Goal: Task Accomplishment & Management: Manage account settings

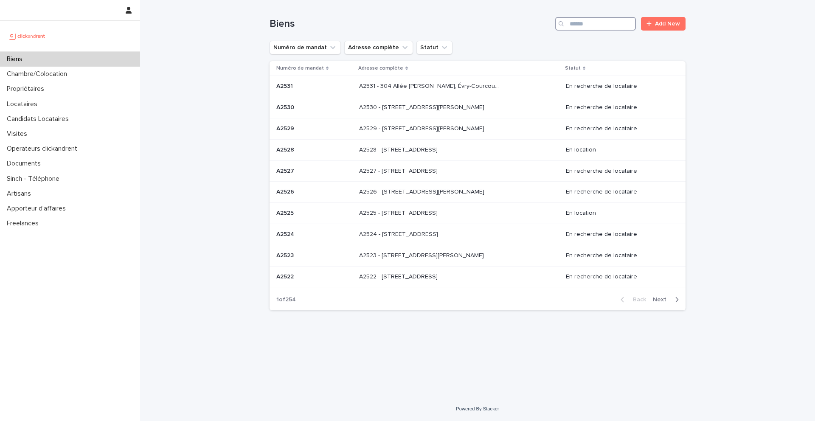
click at [617, 24] on input "Search" at bounding box center [595, 24] width 81 height 14
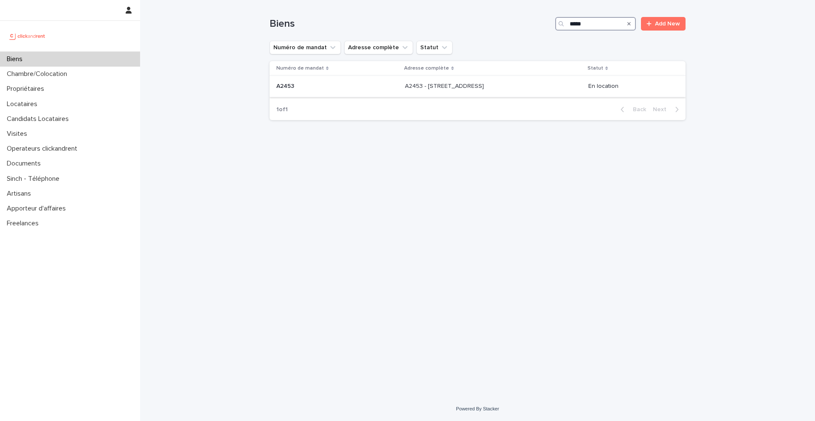
type input "*****"
click at [317, 79] on div "A2453 A2453" at bounding box center [337, 86] width 122 height 14
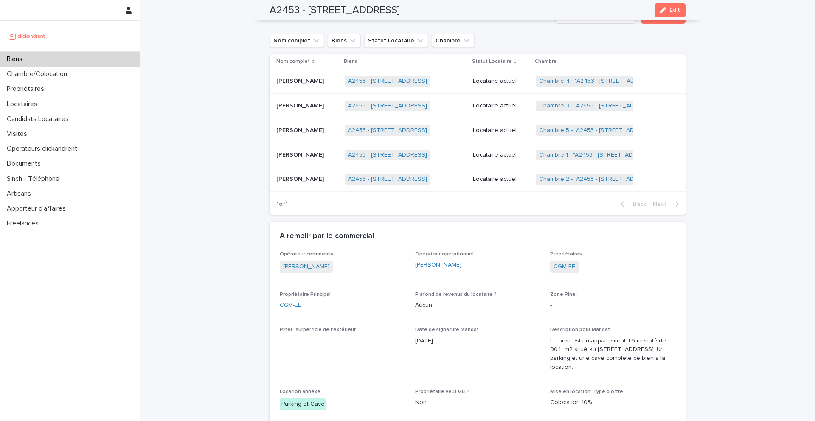
scroll to position [442, 0]
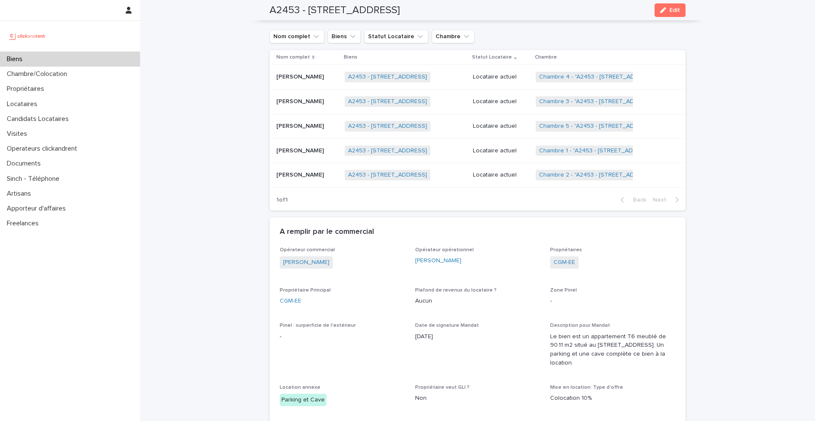
click at [298, 178] on p "Yuming Ji" at bounding box center [300, 174] width 49 height 9
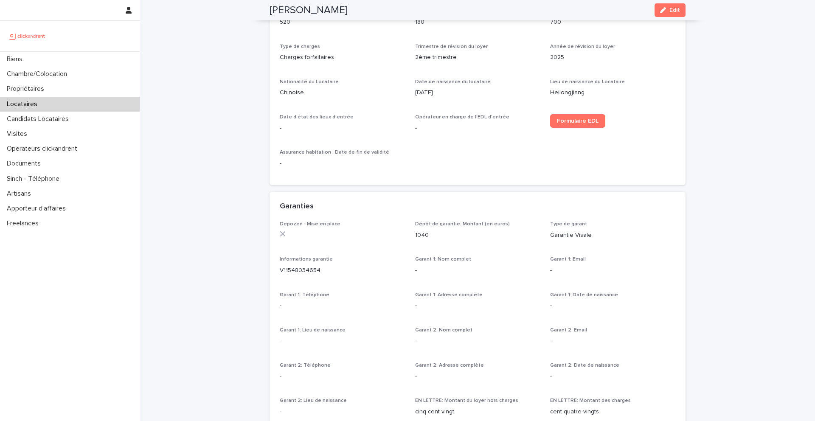
scroll to position [301, 0]
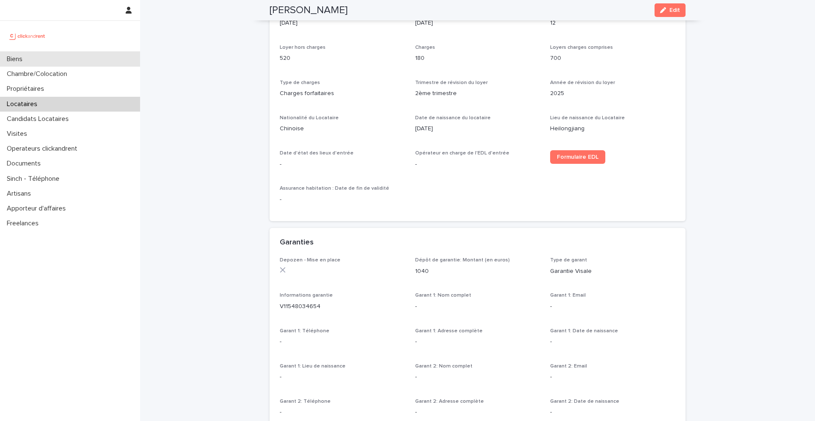
click at [20, 59] on p "Biens" at bounding box center [16, 59] width 26 height 8
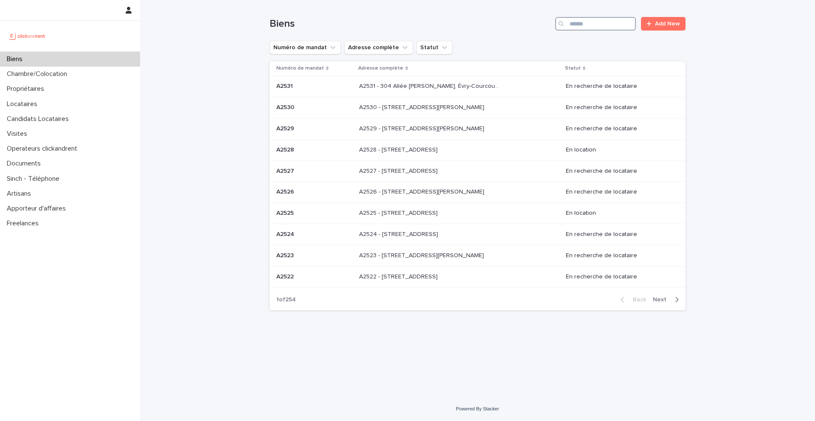
click at [613, 30] on input "Search" at bounding box center [595, 24] width 81 height 14
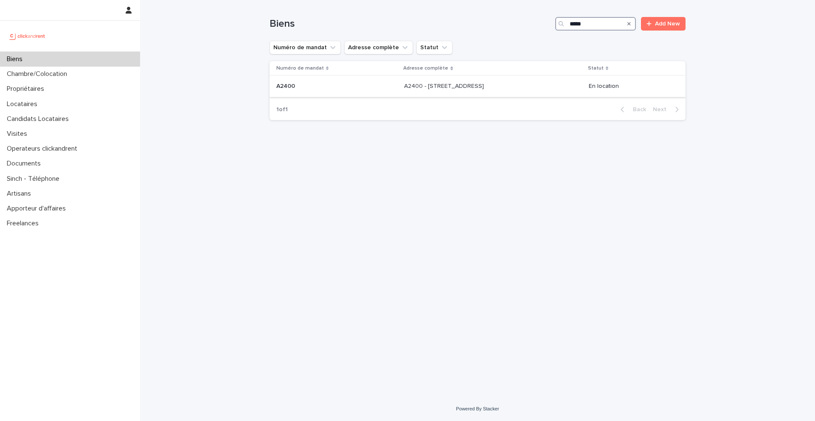
type input "*****"
click at [305, 89] on p at bounding box center [336, 86] width 121 height 7
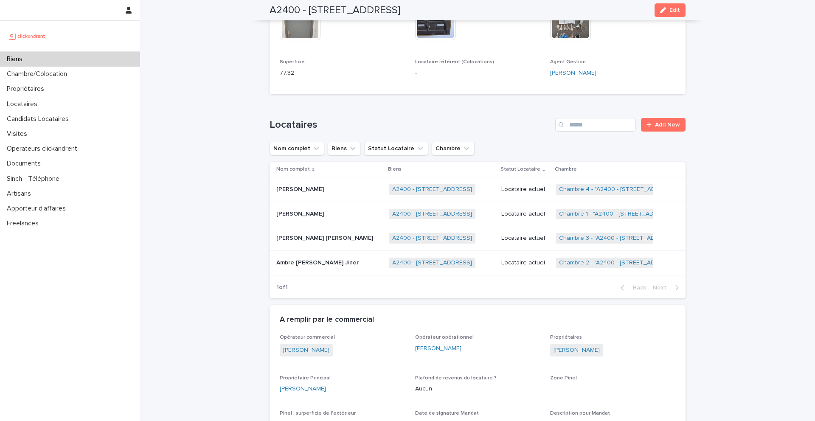
scroll to position [295, 0]
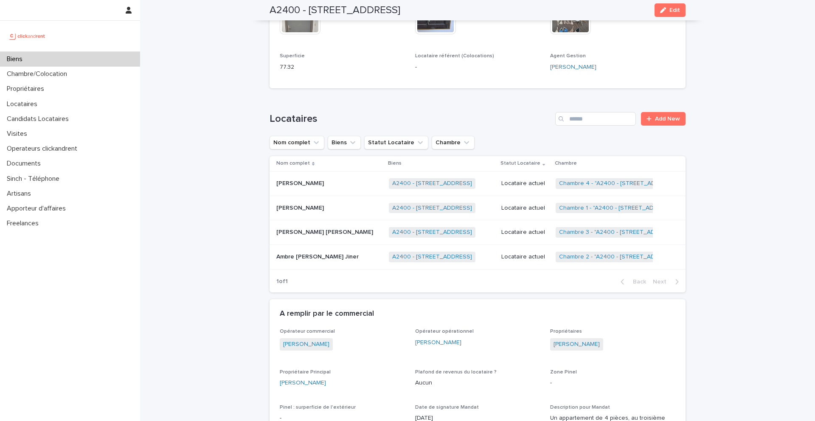
click at [340, 257] on p "Ambre Océane Destrée Jiner" at bounding box center [318, 256] width 84 height 9
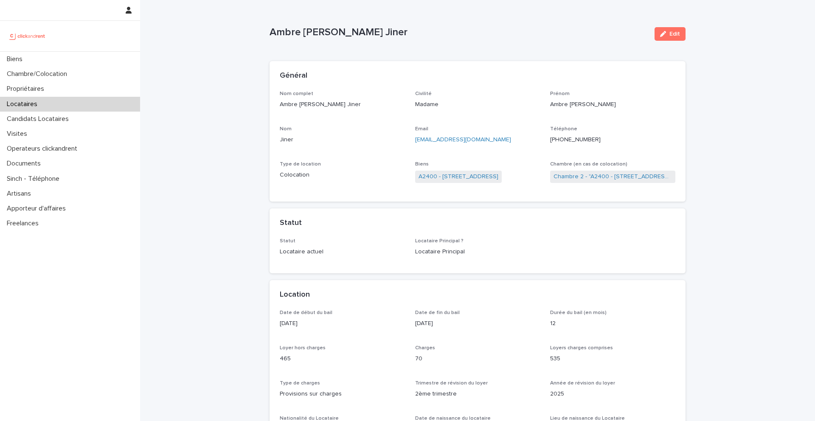
click at [576, 143] on p "+33614203146" at bounding box center [612, 139] width 125 height 9
click at [575, 139] on ringoverc2c-number-84e06f14122c "+33614203146" at bounding box center [575, 140] width 51 height 6
click at [445, 174] on link "A2400 - 170 rue Savorgnan de Brazza, Montpellier 34070" at bounding box center [459, 176] width 80 height 9
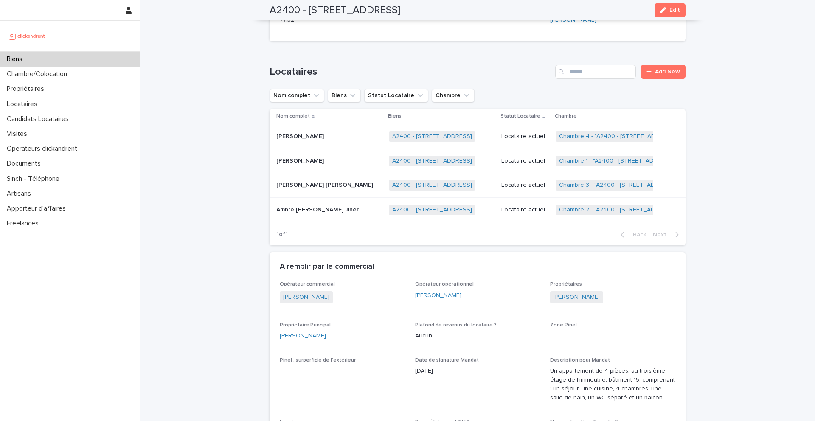
scroll to position [347, 0]
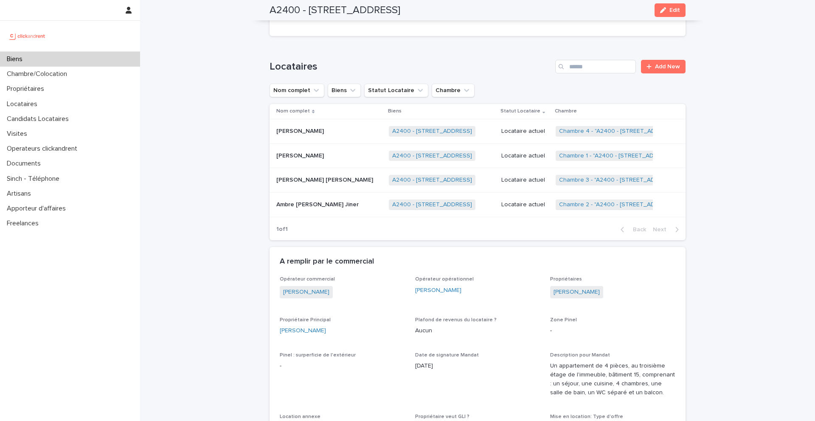
click at [331, 183] on p "Adéla Océane Stella Léana Palermo-halim" at bounding box center [325, 179] width 98 height 9
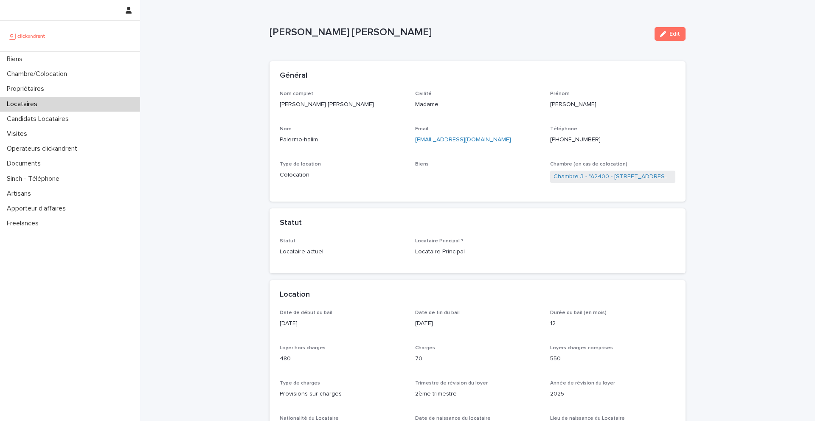
click at [577, 140] on ringoverc2c-number-84e06f14122c "+33770262619" at bounding box center [575, 140] width 51 height 6
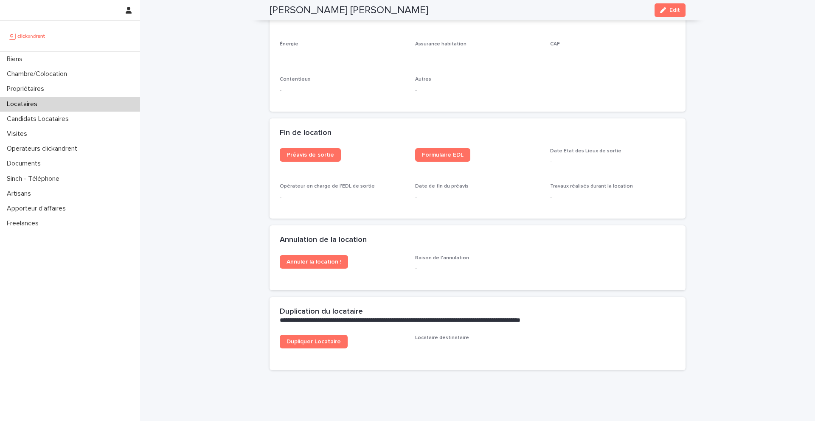
scroll to position [998, 0]
click at [663, 14] on button "Edit" at bounding box center [670, 10] width 31 height 14
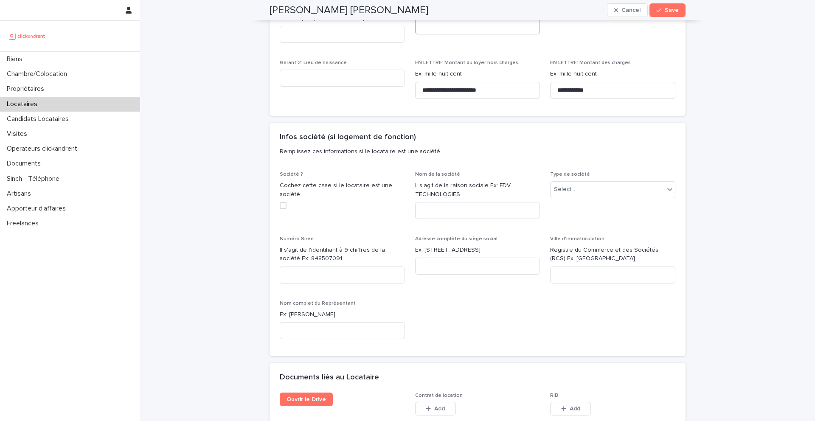
scroll to position [1692, 0]
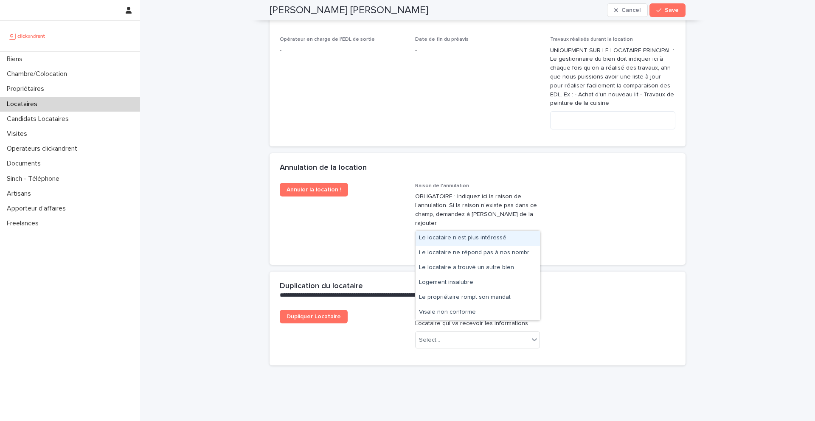
click at [451, 233] on div "Select..." at bounding box center [473, 240] width 114 height 14
click at [471, 239] on div "Le locataire n'est plus intéressé" at bounding box center [478, 238] width 124 height 15
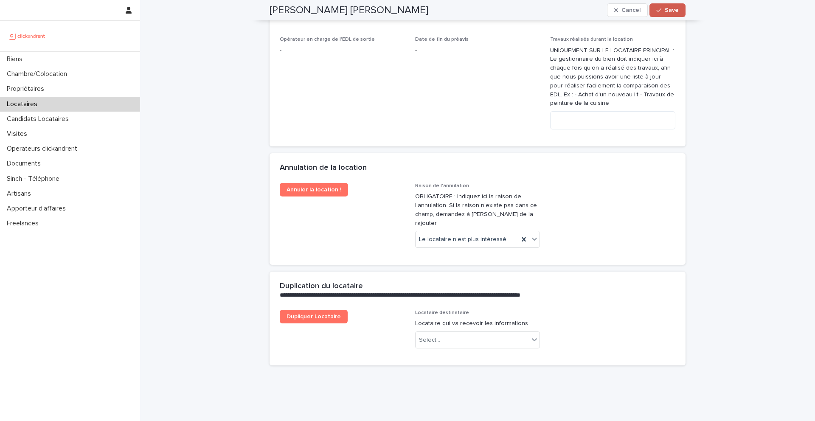
click at [671, 13] on button "Save" at bounding box center [667, 10] width 36 height 14
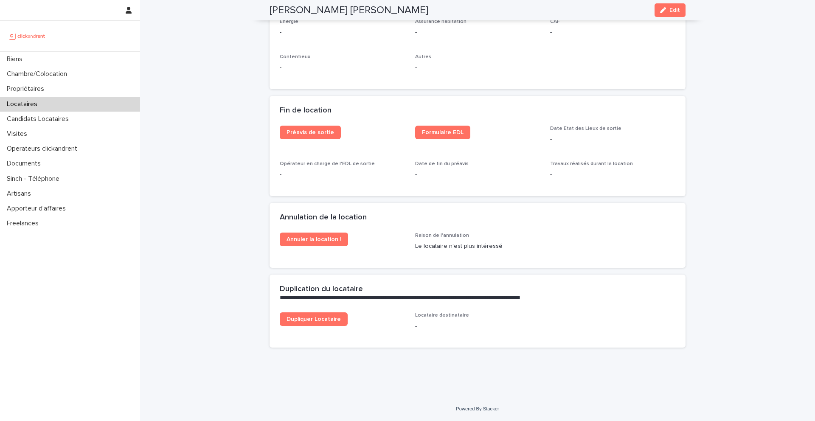
scroll to position [1020, 0]
click at [308, 240] on span "Annuler la location !" at bounding box center [314, 239] width 55 height 6
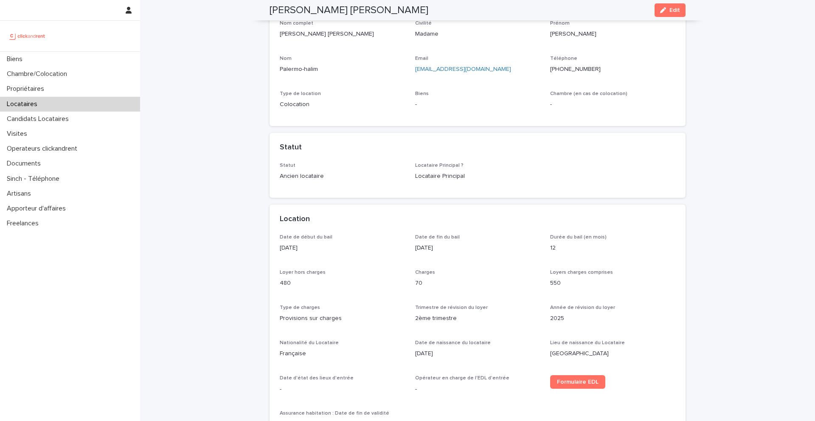
scroll to position [0, 0]
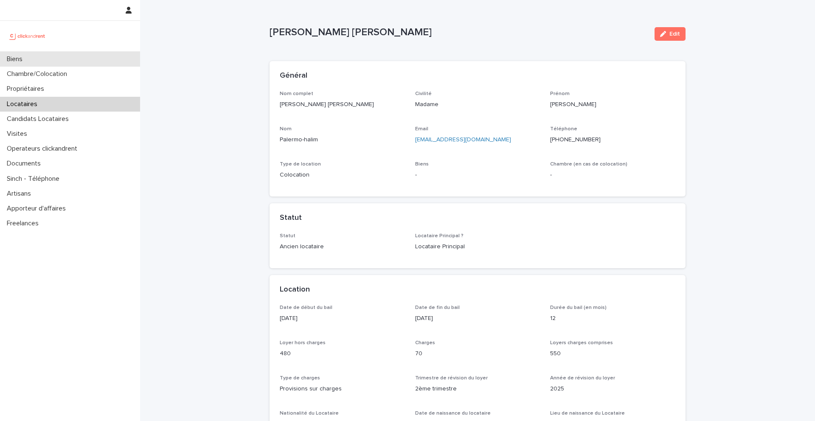
click at [37, 61] on div "Biens" at bounding box center [70, 59] width 140 height 15
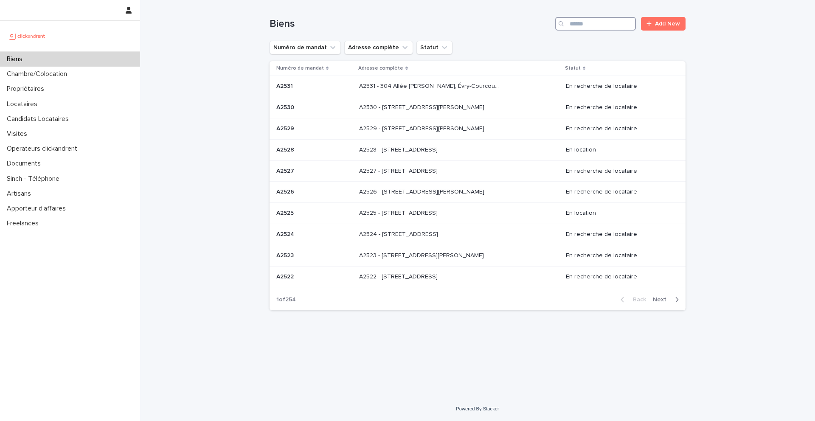
click at [587, 20] on input "Search" at bounding box center [595, 24] width 81 height 14
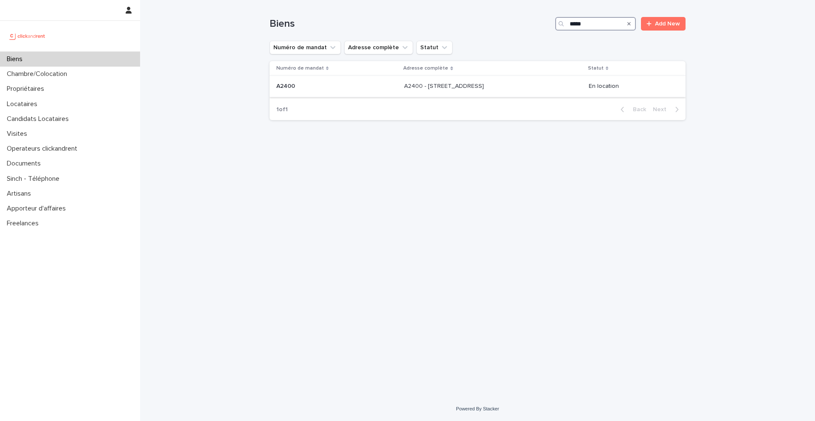
type input "*****"
click at [295, 85] on p "A2400" at bounding box center [286, 85] width 20 height 9
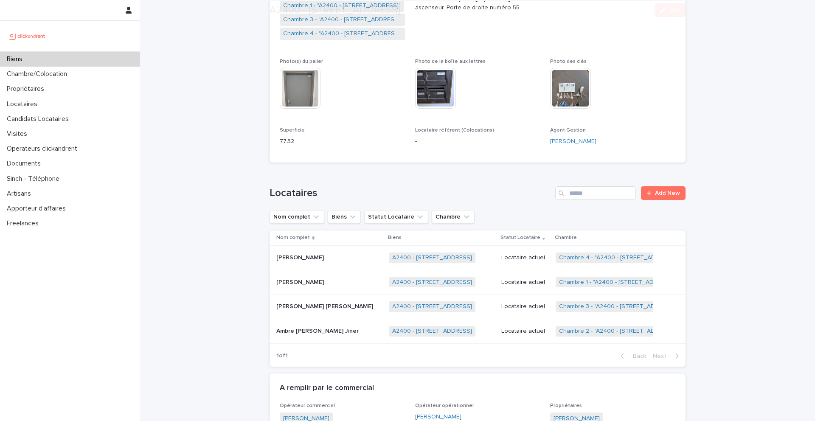
scroll to position [373, 0]
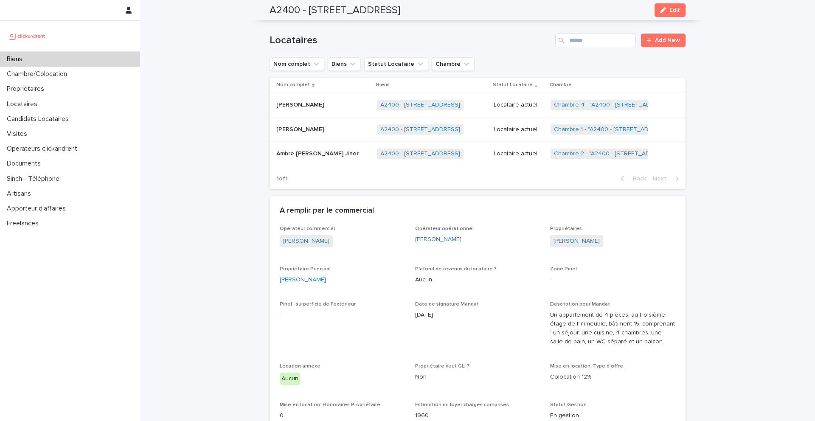
click at [53, 61] on div "Biens" at bounding box center [70, 59] width 140 height 15
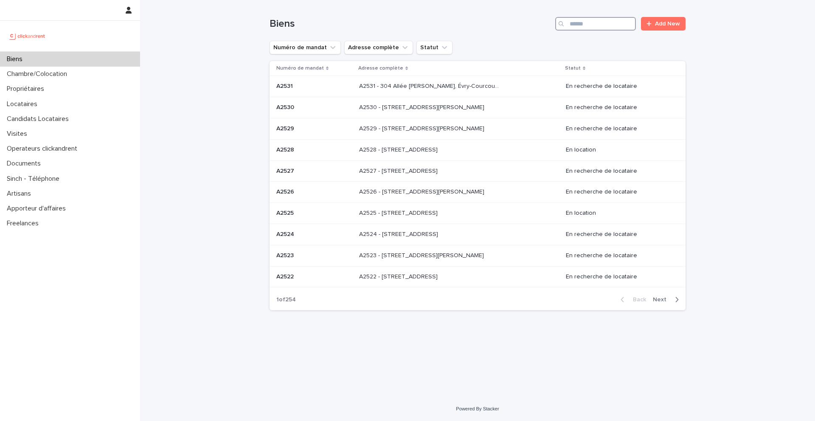
click at [607, 26] on input "Search" at bounding box center [595, 24] width 81 height 14
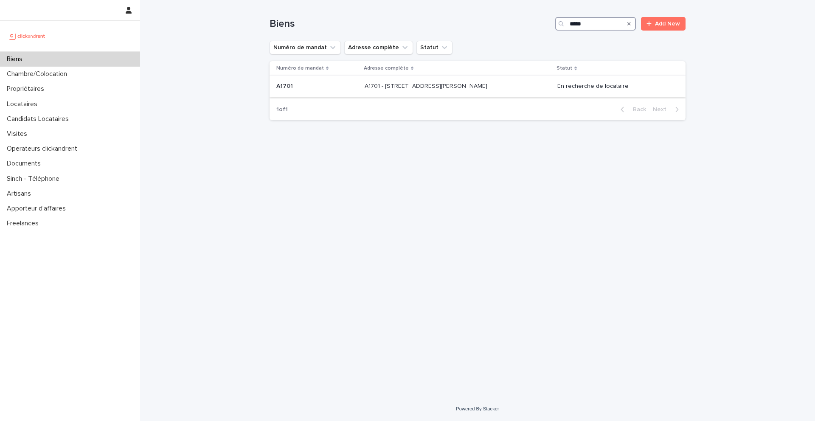
type input "*****"
click at [294, 86] on p at bounding box center [316, 86] width 81 height 7
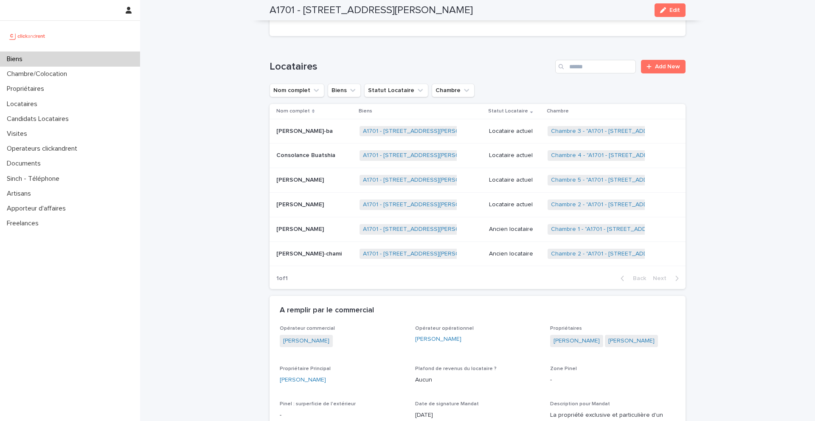
scroll to position [415, 0]
click at [393, 89] on button "Statut Locataire" at bounding box center [396, 90] width 64 height 14
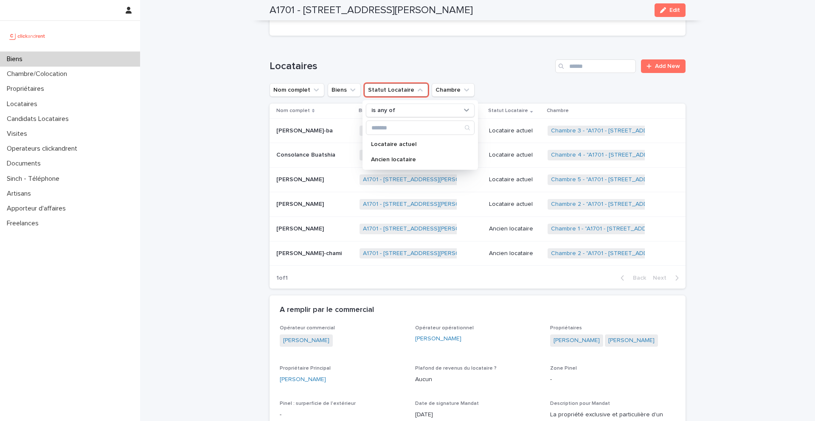
click at [399, 136] on div "Locataire actuel Ancien locataire" at bounding box center [420, 144] width 109 height 46
click at [400, 146] on p "Locataire actuel" at bounding box center [416, 144] width 90 height 6
click at [425, 54] on div "Loading... Saving… Locataires Add New Nom complet Biens Statut Locataire is any…" at bounding box center [478, 168] width 416 height 253
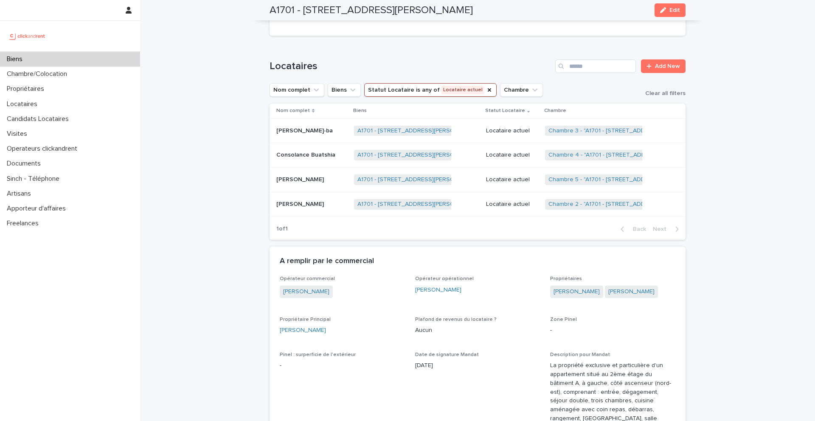
click at [311, 156] on p "Consolance Buatshia" at bounding box center [306, 154] width 61 height 9
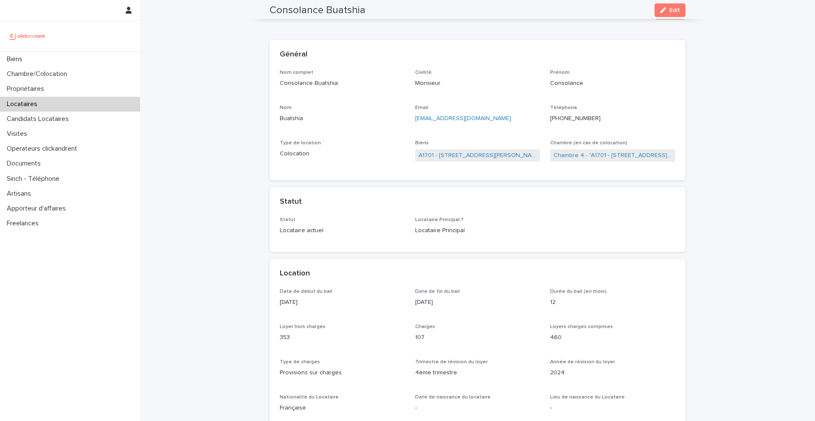
scroll to position [20, 0]
click at [434, 155] on link "A1701 - 7 bis boulevard Georges Michel, Corbeil-Essonnes 91100" at bounding box center [478, 157] width 118 height 9
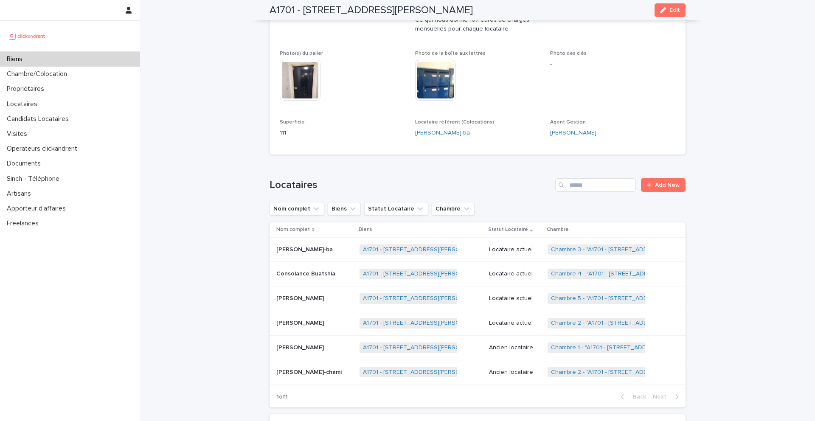
scroll to position [297, 0]
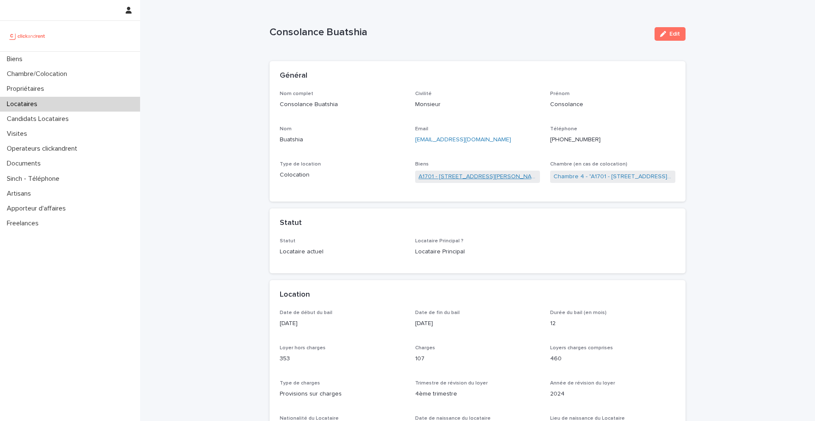
click at [436, 176] on link "A1701 - 7 bis boulevard Georges Michel, Corbeil-Essonnes 91100" at bounding box center [478, 176] width 118 height 9
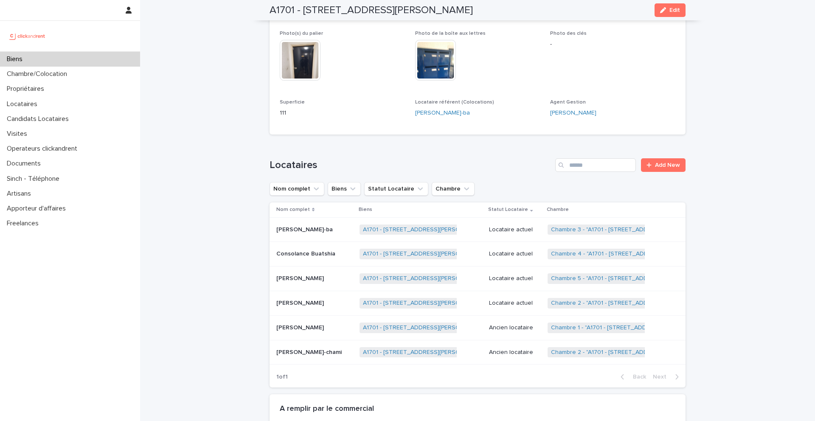
scroll to position [317, 0]
click at [299, 230] on p "Joël Nanhi-ba" at bounding box center [305, 228] width 58 height 9
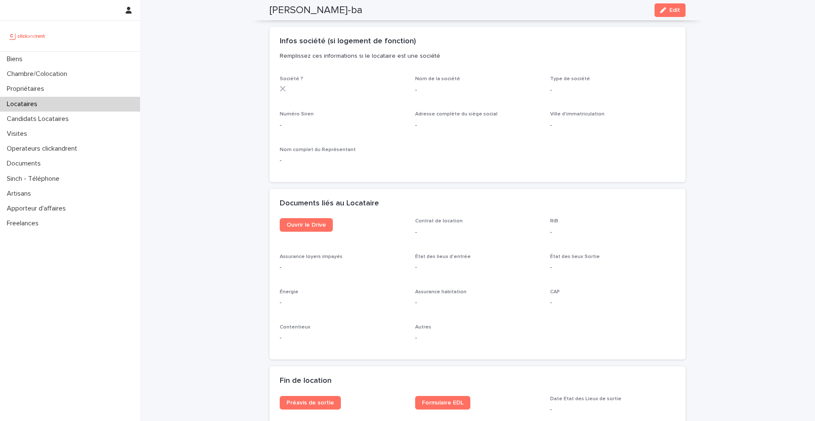
scroll to position [763, 0]
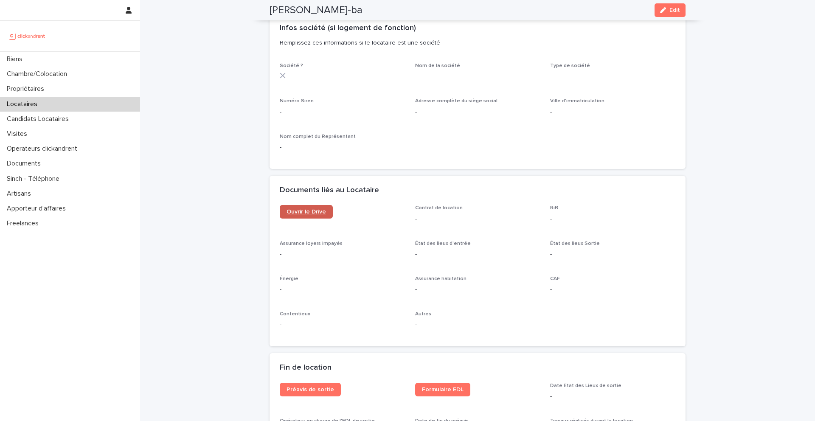
click at [312, 215] on link "Ouvrir le Drive" at bounding box center [306, 212] width 53 height 14
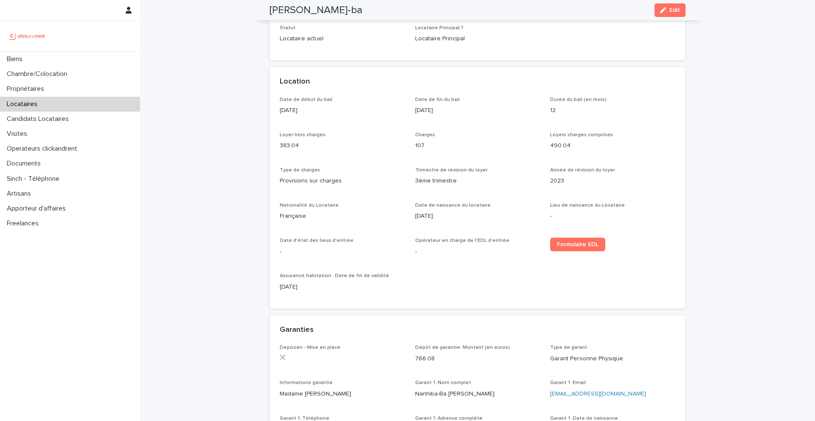
scroll to position [0, 0]
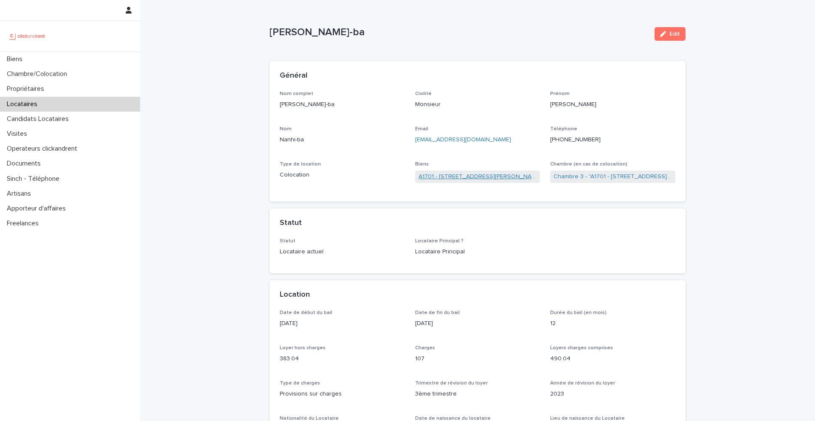
click at [463, 177] on link "A1701 - 7 bis boulevard Georges Michel, Corbeil-Essonnes 91100" at bounding box center [478, 176] width 118 height 9
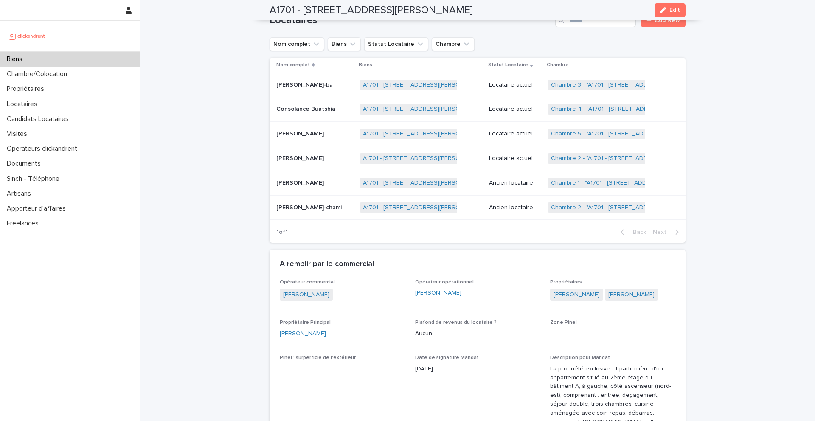
scroll to position [456, 0]
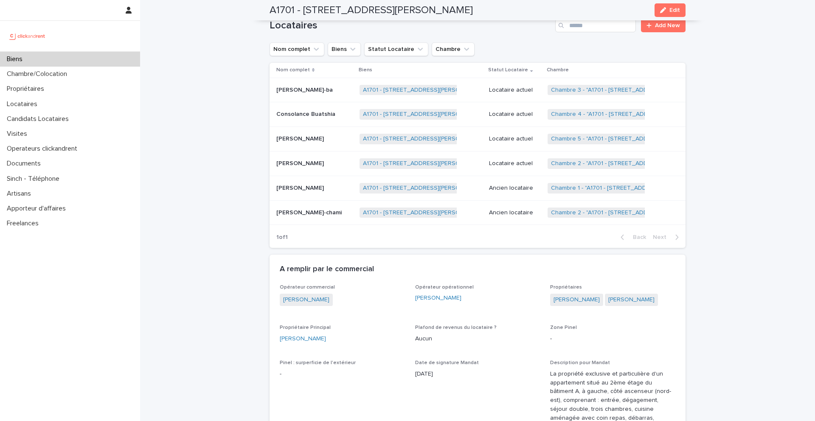
click at [298, 93] on p "Joël Nanhi-ba" at bounding box center [305, 89] width 58 height 9
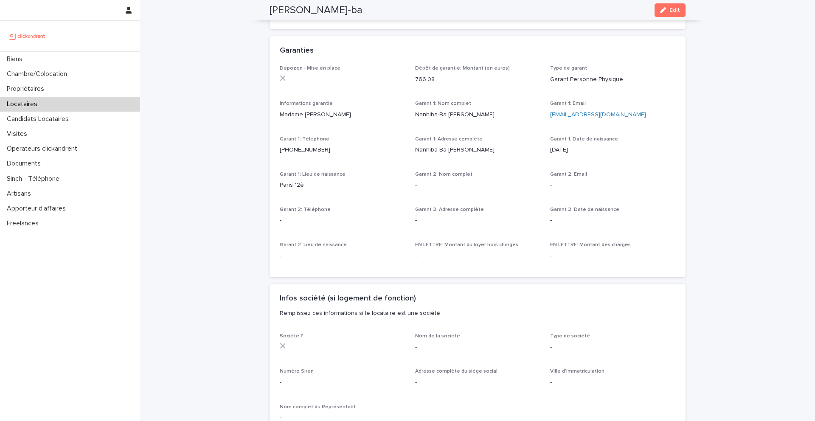
scroll to position [492, 0]
drag, startPoint x: 303, startPoint y: 187, endPoint x: 279, endPoint y: 188, distance: 24.6
click at [279, 188] on div "Depozen - Mise en place Dépôt de garantie: Montant (en euros) 766.08 Type de ga…" at bounding box center [478, 172] width 416 height 212
drag, startPoint x: 334, startPoint y: 10, endPoint x: 271, endPoint y: 14, distance: 63.8
click at [270, 14] on div "Joël Nanhi-ba Edit" at bounding box center [478, 10] width 416 height 20
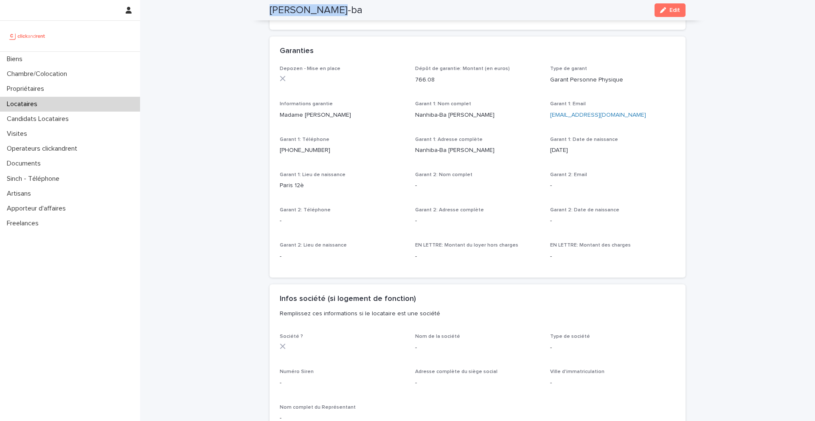
click at [271, 14] on h2 "Joël Nanhi-ba" at bounding box center [316, 10] width 93 height 12
drag, startPoint x: 270, startPoint y: 11, endPoint x: 336, endPoint y: 10, distance: 66.2
click at [337, 10] on div "Joël Nanhi-ba Edit" at bounding box center [478, 10] width 416 height 20
click at [331, 10] on div "Joël Nanhi-ba Edit" at bounding box center [478, 10] width 416 height 20
drag, startPoint x: 332, startPoint y: 11, endPoint x: 270, endPoint y: 14, distance: 62.4
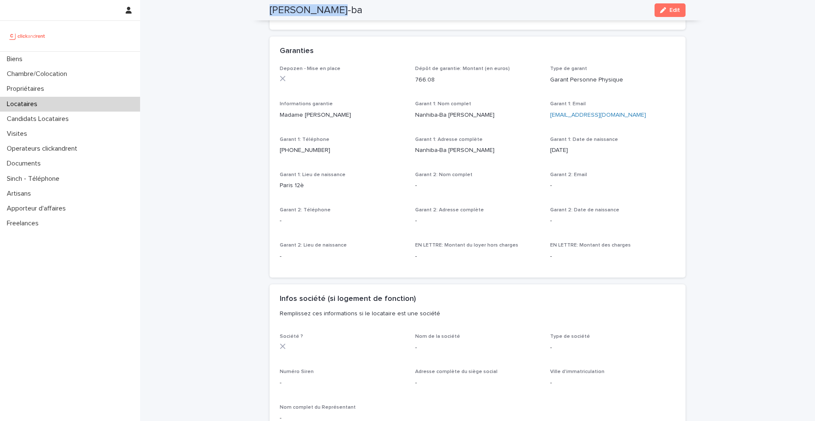
click at [270, 14] on div "Joël Nanhi-ba Edit" at bounding box center [478, 10] width 416 height 20
click at [270, 13] on h2 "Joël Nanhi-ba" at bounding box center [316, 10] width 93 height 12
drag, startPoint x: 268, startPoint y: 12, endPoint x: 330, endPoint y: 14, distance: 61.6
click at [330, 14] on div "Joël Nanhi-ba Edit" at bounding box center [477, 10] width 457 height 20
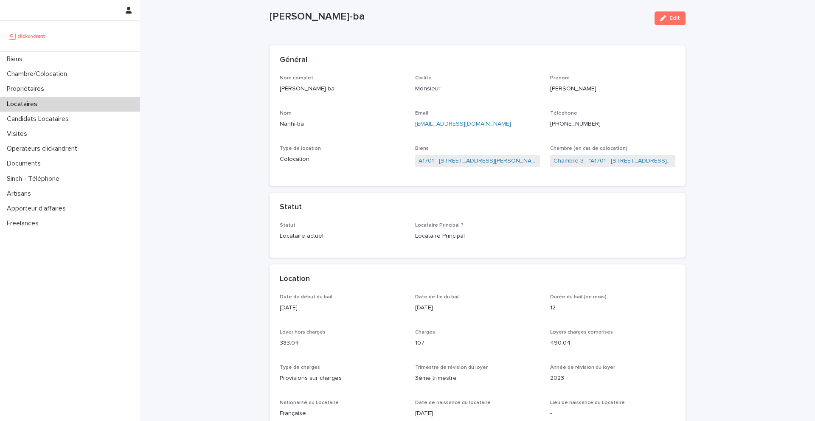
scroll to position [0, 0]
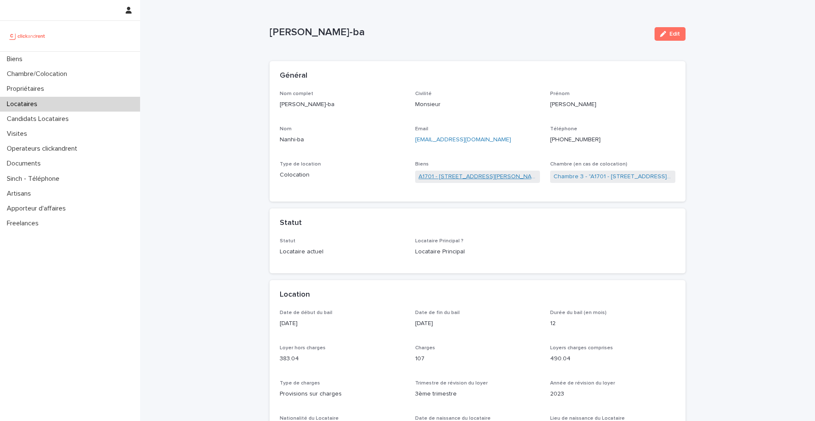
click at [475, 179] on link "A1701 - 7 bis boulevard Georges Michel, Corbeil-Essonnes 91100" at bounding box center [478, 176] width 118 height 9
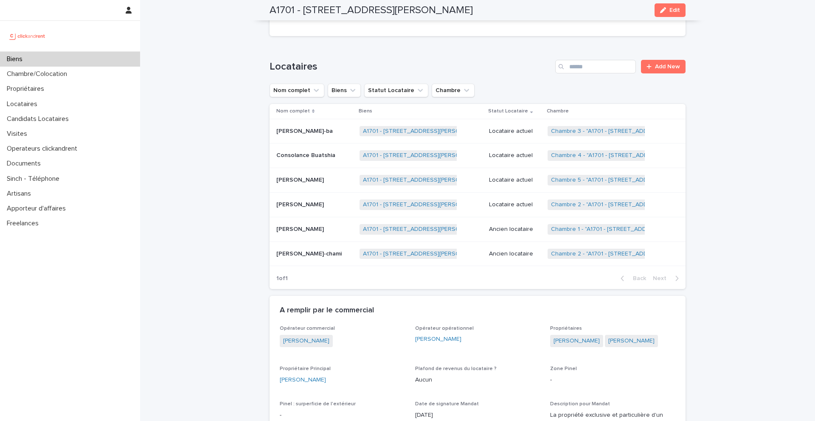
scroll to position [418, 0]
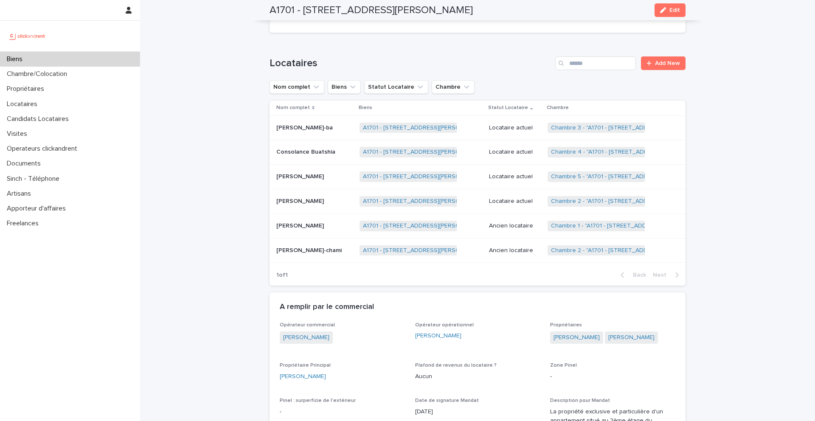
click at [25, 57] on p "Biens" at bounding box center [16, 59] width 26 height 8
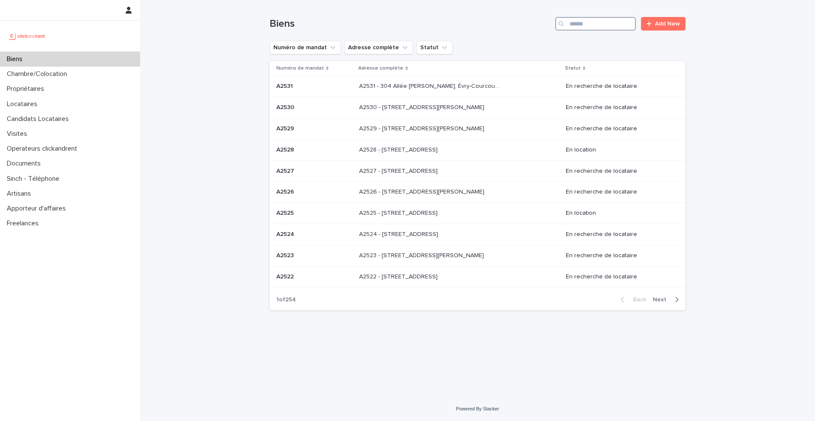
click at [599, 19] on input "Search" at bounding box center [595, 24] width 81 height 14
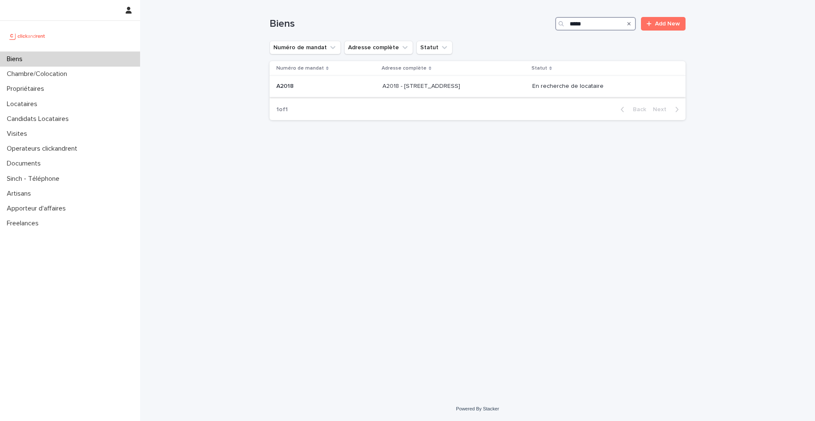
type input "*****"
click at [321, 87] on p at bounding box center [325, 86] width 99 height 7
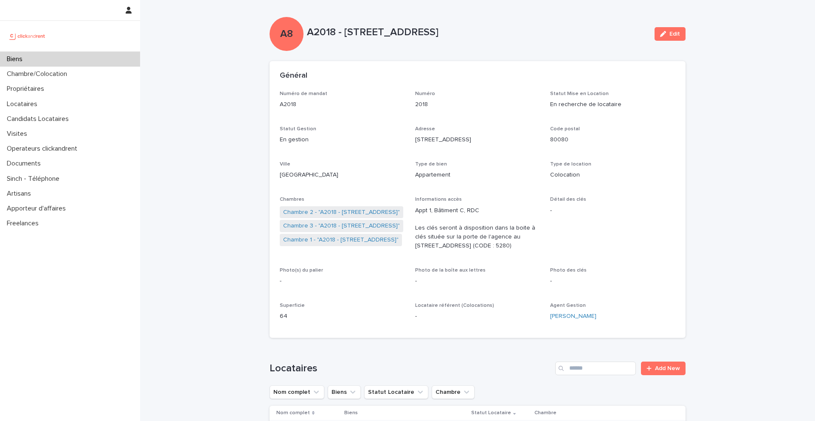
drag, startPoint x: 540, startPoint y: 34, endPoint x: 347, endPoint y: 31, distance: 193.1
click at [347, 31] on p "A2018 - 6 Rue Du Général Frère, Amiens 80080" at bounding box center [477, 32] width 341 height 12
copy p "6 Rue Du Général Frère, Amiens 80080"
click at [42, 63] on div "Biens" at bounding box center [70, 59] width 140 height 15
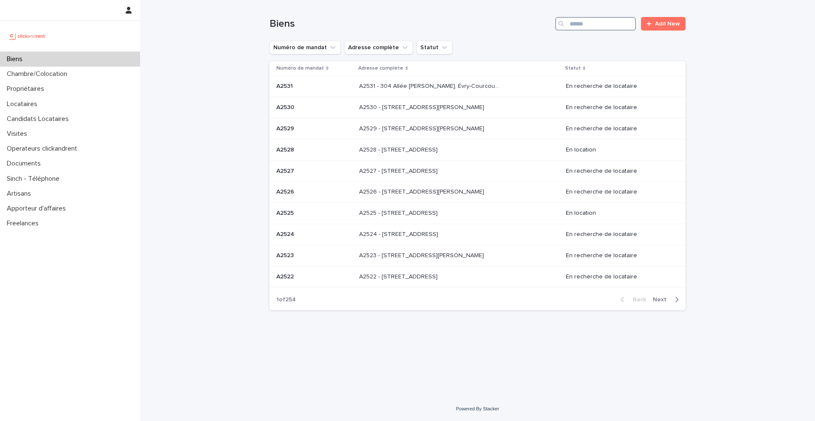
click at [595, 28] on input "Search" at bounding box center [595, 24] width 81 height 14
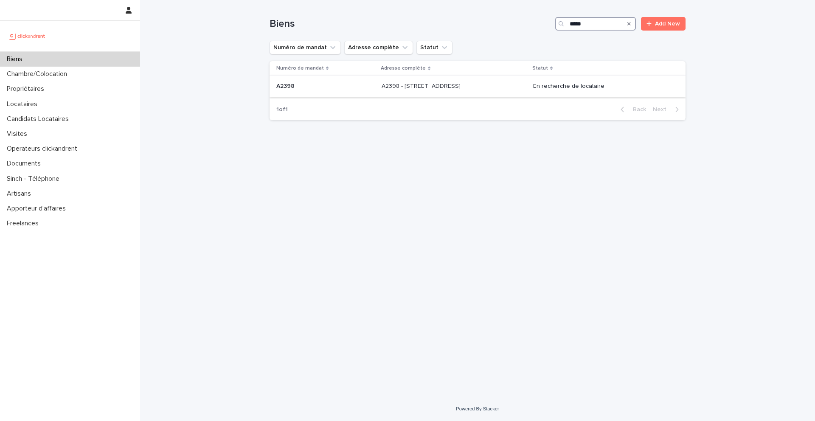
type input "*****"
click at [290, 84] on p "A2398" at bounding box center [286, 85] width 20 height 9
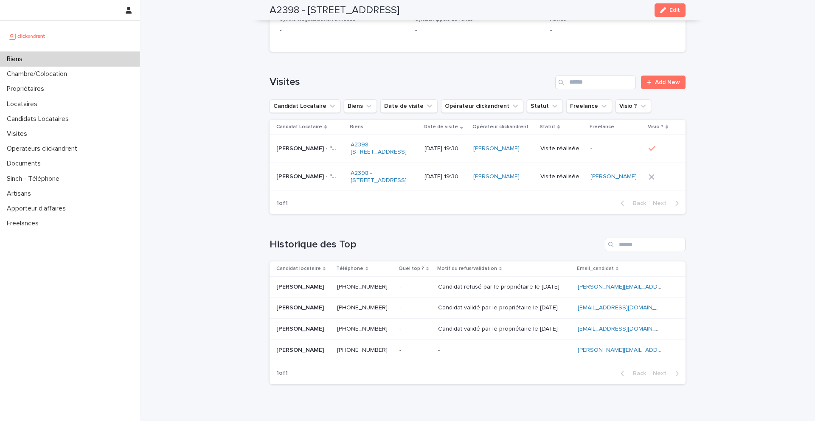
scroll to position [3647, 0]
click at [51, 61] on div "Biens" at bounding box center [70, 59] width 140 height 15
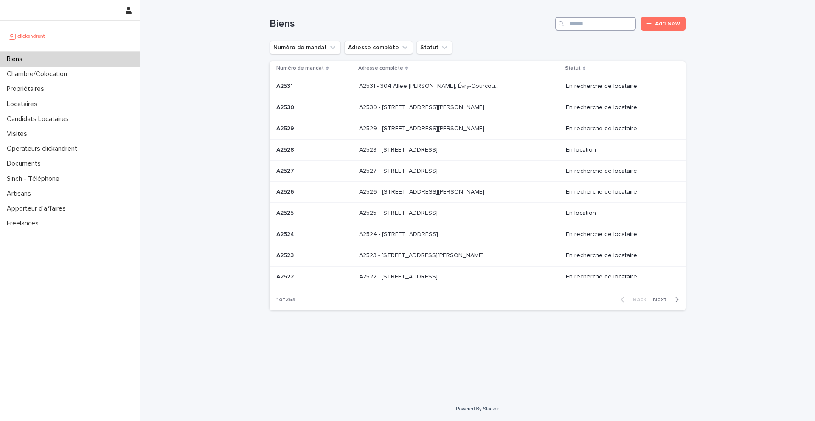
click at [610, 23] on input "Search" at bounding box center [595, 24] width 81 height 14
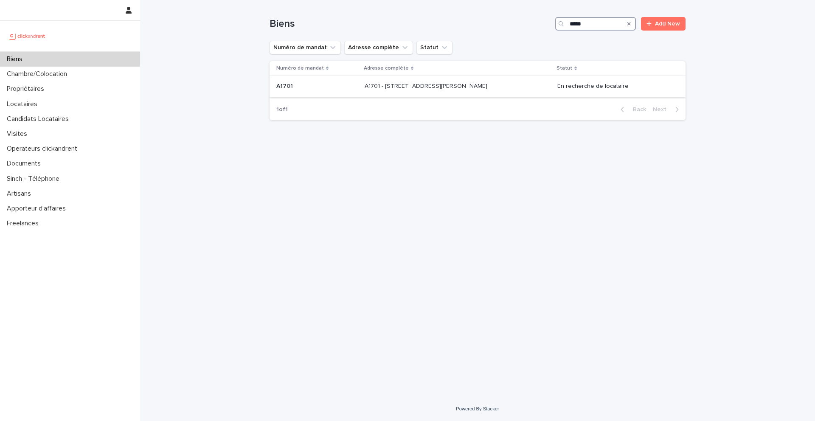
type input "*****"
click at [299, 87] on p at bounding box center [316, 86] width 81 height 7
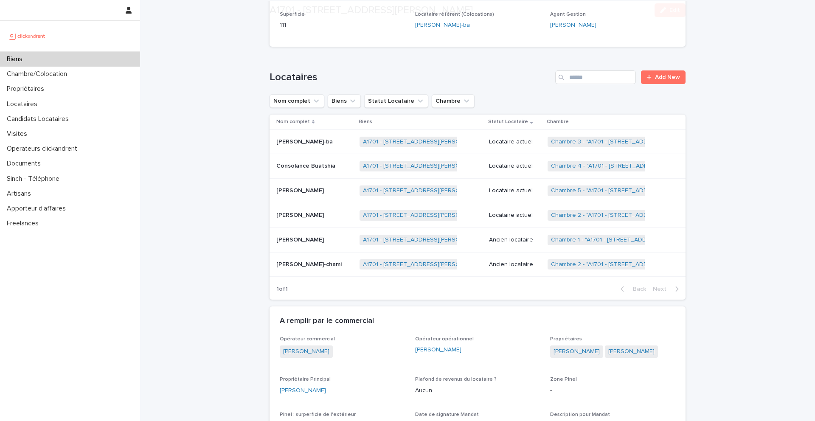
scroll to position [406, 0]
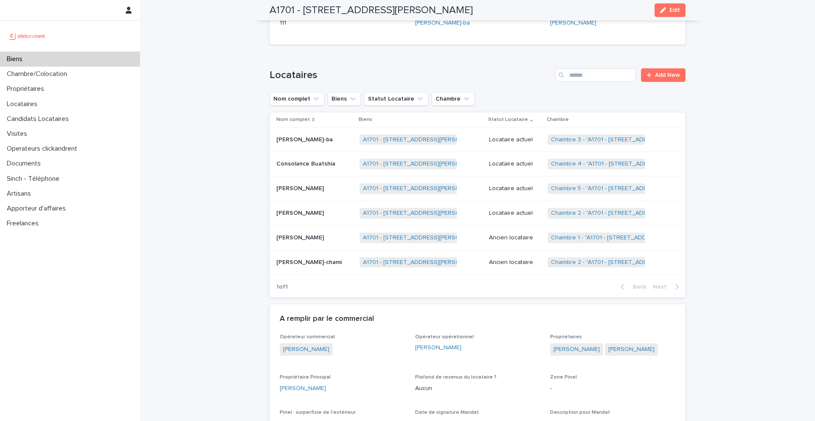
click at [305, 264] on p "Mehdi Ech-chami" at bounding box center [309, 261] width 67 height 9
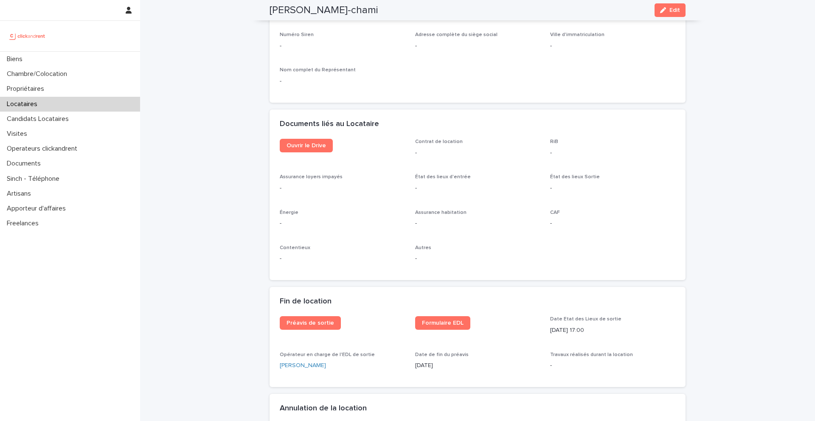
scroll to position [845, 0]
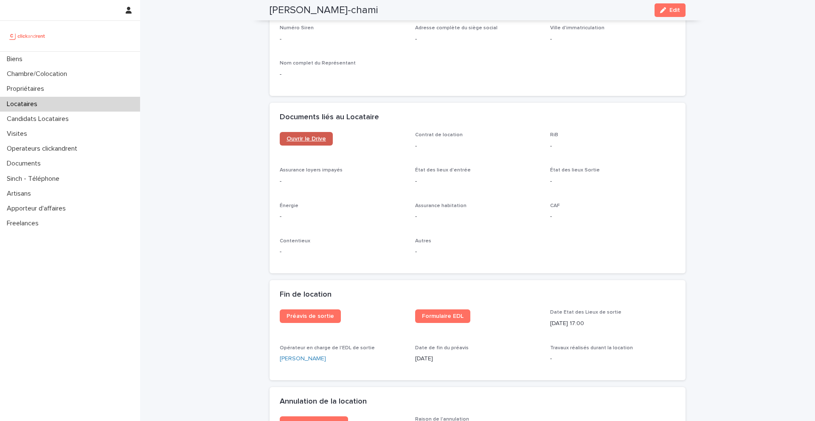
click at [320, 136] on span "Ouvrir le Drive" at bounding box center [306, 139] width 39 height 6
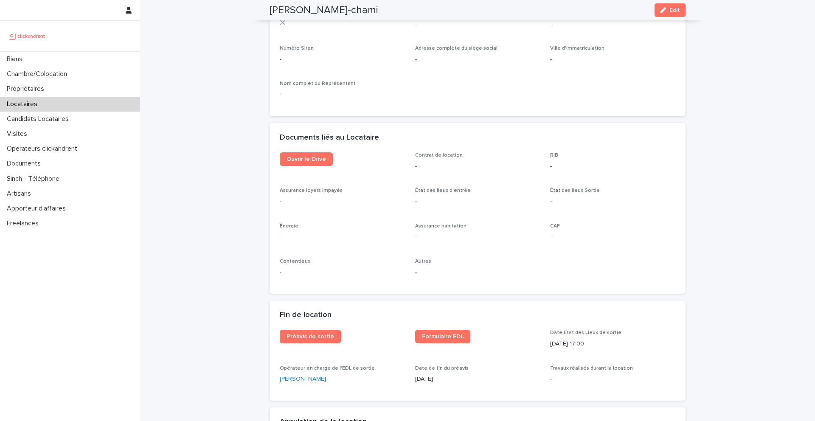
scroll to position [1020, 0]
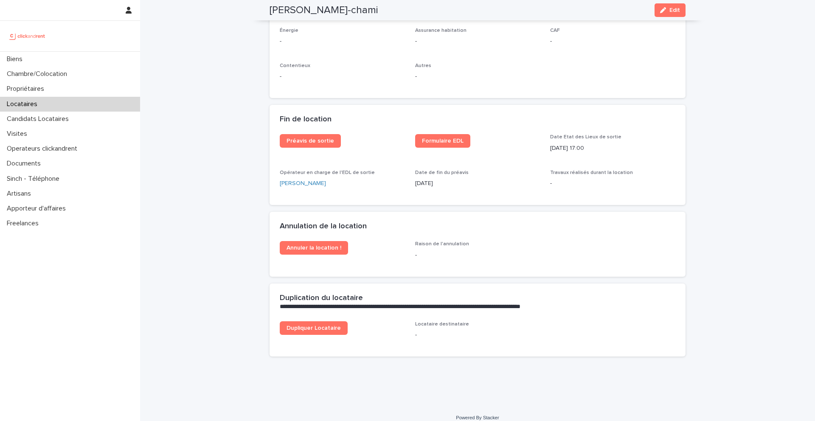
click at [573, 154] on div "Préavis de sortie Formulaire EDL Date Etat des Lieux de sortie 14/6/2025 17:00 …" at bounding box center [478, 164] width 396 height 60
click at [31, 62] on div "Biens" at bounding box center [70, 59] width 140 height 15
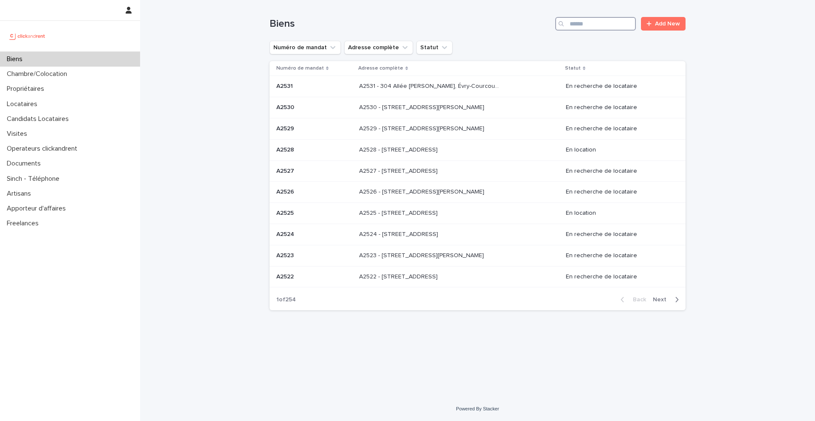
click at [597, 23] on input "Search" at bounding box center [595, 24] width 81 height 14
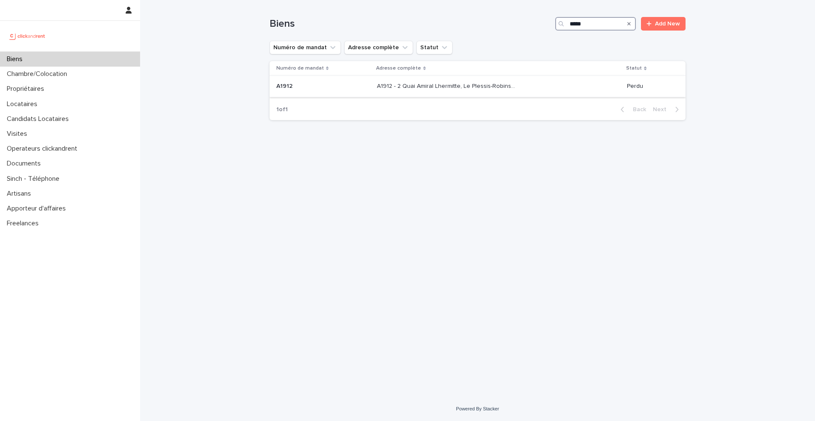
type input "*****"
click at [385, 91] on div "A1912 - 2 Quai Amiral Lhermitte, Le Plessis-Robinson 92350 A1912 - 2 Quai Amira…" at bounding box center [498, 86] width 243 height 14
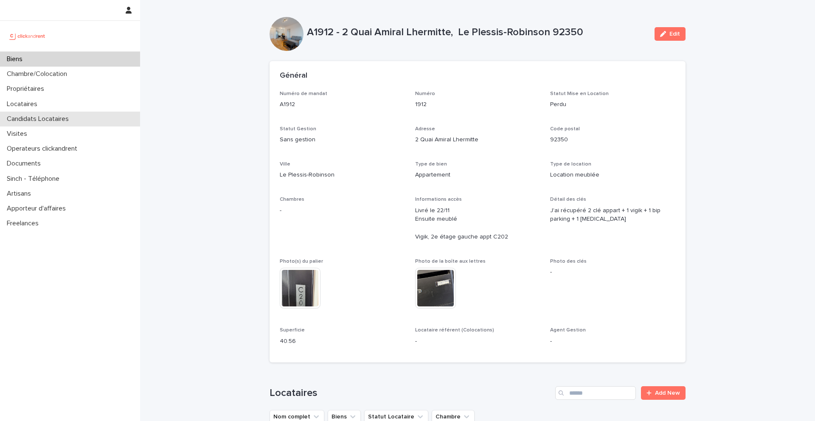
click at [41, 116] on p "Candidats Locataires" at bounding box center [39, 119] width 72 height 8
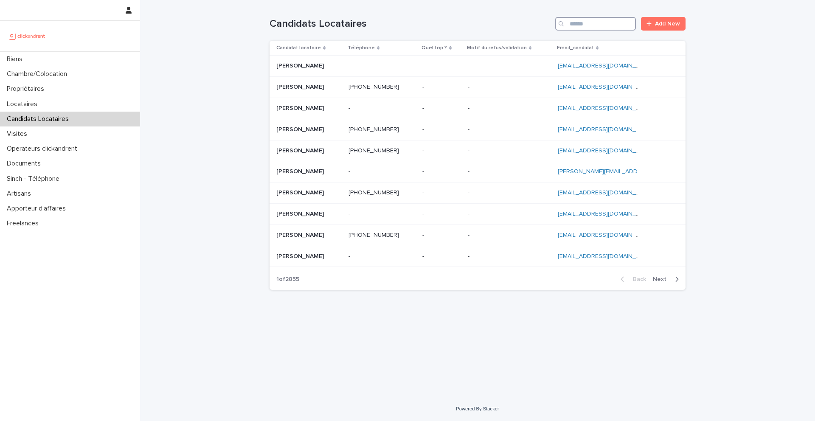
click at [595, 26] on input "Search" at bounding box center [595, 24] width 81 height 14
paste input "**********"
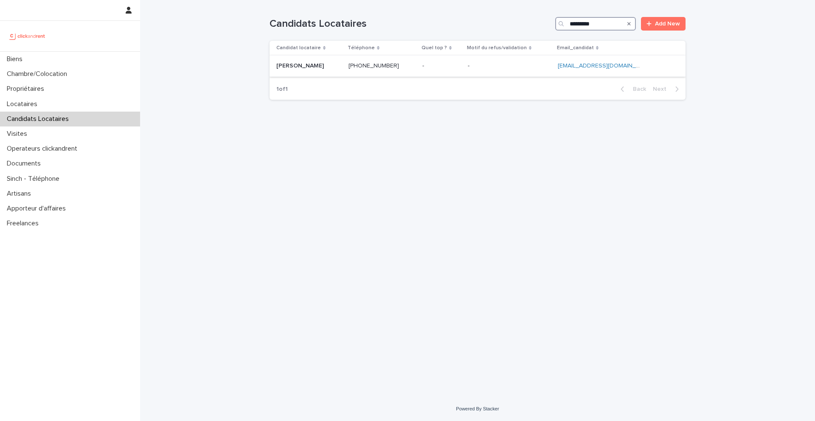
type input "*********"
click at [315, 67] on p "Onitiana Andriamanjato" at bounding box center [300, 65] width 49 height 9
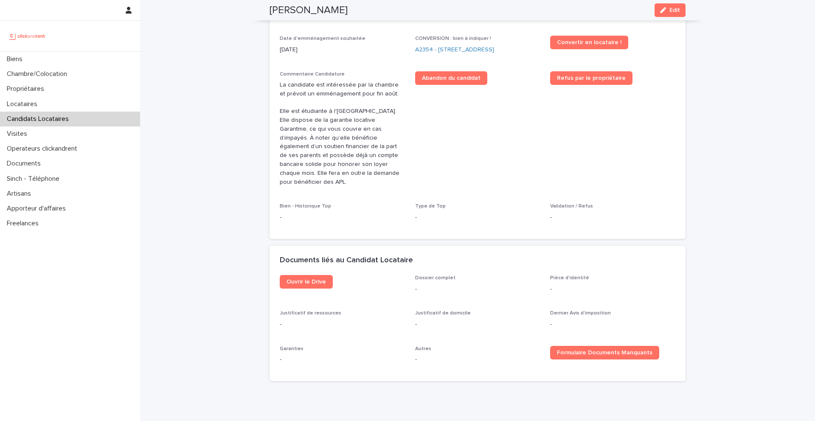
scroll to position [303, 0]
drag, startPoint x: 372, startPoint y: 176, endPoint x: 318, endPoint y: 149, distance: 60.4
click at [318, 149] on p "La candidate est intéressée par la chambre et prévoit un emménagement pour fin …" at bounding box center [342, 134] width 125 height 106
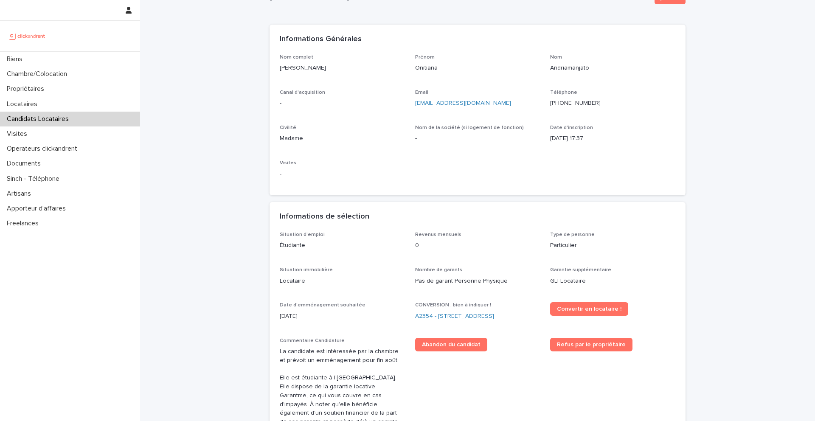
scroll to position [36, 0]
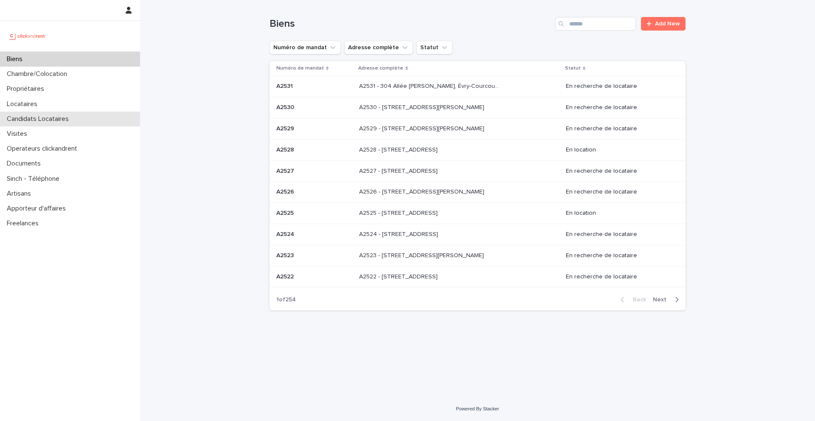
click at [63, 122] on p "Candidats Locataires" at bounding box center [39, 119] width 72 height 8
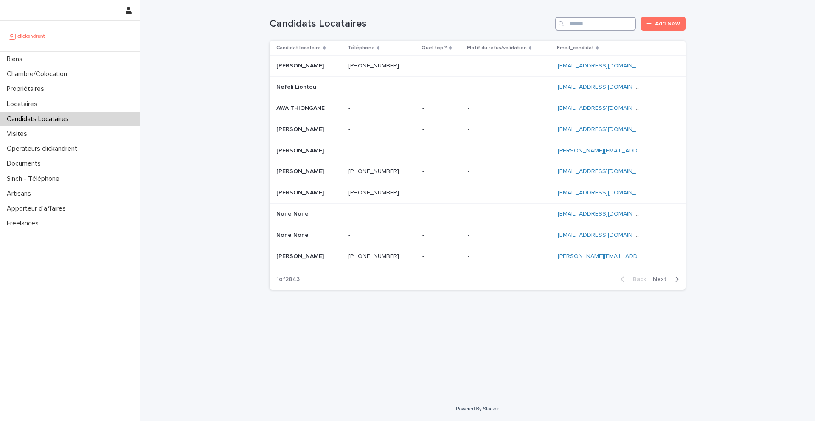
click at [609, 25] on input "Search" at bounding box center [595, 24] width 81 height 14
paste input "**********"
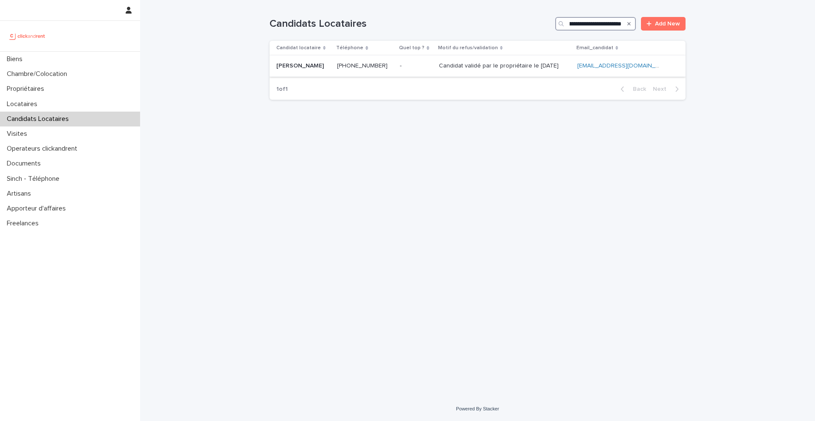
type input "**********"
click at [318, 67] on p "Guilherme Fonte-bôa de oliveira" at bounding box center [300, 65] width 49 height 9
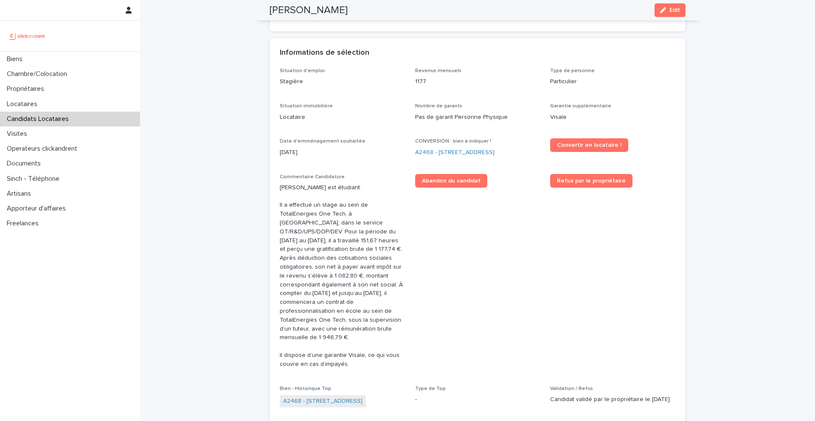
scroll to position [228, 0]
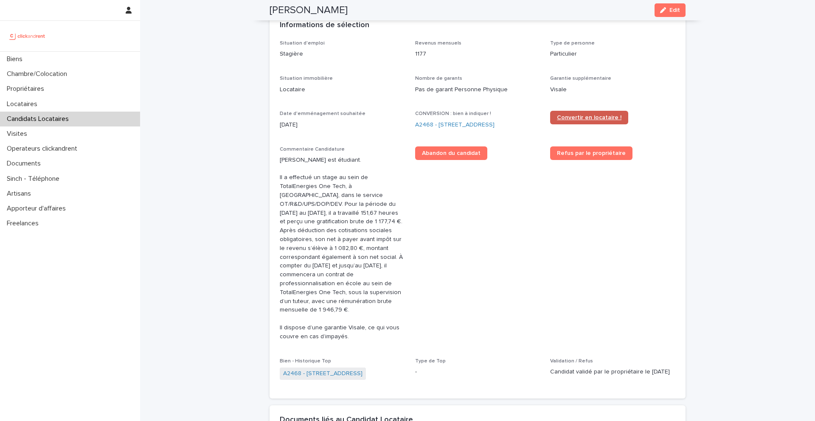
click at [581, 121] on link "Convertir en locataire !" at bounding box center [589, 118] width 78 height 14
click at [484, 129] on link "A2468 - [STREET_ADDRESS]" at bounding box center [454, 125] width 79 height 9
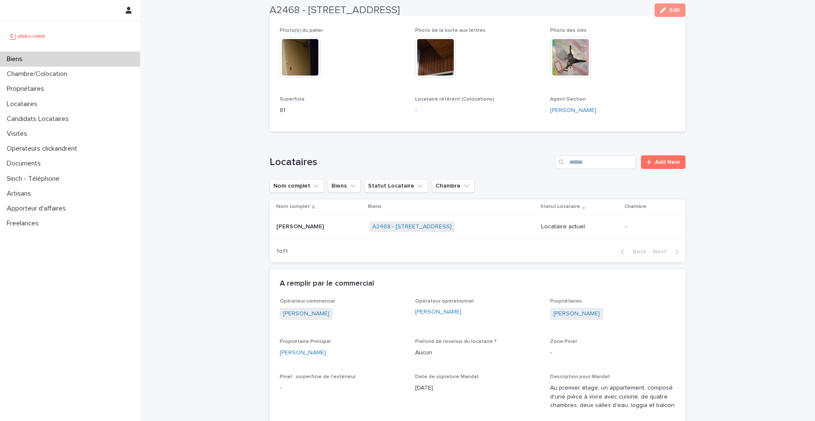
scroll to position [257, 0]
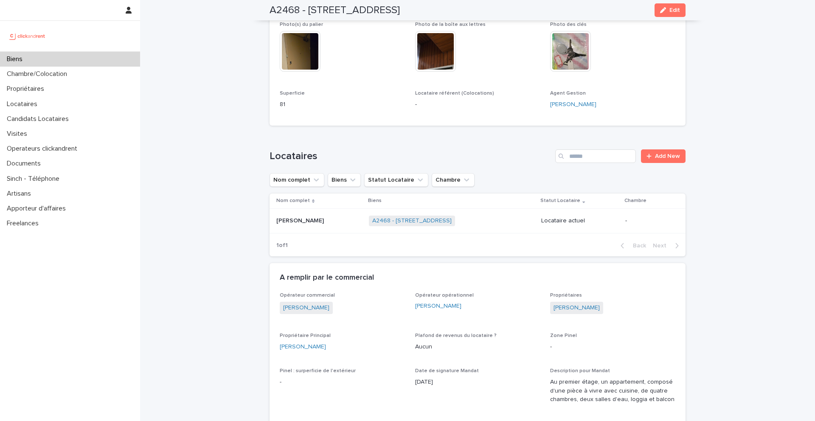
click at [326, 221] on p "[PERSON_NAME]" at bounding box center [300, 220] width 49 height 9
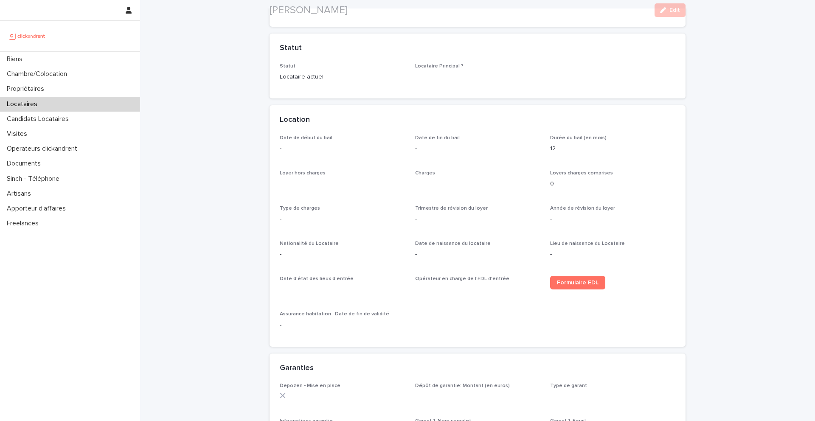
scroll to position [177, 0]
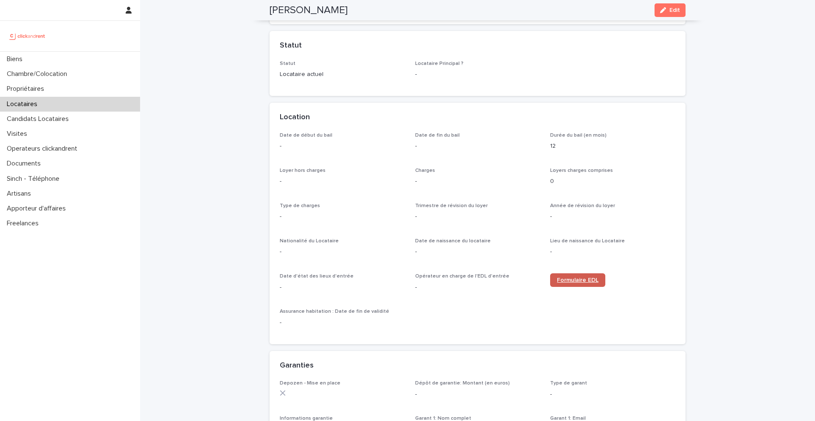
click at [579, 277] on span "Formulaire EDL" at bounding box center [578, 280] width 42 height 6
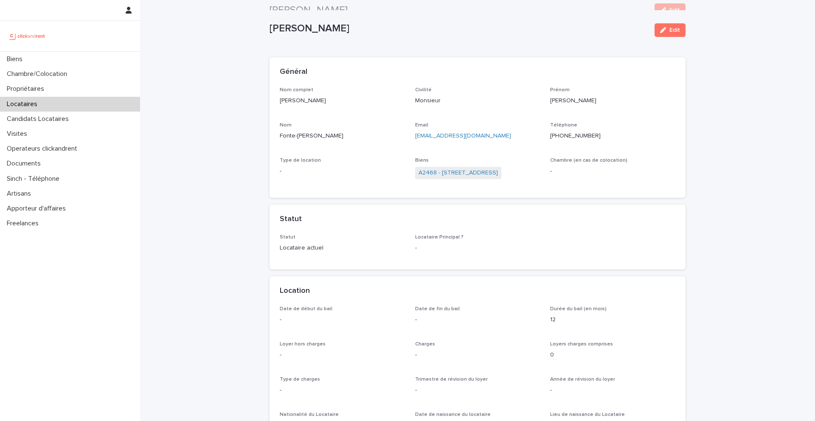
scroll to position [0, 0]
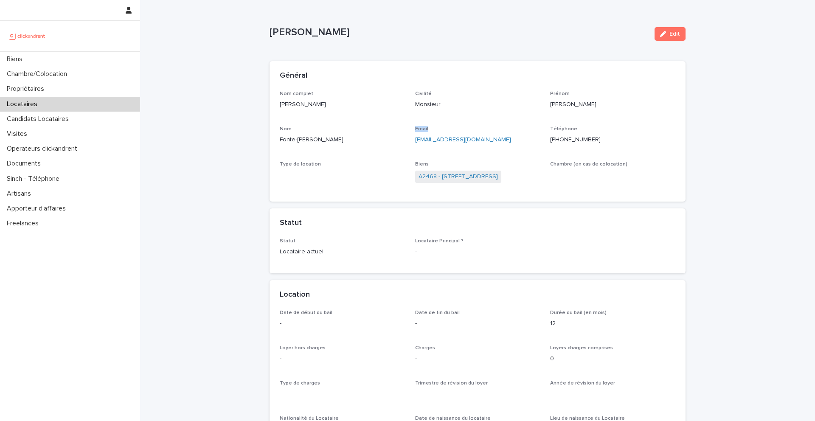
drag, startPoint x: 429, startPoint y: 129, endPoint x: 412, endPoint y: 129, distance: 17.4
click at [412, 129] on div "Nom complet Guilherme Fonte-bôa de oliveira Civilité Monsieur Prénom Guilherme …" at bounding box center [478, 141] width 396 height 101
click at [425, 131] on span "Email" at bounding box center [421, 128] width 13 height 5
drag, startPoint x: 432, startPoint y: 131, endPoint x: 415, endPoint y: 131, distance: 17.4
click at [415, 131] on p "Email" at bounding box center [477, 129] width 125 height 6
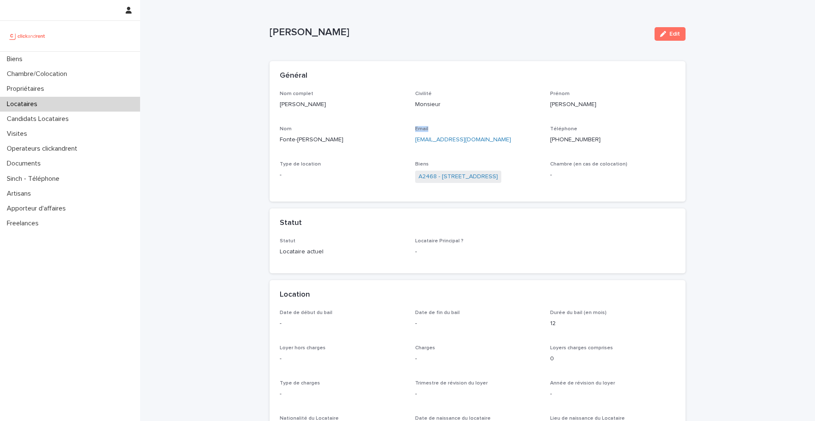
click at [419, 130] on span "Email" at bounding box center [421, 128] width 13 height 5
drag, startPoint x: 434, startPoint y: 130, endPoint x: 412, endPoint y: 130, distance: 21.6
click at [412, 130] on div "Nom complet Guilherme Fonte-bôa de oliveira Civilité Monsieur Prénom Guilherme …" at bounding box center [478, 141] width 396 height 101
click at [421, 130] on span "Email" at bounding box center [421, 128] width 13 height 5
drag, startPoint x: 433, startPoint y: 130, endPoint x: 412, endPoint y: 130, distance: 21.6
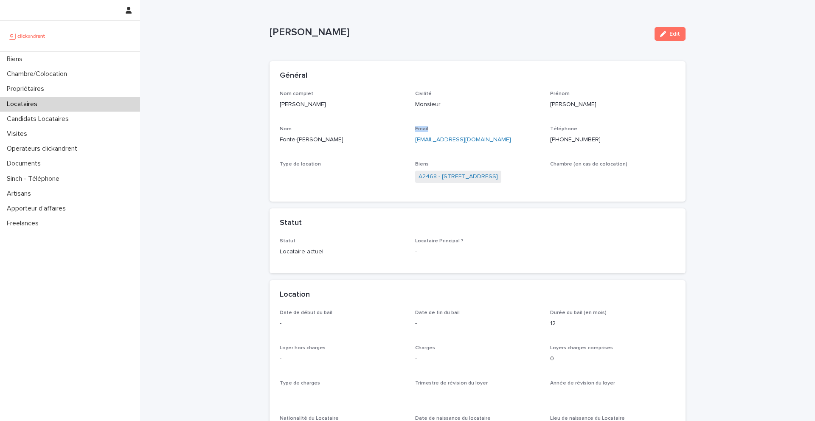
click at [412, 130] on div "Nom complet Guilherme Fonte-bôa de oliveira Civilité Monsieur Prénom Guilherme …" at bounding box center [478, 141] width 396 height 101
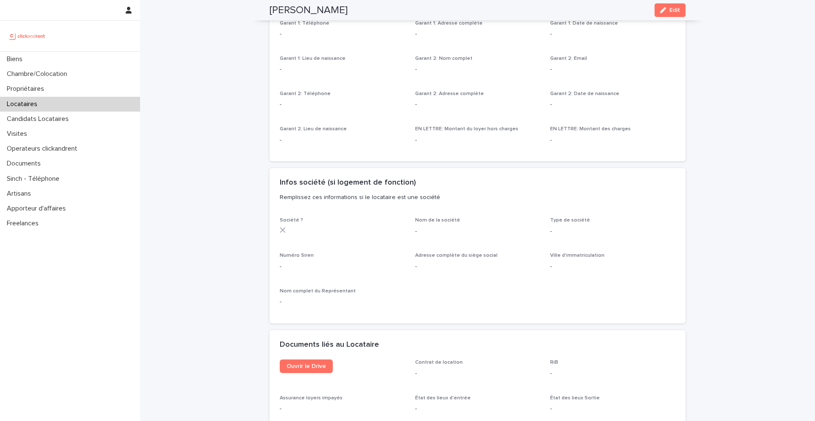
scroll to position [651, 0]
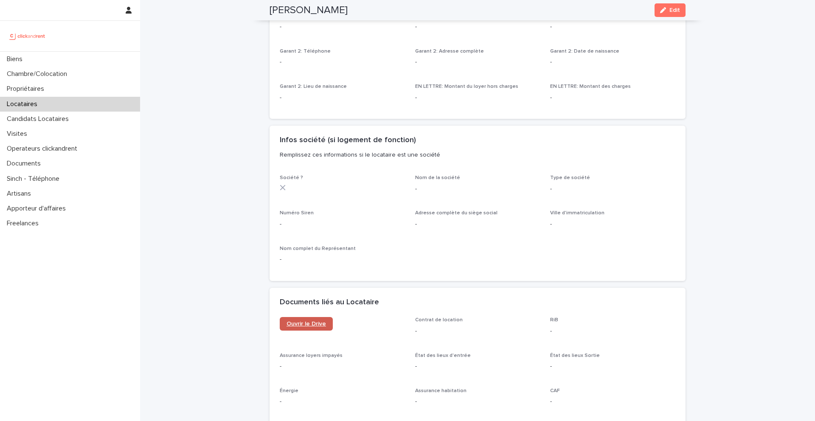
click at [310, 326] on span "Ouvrir le Drive" at bounding box center [306, 324] width 39 height 6
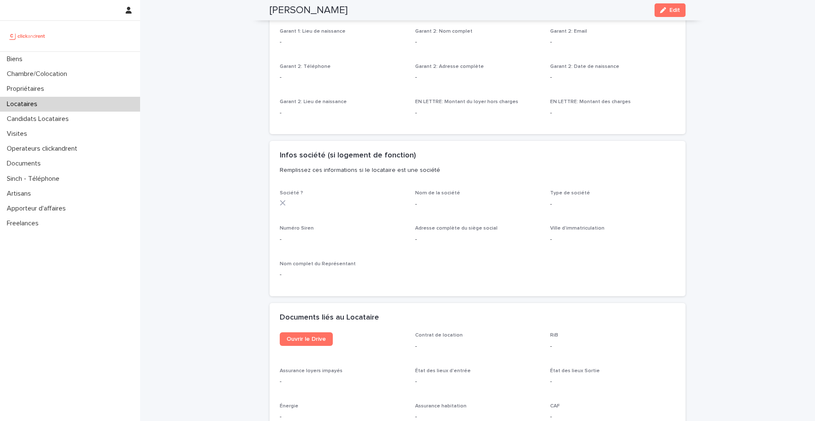
scroll to position [629, 0]
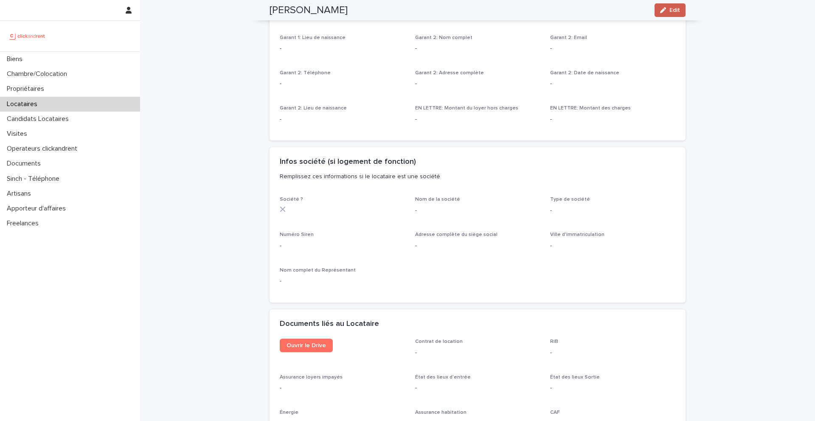
click at [662, 13] on icon "button" at bounding box center [663, 10] width 6 height 6
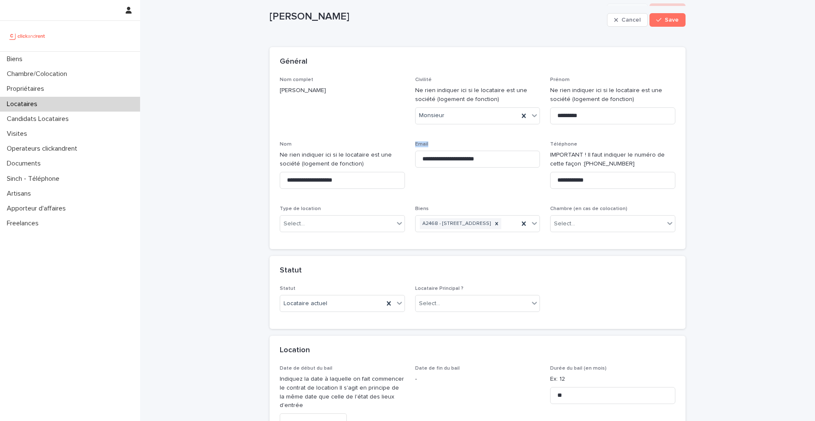
scroll to position [0, 0]
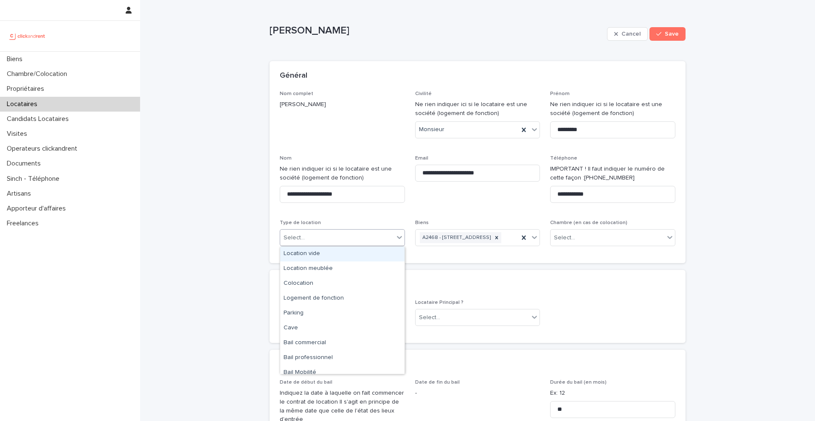
click at [366, 235] on div "Select..." at bounding box center [337, 238] width 114 height 14
click at [312, 284] on div "Colocation" at bounding box center [342, 283] width 124 height 15
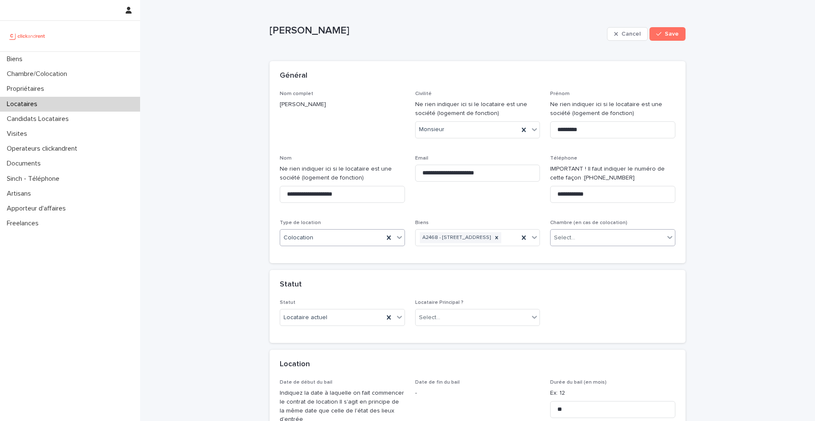
click at [594, 238] on div "Select..." at bounding box center [608, 238] width 114 height 14
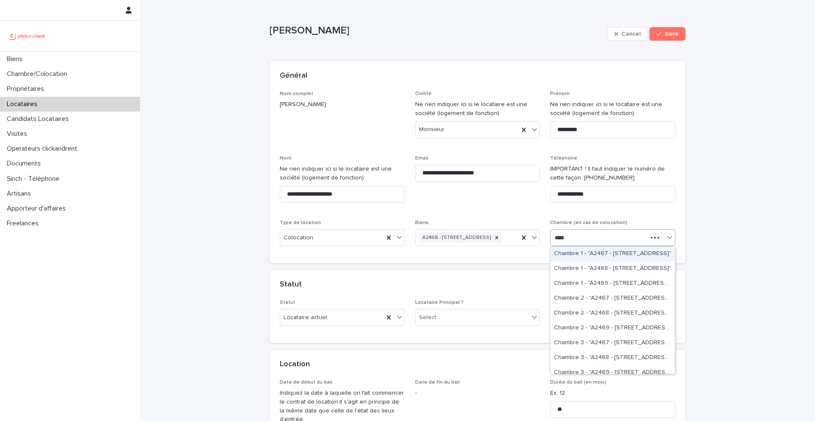
type input "*****"
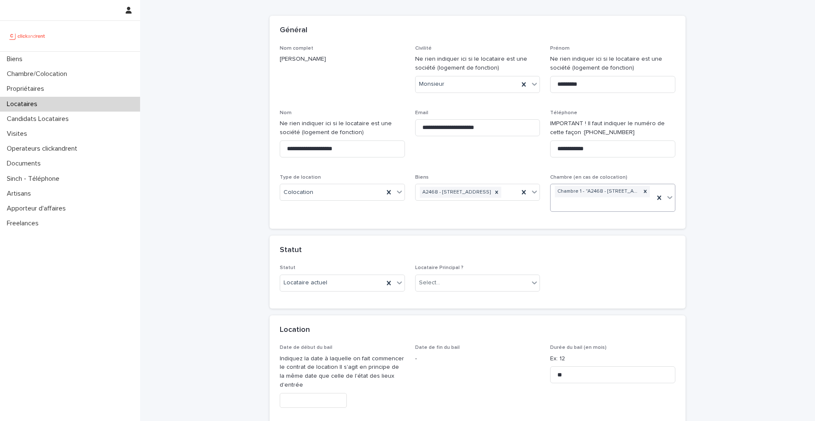
scroll to position [70, 0]
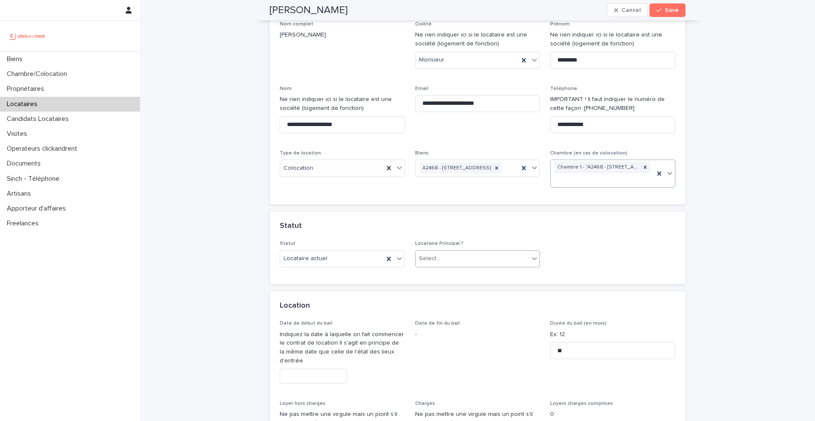
click at [458, 261] on div "Select..." at bounding box center [473, 259] width 114 height 14
click at [458, 277] on div "Locataire Principal" at bounding box center [478, 275] width 124 height 15
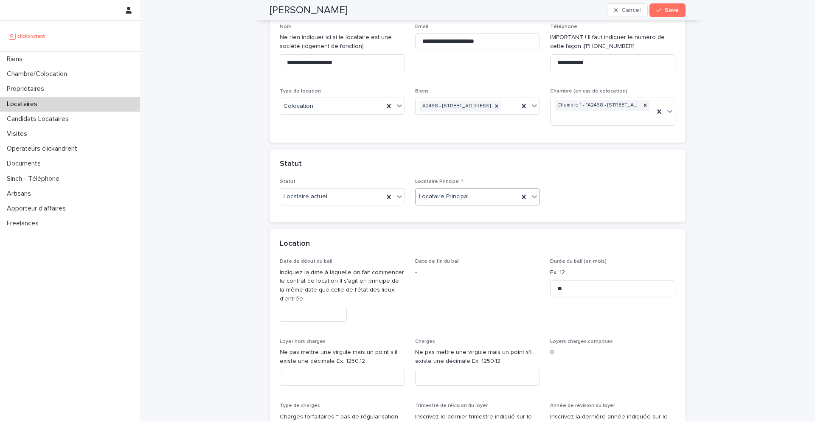
scroll to position [177, 0]
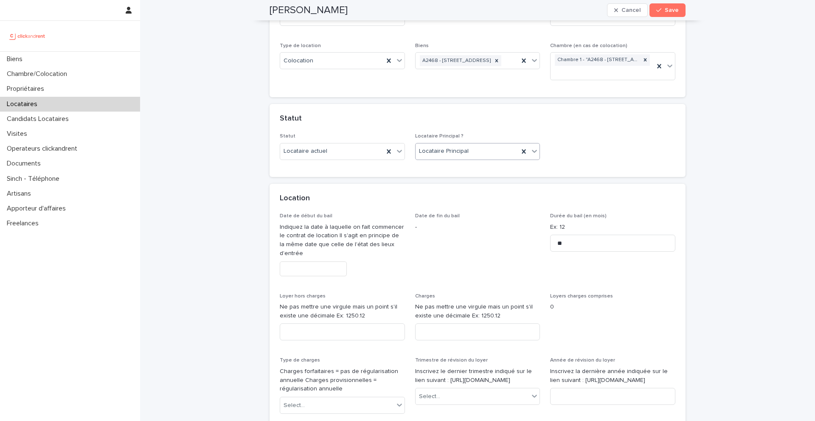
click at [331, 271] on input "text" at bounding box center [313, 268] width 67 height 15
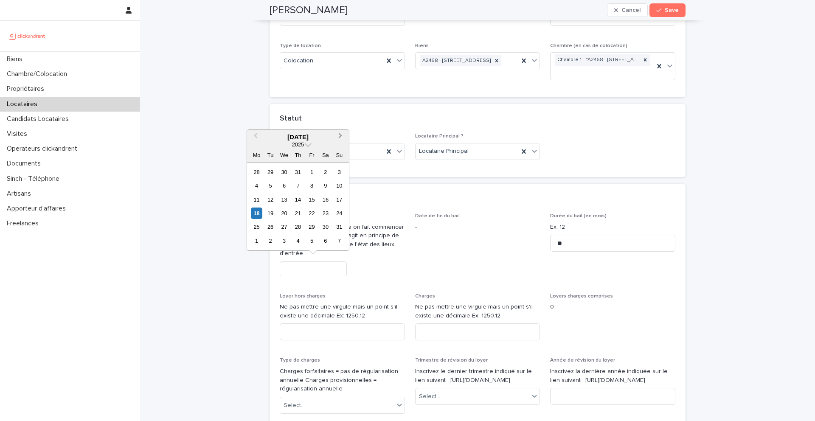
click at [338, 139] on button "Next Month" at bounding box center [341, 138] width 14 height 14
click at [258, 214] on div "22" at bounding box center [256, 213] width 11 height 11
type input "*********"
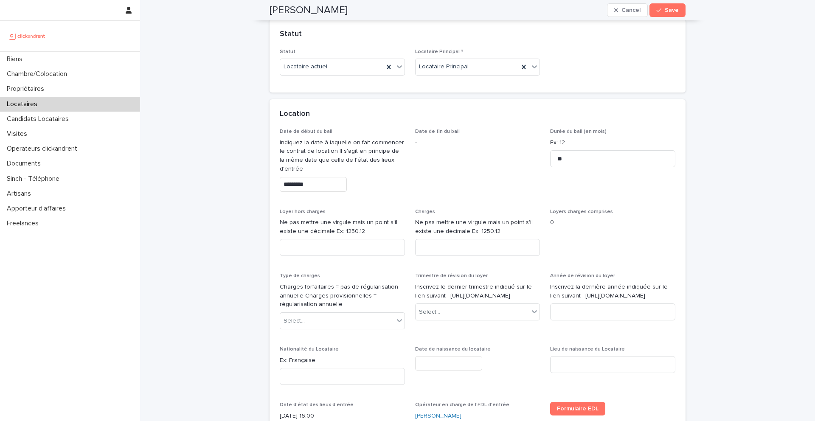
scroll to position [307, 0]
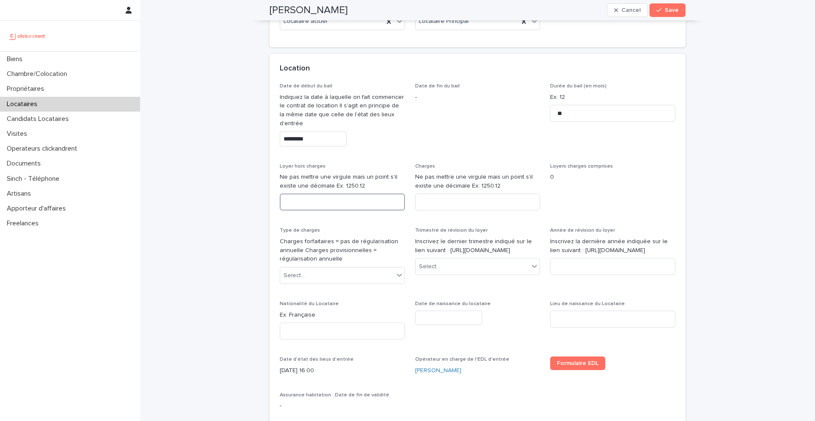
click at [379, 202] on input at bounding box center [342, 202] width 125 height 17
type input "***"
click at [465, 207] on input at bounding box center [477, 202] width 125 height 17
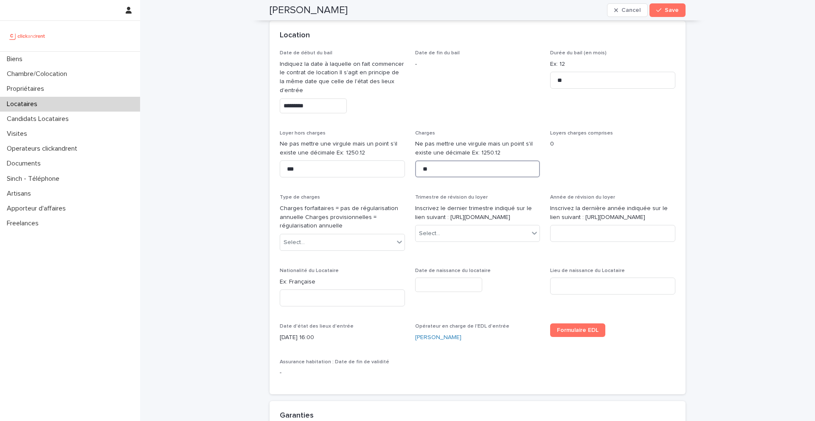
scroll to position [356, 0]
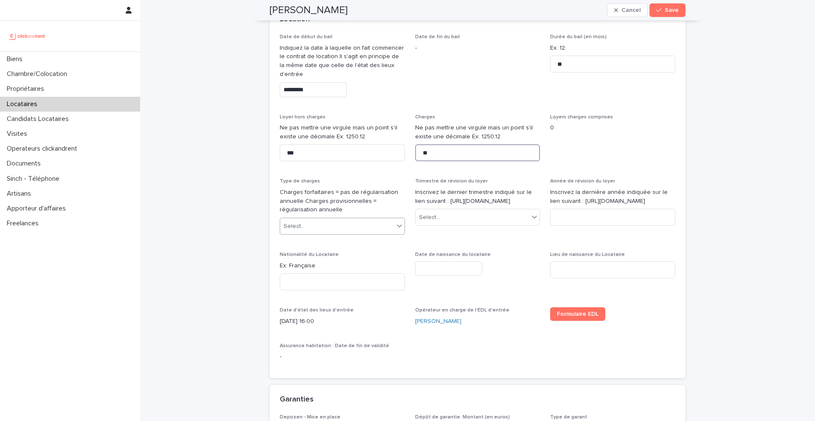
type input "**"
click at [343, 219] on div "Select..." at bounding box center [337, 226] width 114 height 14
click at [325, 258] on div "Provisions sur charges" at bounding box center [342, 257] width 124 height 15
click at [431, 222] on div "Select..." at bounding box center [429, 217] width 21 height 9
click at [444, 250] on div "2ème trimestre" at bounding box center [478, 257] width 124 height 15
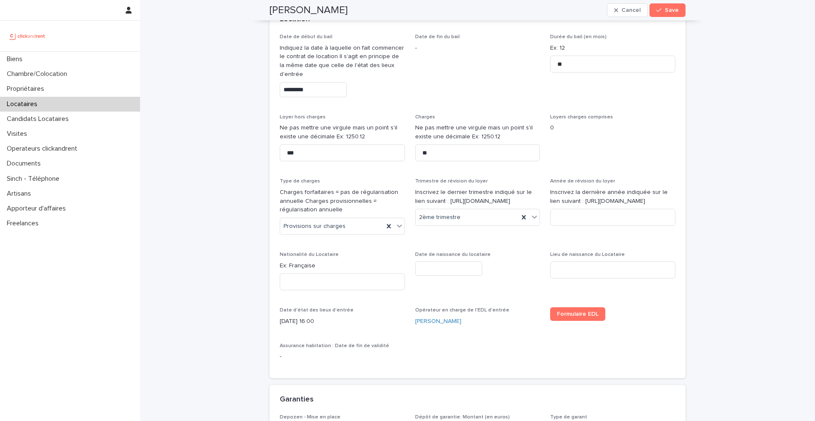
drag, startPoint x: 486, startPoint y: 207, endPoint x: 438, endPoint y: 199, distance: 48.1
click at [438, 199] on p "Inscrivez le dernier trimestre indiqué sur le lien suivant : [URL][DOMAIN_NAME]" at bounding box center [477, 197] width 125 height 18
copy p "https://www.anil.org/outils/indices-et-plafonds/tableau-de-lirl/"
click at [598, 225] on input at bounding box center [612, 217] width 125 height 17
type input "****"
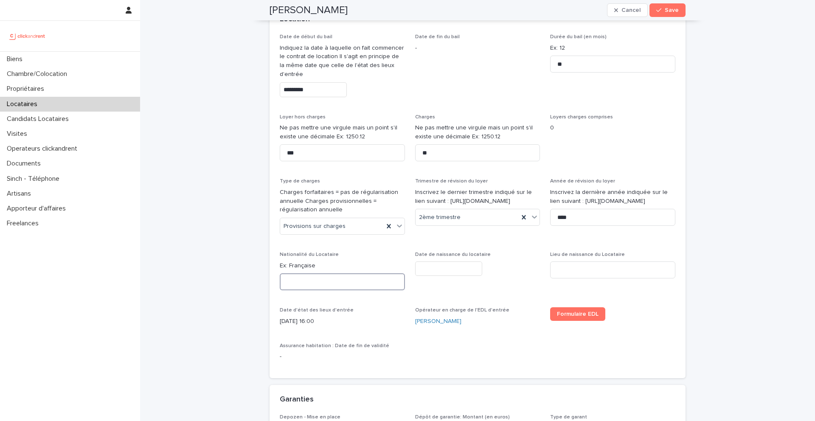
click at [356, 281] on input at bounding box center [342, 281] width 125 height 17
paste input "**********"
click at [289, 282] on input "**********" at bounding box center [342, 281] width 125 height 17
type input "**********"
click at [437, 274] on input "text" at bounding box center [448, 268] width 67 height 15
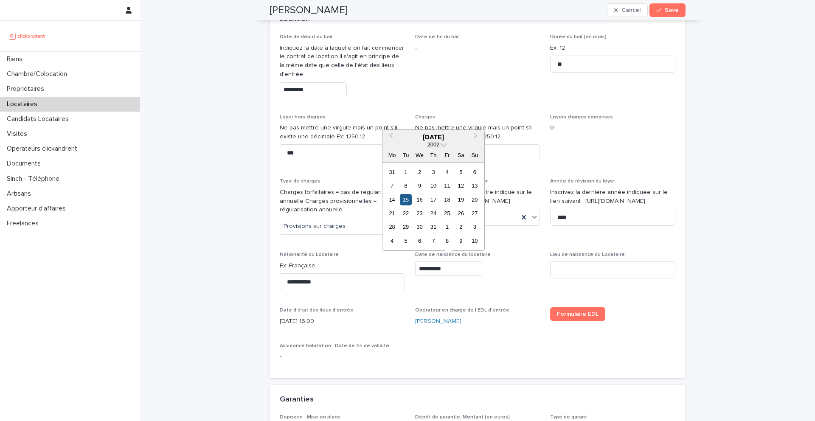
click at [406, 202] on div "15" at bounding box center [405, 199] width 11 height 11
type input "*********"
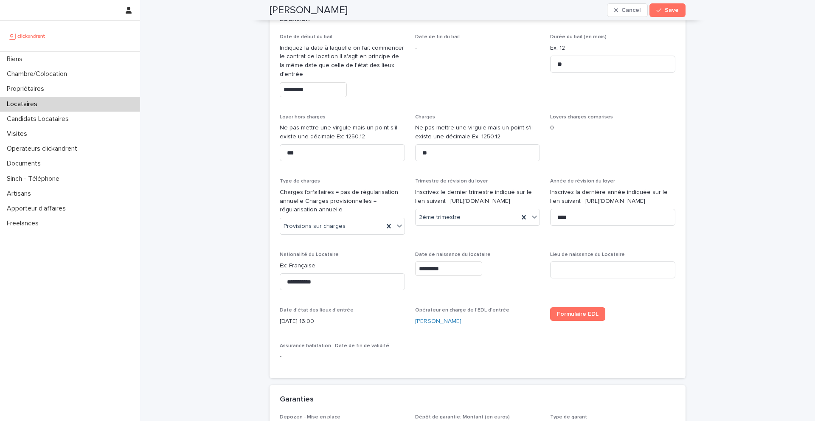
click at [583, 259] on div "Lieu de naissance du Locataire" at bounding box center [612, 268] width 125 height 33
click at [581, 270] on input at bounding box center [612, 269] width 125 height 17
paste input "**********"
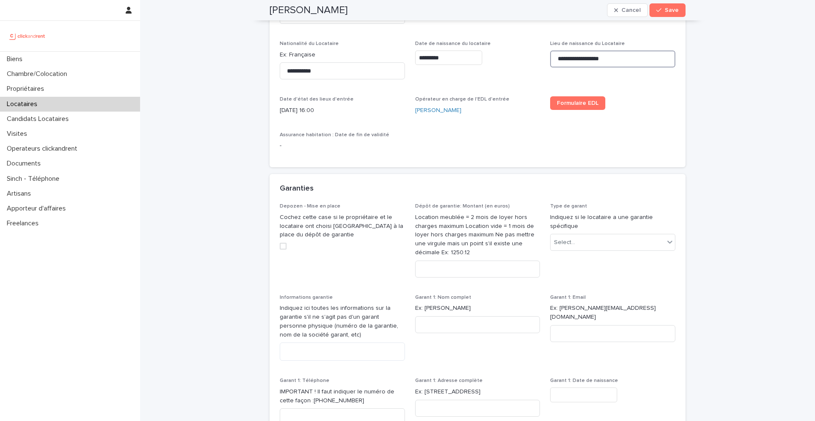
scroll to position [591, 0]
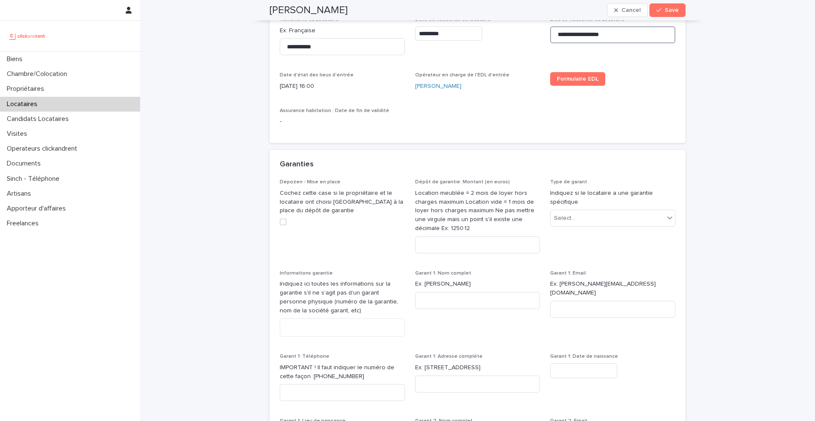
type input "**********"
click at [437, 242] on input at bounding box center [477, 244] width 125 height 17
type input "****"
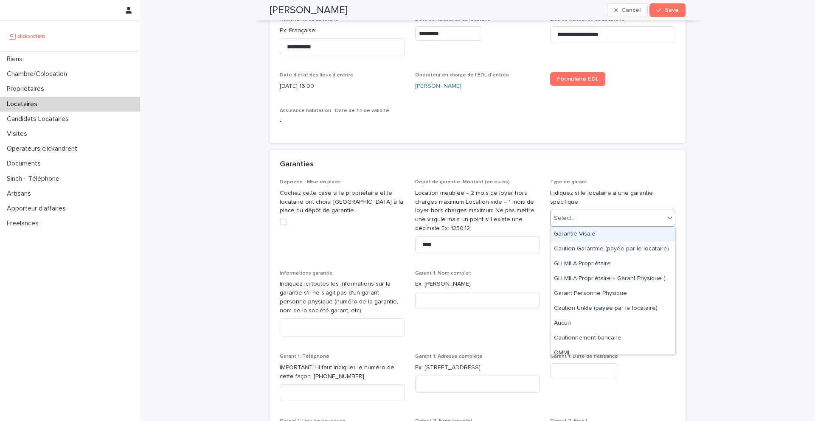
click at [601, 213] on div "Select..." at bounding box center [608, 218] width 114 height 14
click at [584, 235] on div "Garantie Visale" at bounding box center [613, 234] width 124 height 15
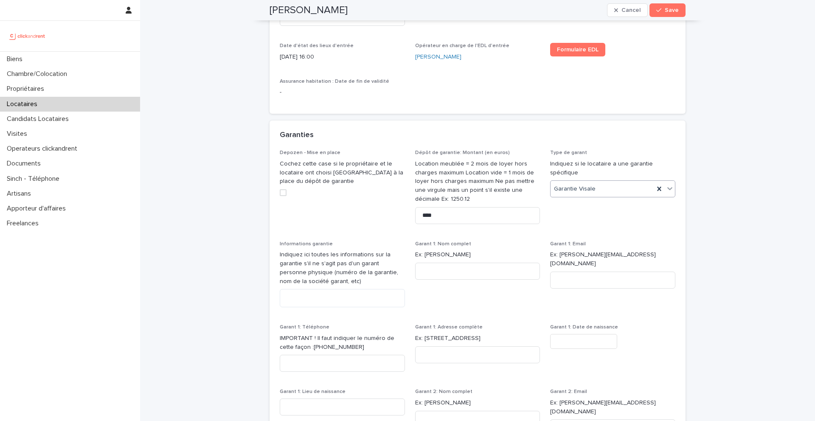
scroll to position [627, 0]
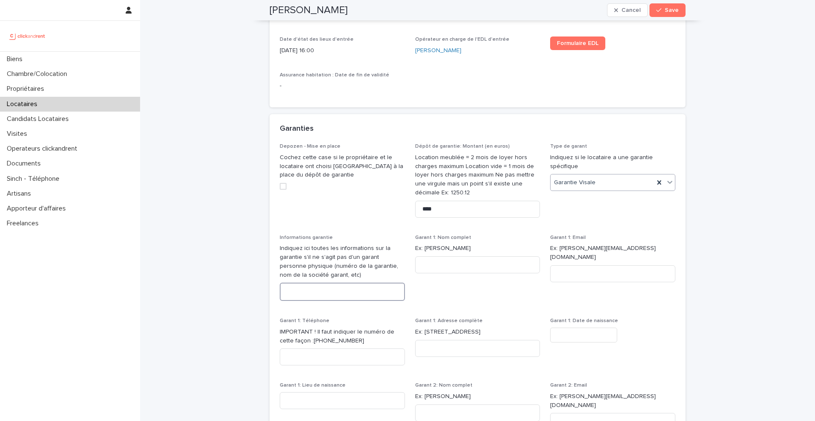
click at [337, 295] on textarea at bounding box center [342, 292] width 125 height 18
paste textarea "**********"
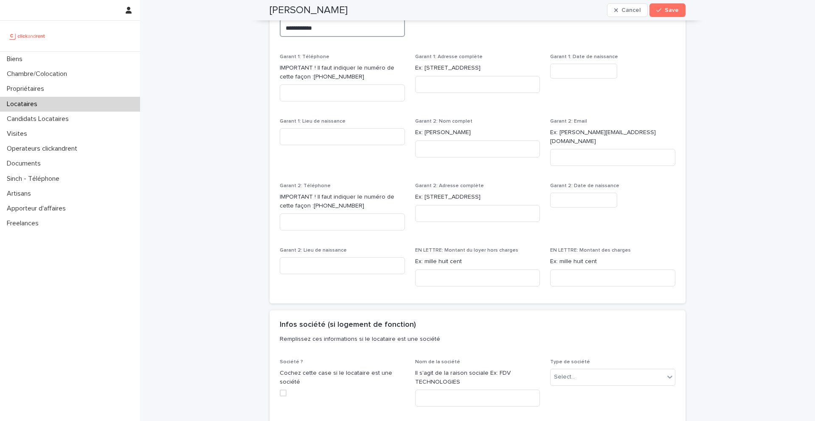
scroll to position [896, 0]
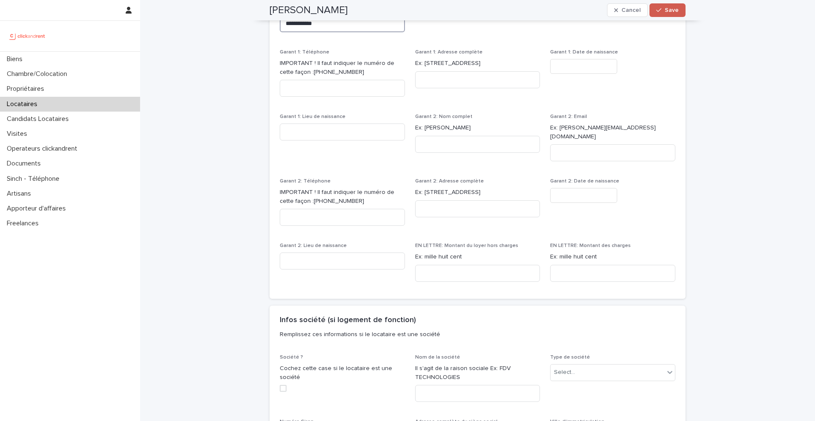
type textarea "**********"
click at [452, 265] on input at bounding box center [477, 273] width 125 height 17
paste input "**********"
type input "**********"
click at [565, 265] on input at bounding box center [612, 273] width 125 height 17
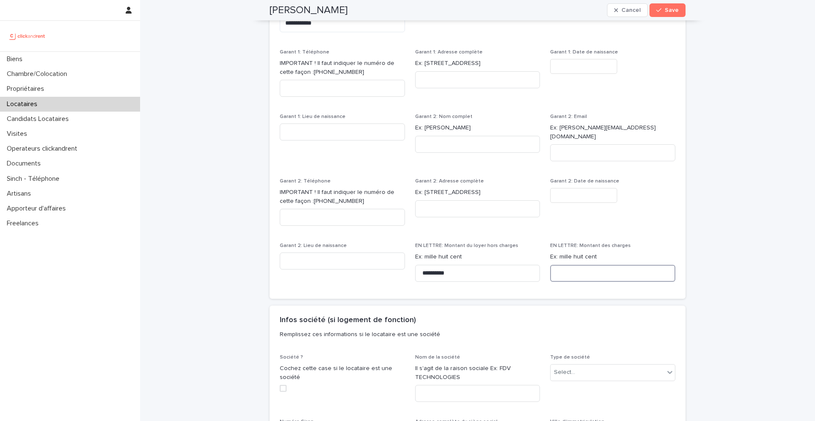
paste input "**********"
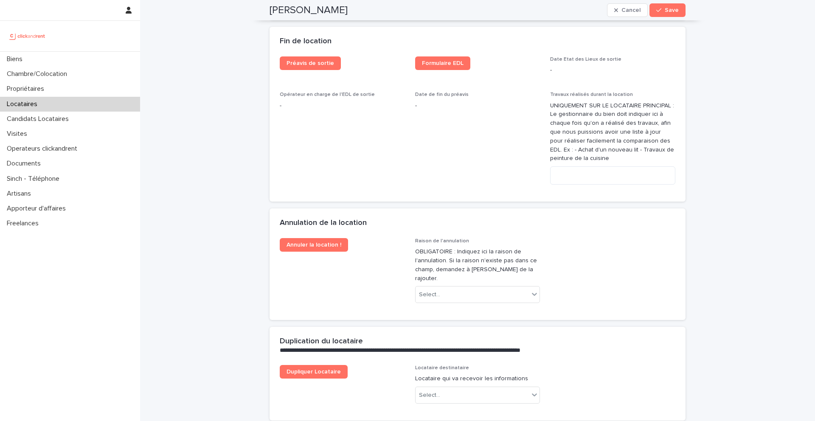
scroll to position [1692, 0]
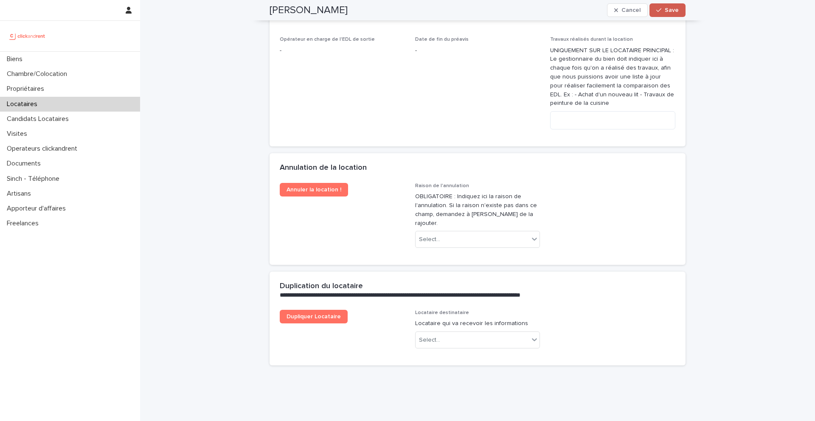
type input "**********"
click at [679, 12] on button "Save" at bounding box center [667, 10] width 36 height 14
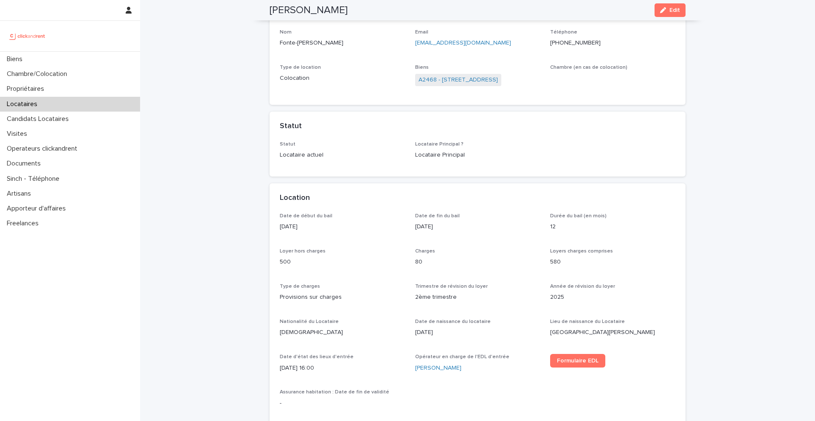
scroll to position [0, 0]
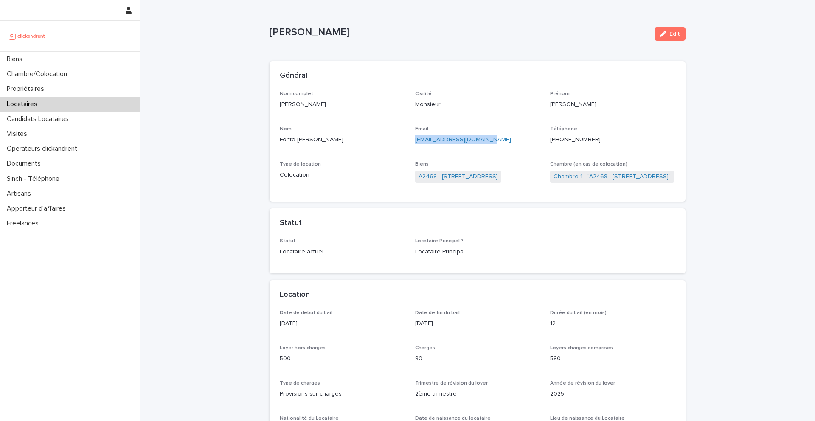
drag, startPoint x: 490, startPoint y: 139, endPoint x: 415, endPoint y: 141, distance: 74.7
click at [415, 141] on p "guilhermefbo86@gmail.com" at bounding box center [477, 139] width 125 height 9
copy link "guilhermefbo86@gmail.com"
drag, startPoint x: 370, startPoint y: 32, endPoint x: 419, endPoint y: 32, distance: 49.2
click at [419, 32] on p "Guilherme Fonte-bôa de oliveira" at bounding box center [459, 32] width 378 height 12
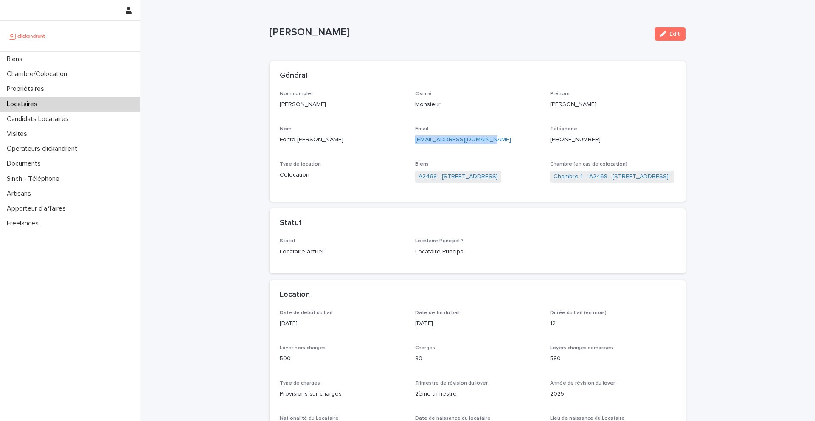
copy p "de oliveira"
click at [452, 175] on link "A2468 - [STREET_ADDRESS]" at bounding box center [458, 176] width 79 height 9
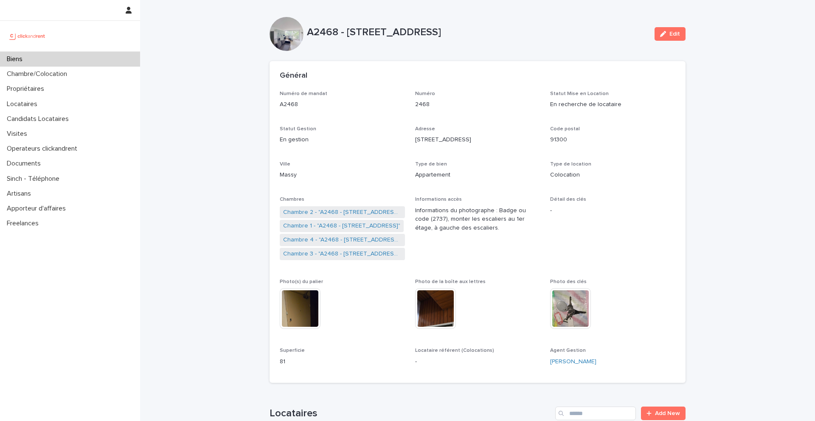
drag, startPoint x: 517, startPoint y: 31, endPoint x: 348, endPoint y: 37, distance: 169.0
click at [348, 37] on p "A2468 - [STREET_ADDRESS]" at bounding box center [477, 32] width 341 height 12
copy p "9 Avenue Nationale, Massy 91300"
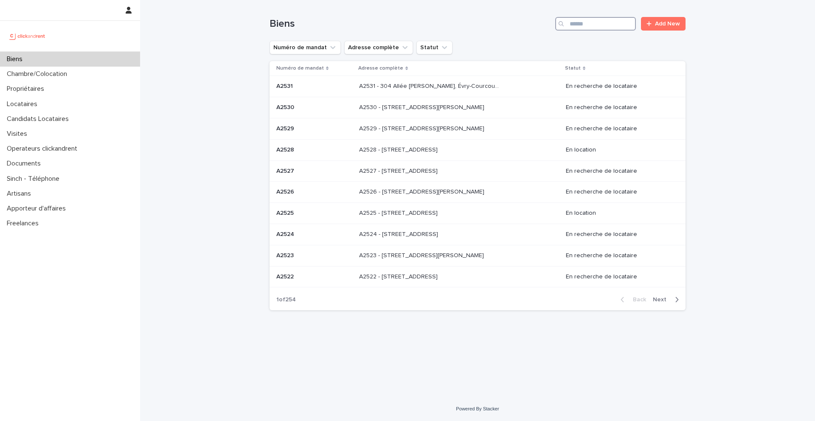
click at [606, 25] on input "Search" at bounding box center [595, 24] width 81 height 14
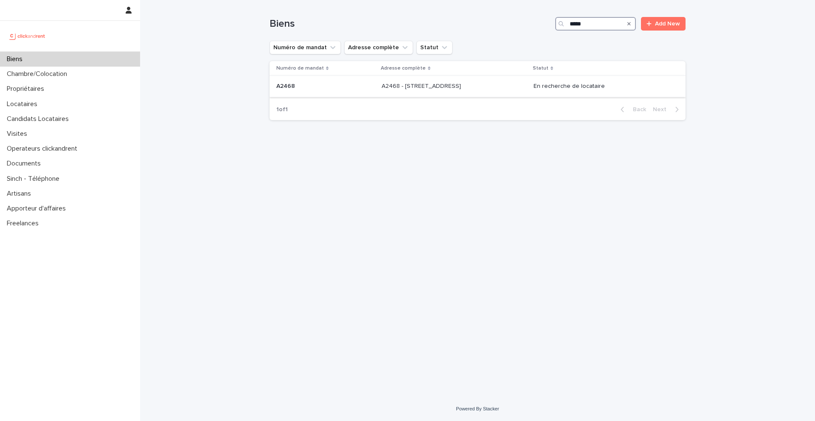
type input "*****"
click at [304, 90] on div "A2468 A2468" at bounding box center [325, 86] width 98 height 14
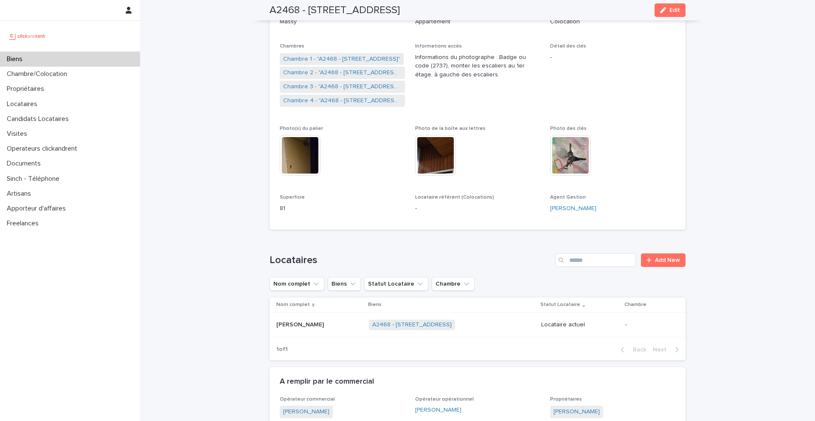
scroll to position [26, 0]
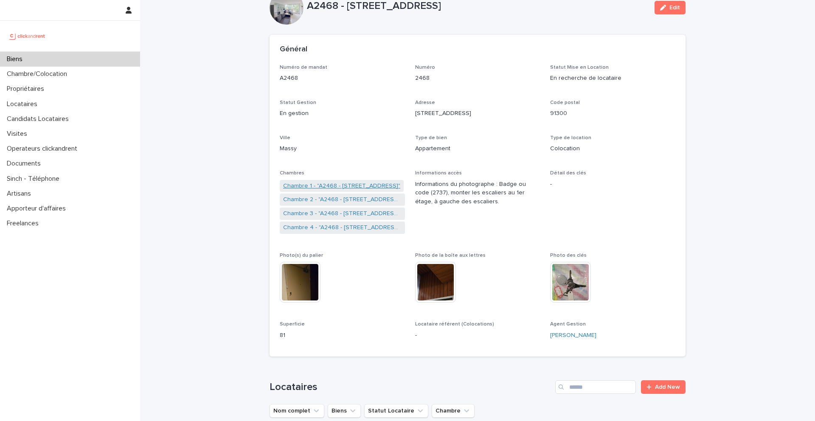
click at [325, 184] on link "Chambre 1 - "A2468 - 19 Avenue Nationale, Massy 91300"" at bounding box center [341, 186] width 117 height 9
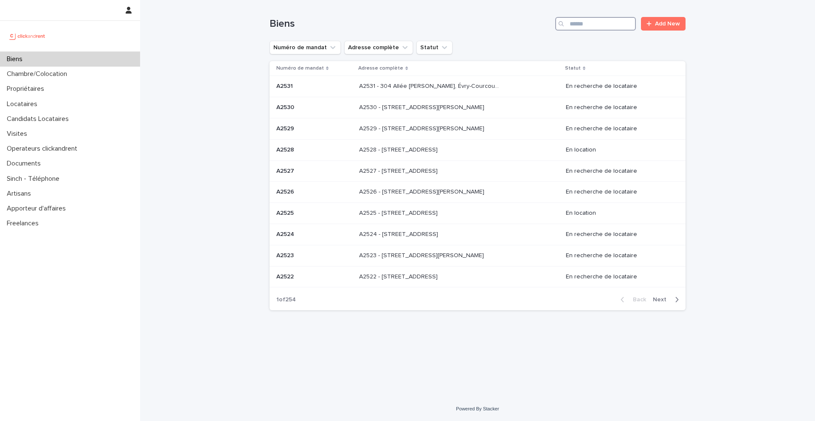
click at [615, 24] on input "Search" at bounding box center [595, 24] width 81 height 14
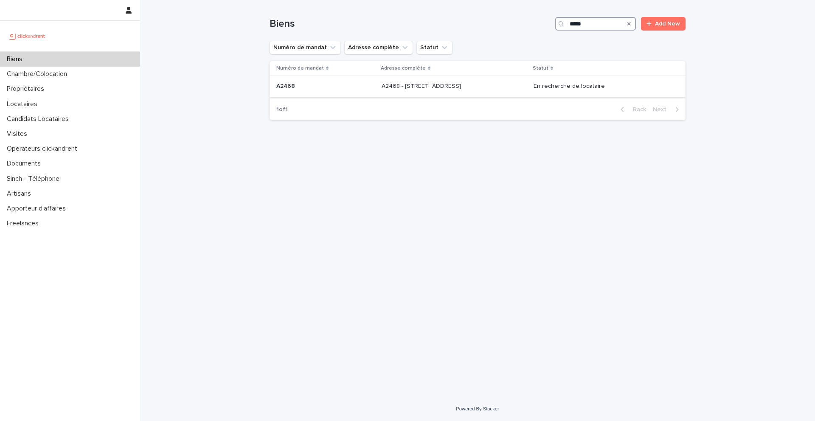
type input "*****"
click at [292, 87] on p "A2468" at bounding box center [286, 85] width 20 height 9
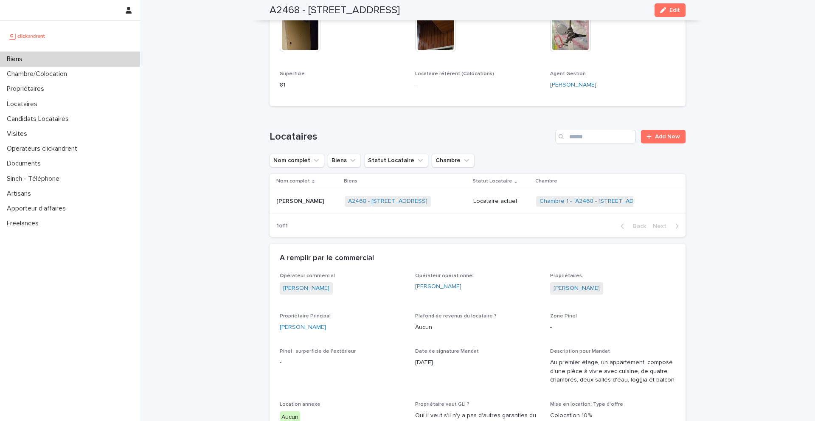
scroll to position [296, 0]
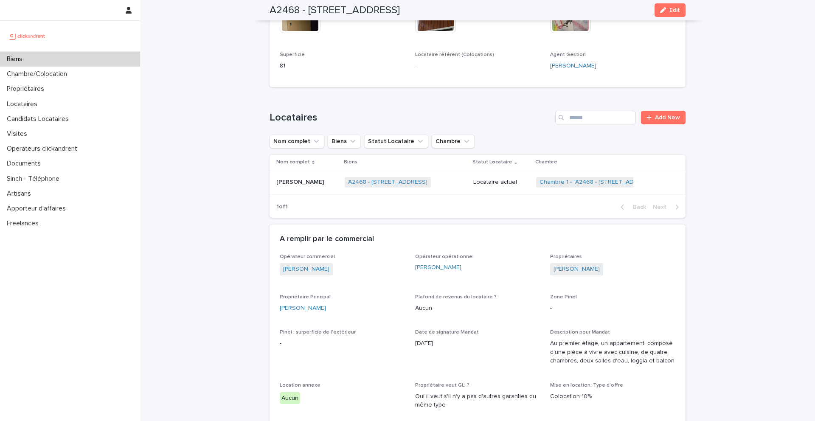
click at [326, 183] on p "[PERSON_NAME]" at bounding box center [300, 181] width 49 height 9
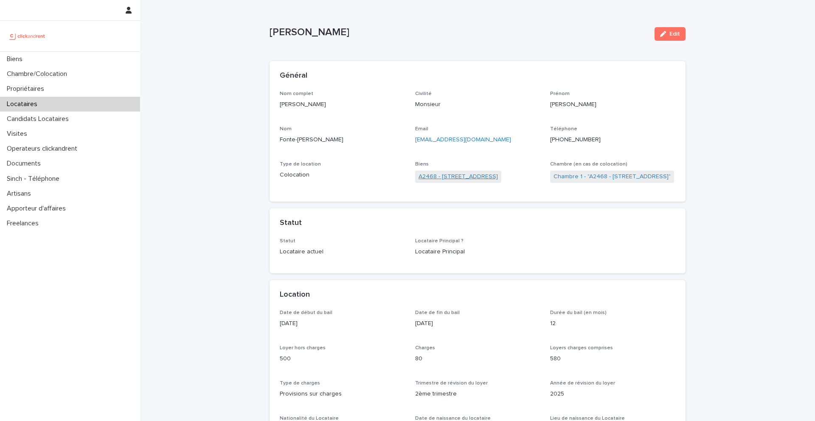
click at [466, 177] on link "A2468 - [STREET_ADDRESS]" at bounding box center [458, 176] width 79 height 9
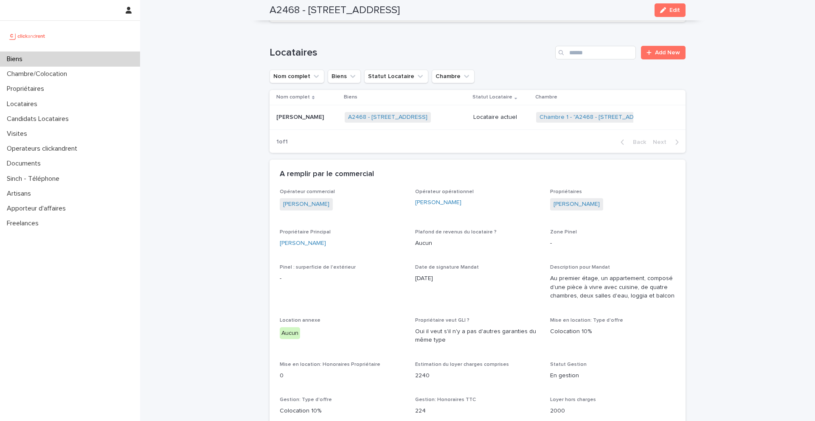
scroll to position [334, 0]
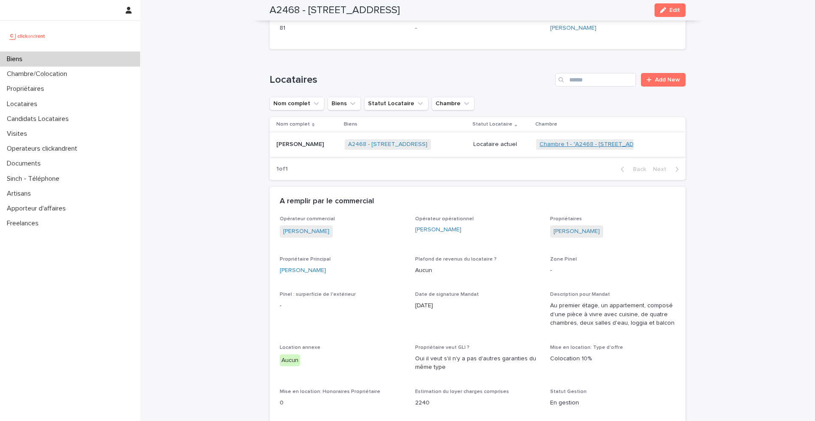
click at [572, 146] on link "Chambre 1 - "A2468 - [STREET_ADDRESS]"" at bounding box center [597, 144] width 117 height 7
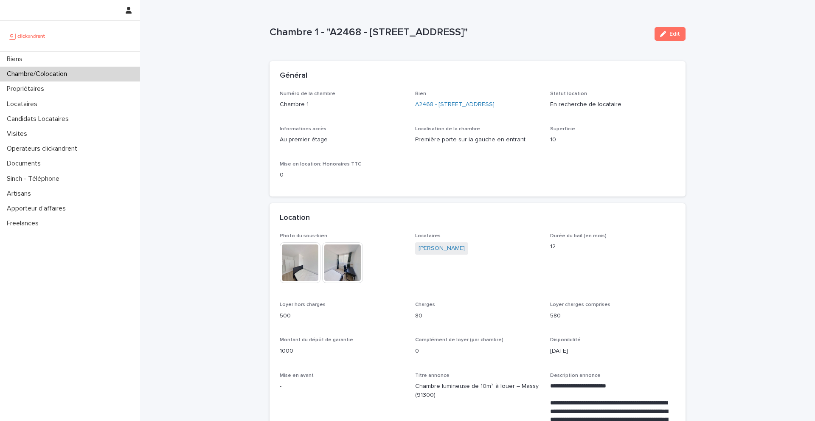
drag, startPoint x: 540, startPoint y: 32, endPoint x: 242, endPoint y: 31, distance: 298.8
copy p "Chambre 1 - "A2468 - [STREET_ADDRESS]""
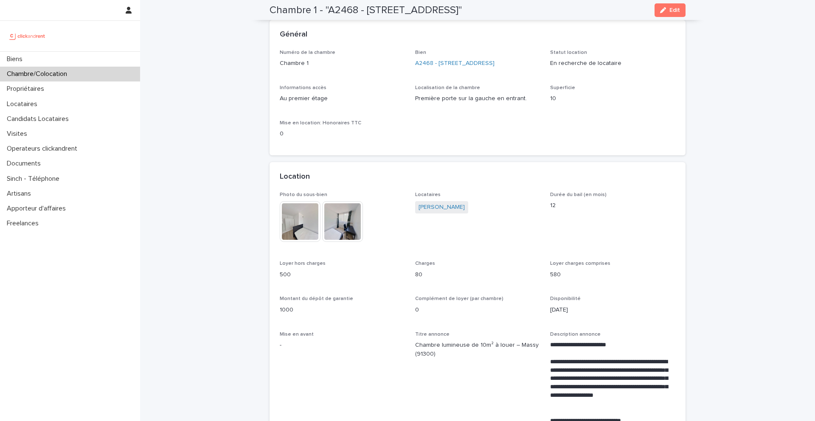
scroll to position [33, 0]
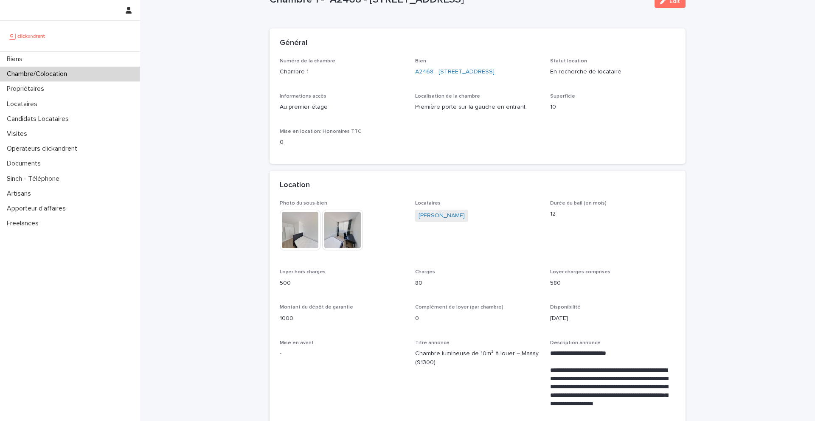
click at [452, 72] on link "A2468 - [STREET_ADDRESS]" at bounding box center [454, 71] width 79 height 9
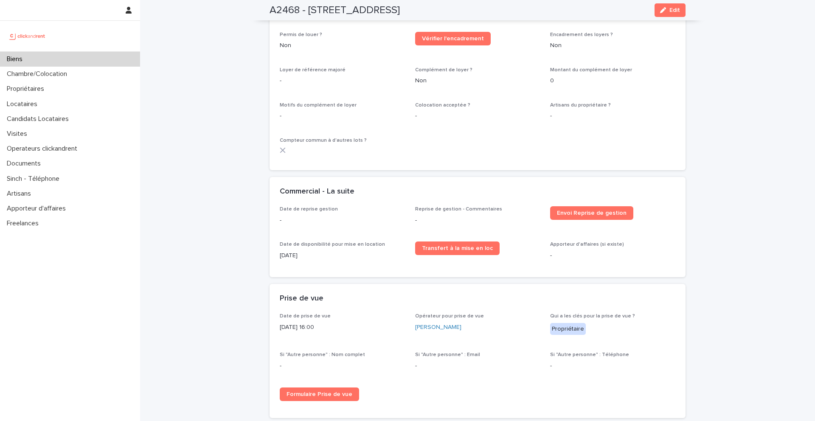
scroll to position [1106, 0]
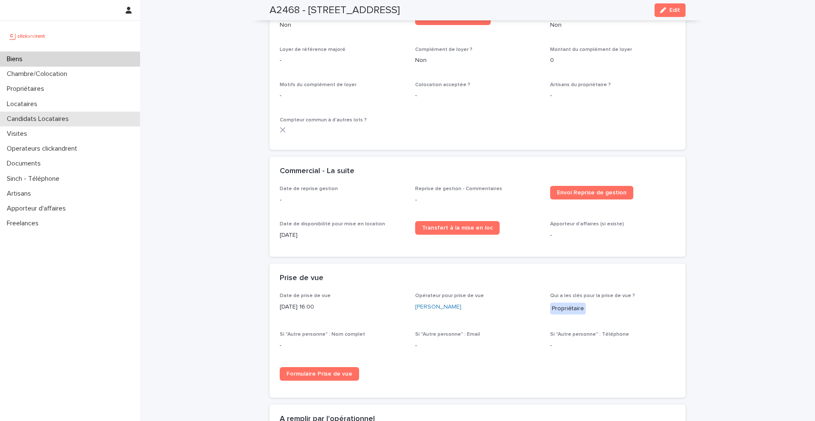
click at [50, 119] on p "Candidats Locataires" at bounding box center [39, 119] width 72 height 8
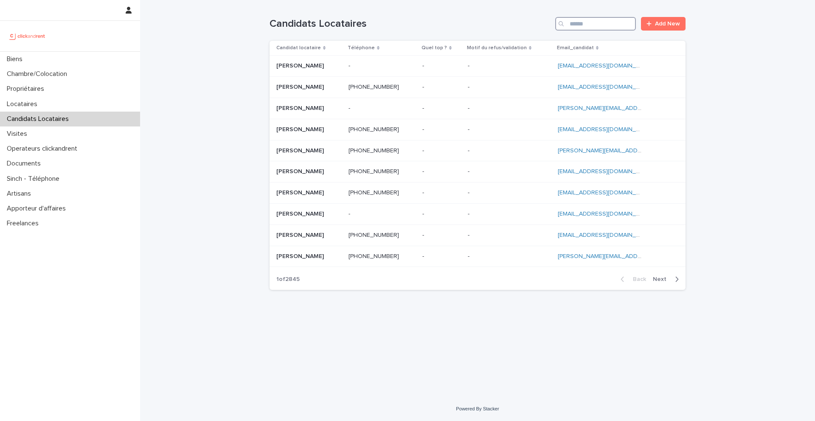
click at [606, 21] on input "Search" at bounding box center [595, 24] width 81 height 14
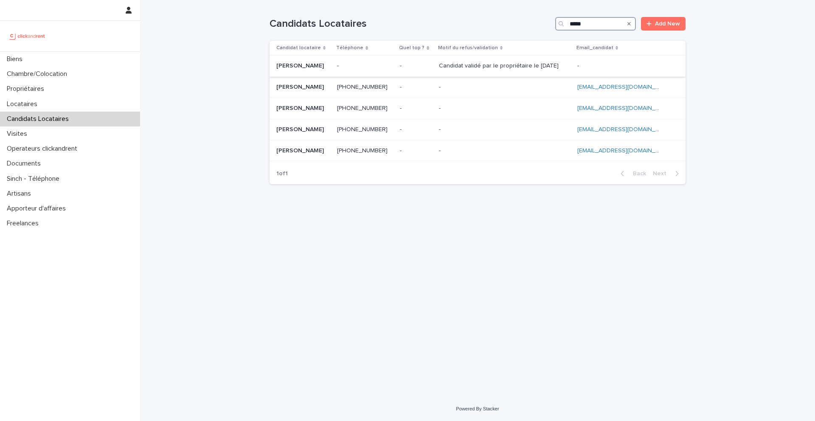
type input "*****"
click at [315, 65] on p "[PERSON_NAME]" at bounding box center [300, 65] width 49 height 9
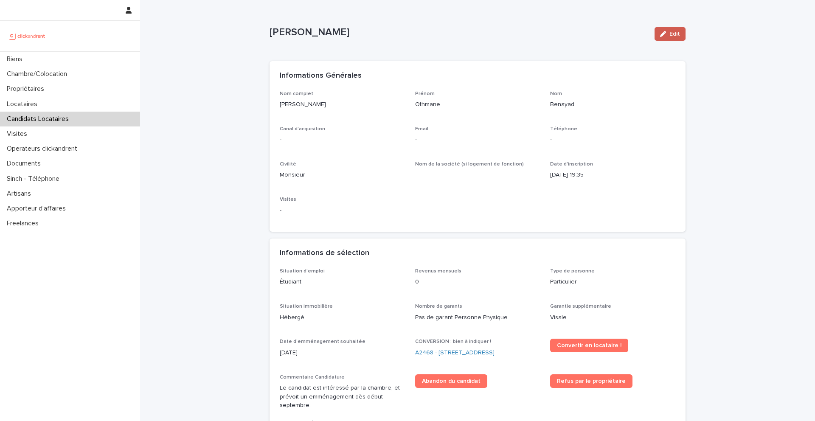
click at [671, 32] on span "Edit" at bounding box center [674, 34] width 11 height 6
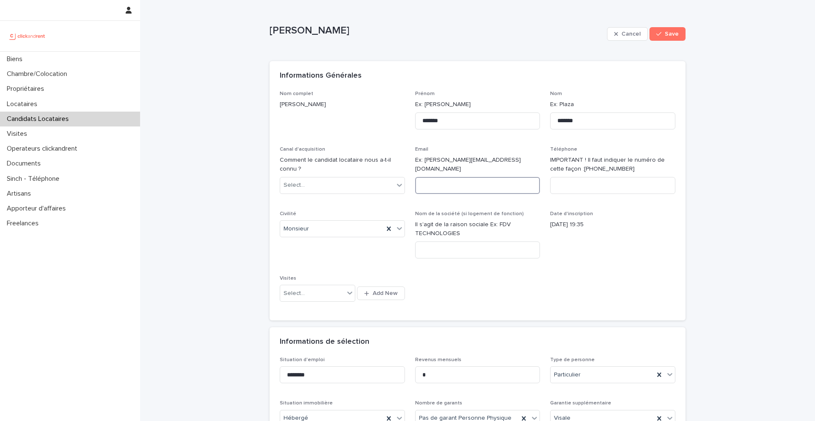
click at [443, 182] on input at bounding box center [477, 185] width 125 height 17
paste input "**********"
type input "**********"
click at [568, 185] on input at bounding box center [612, 185] width 125 height 17
paste input "**********"
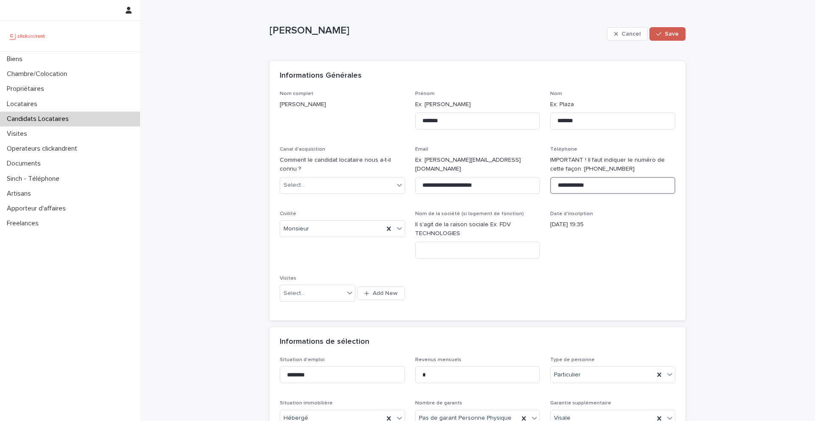
type input "**********"
click at [674, 34] on span "Save" at bounding box center [672, 34] width 14 height 6
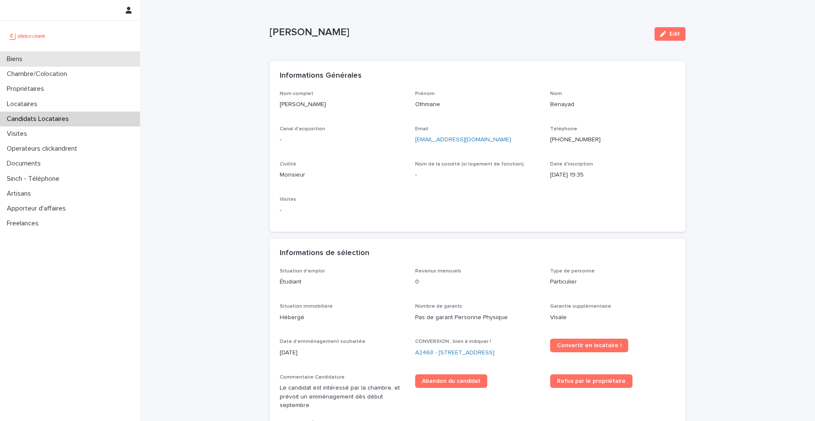
click at [32, 62] on div "Biens" at bounding box center [70, 59] width 140 height 15
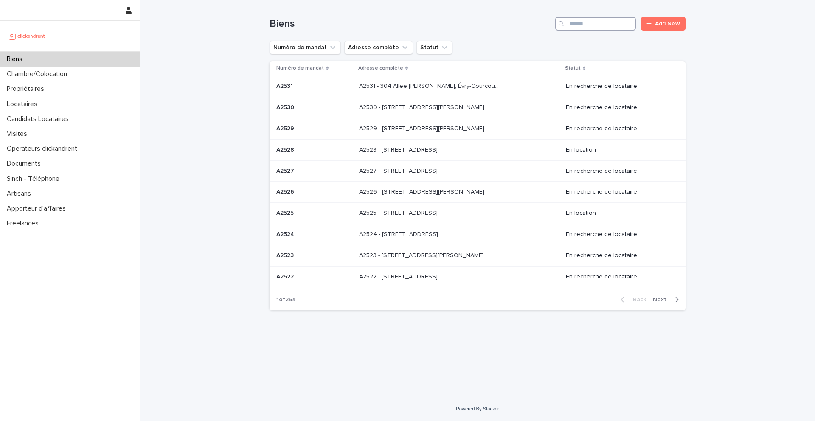
click at [592, 22] on input "Search" at bounding box center [595, 24] width 81 height 14
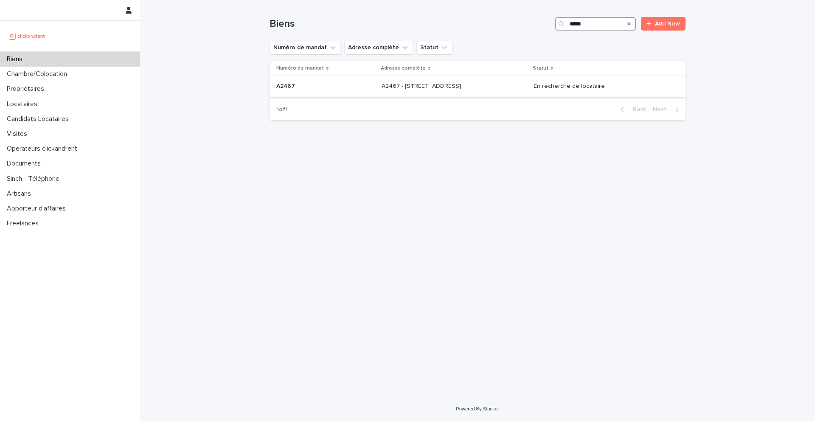
type input "*****"
click at [406, 87] on p "A2467 - [STREET_ADDRESS]" at bounding box center [422, 85] width 81 height 9
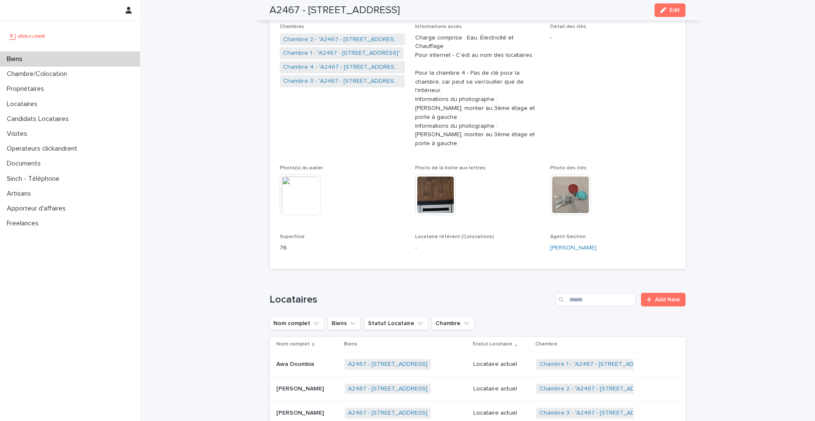
scroll to position [52, 0]
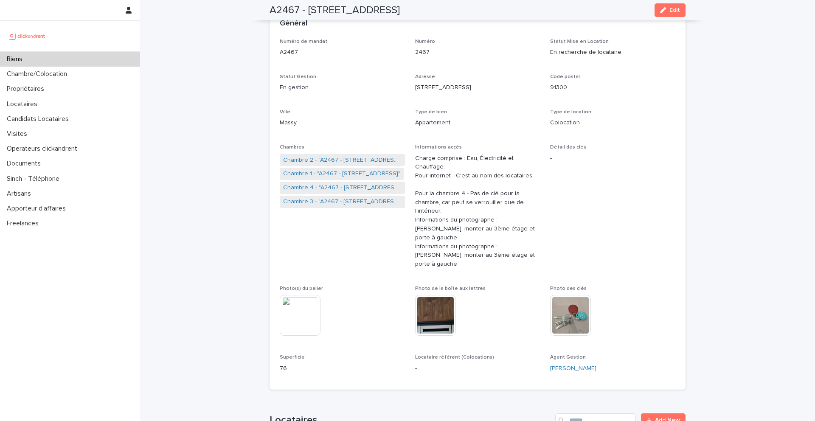
click at [315, 189] on link "Chambre 4 - "A2467 - [STREET_ADDRESS]"" at bounding box center [342, 187] width 118 height 9
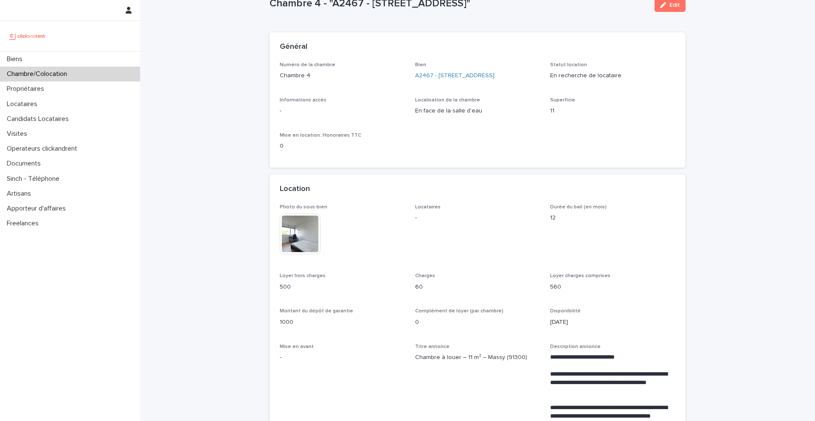
scroll to position [29, 0]
click at [47, 59] on div "Biens" at bounding box center [70, 59] width 140 height 15
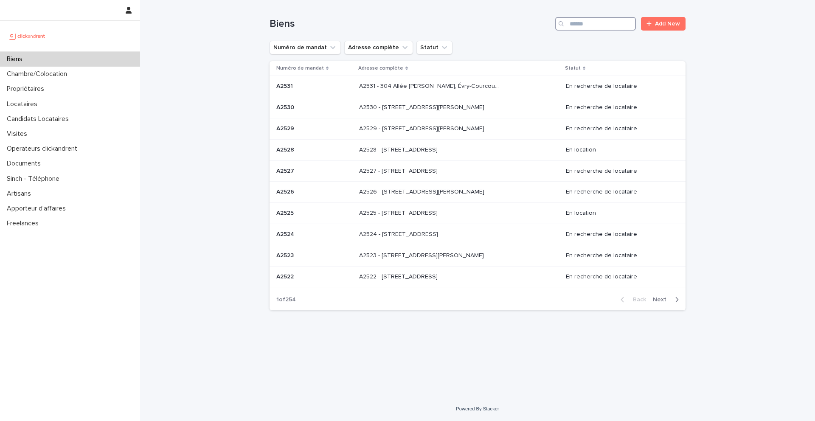
click at [579, 22] on input "Search" at bounding box center [595, 24] width 81 height 14
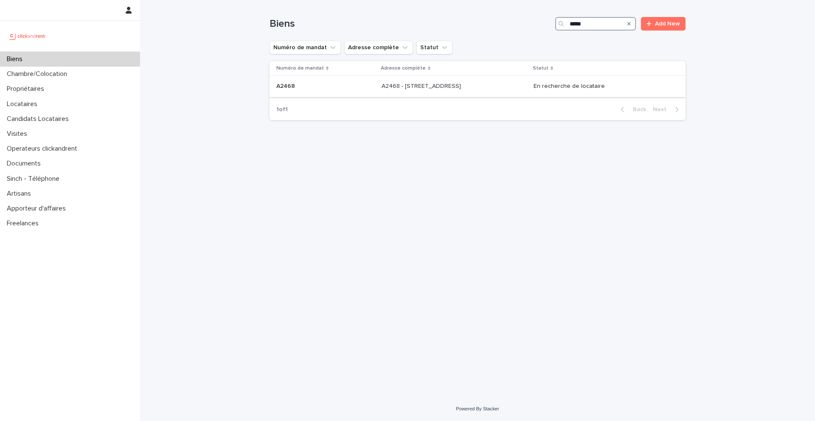
type input "*****"
click at [307, 89] on p at bounding box center [325, 86] width 98 height 7
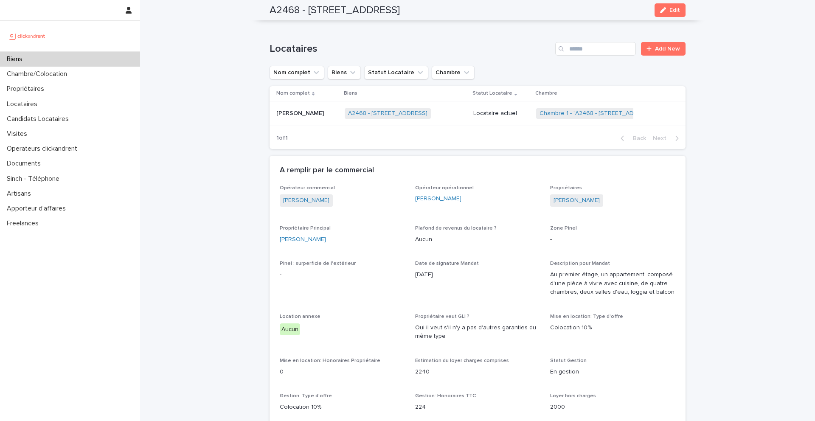
scroll to position [366, 0]
click at [581, 109] on link "Chambre 1 - "A2468 - [STREET_ADDRESS]"" at bounding box center [597, 111] width 117 height 7
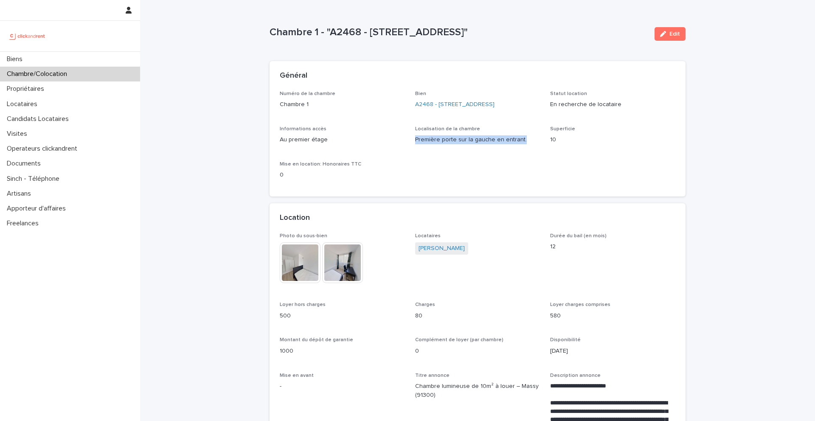
drag, startPoint x: 524, startPoint y: 141, endPoint x: 416, endPoint y: 141, distance: 108.2
click at [416, 141] on p "Première porte sur la gauche en entrant." at bounding box center [477, 139] width 125 height 9
copy p "Première porte sur la gauche en entrant."
click at [48, 117] on p "Candidats Locataires" at bounding box center [39, 119] width 72 height 8
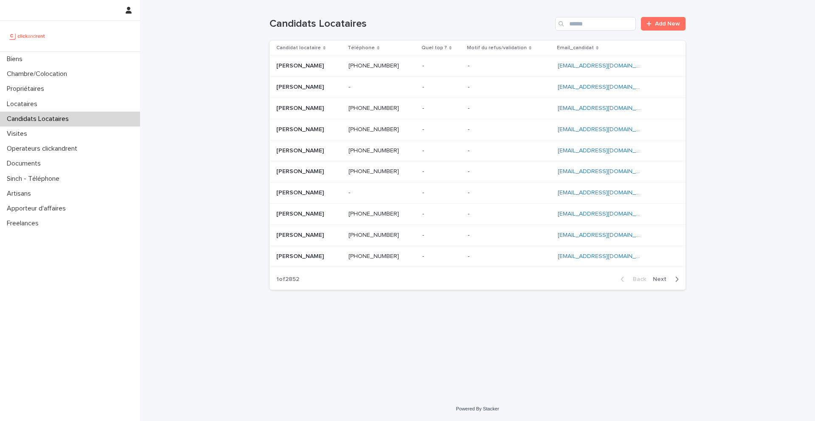
click at [622, 16] on div "Candidats Locataires Add New" at bounding box center [478, 20] width 416 height 41
click at [608, 23] on input "Search" at bounding box center [595, 24] width 81 height 14
paste input "**********"
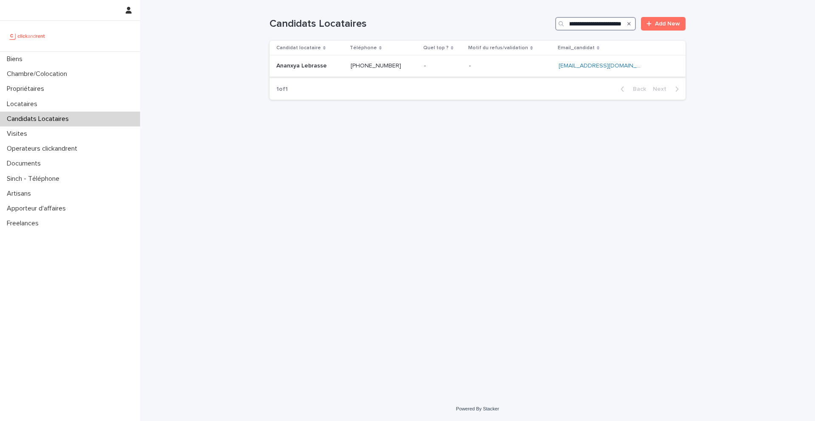
type input "**********"
click at [288, 62] on p "Ananxya Lebrasse" at bounding box center [302, 65] width 52 height 9
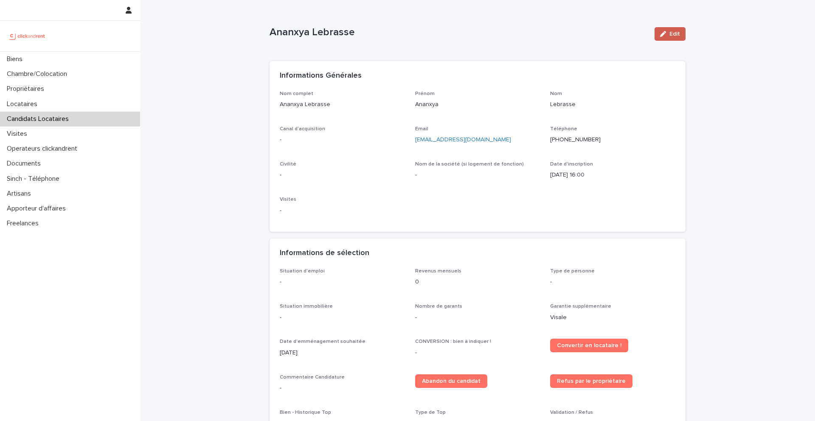
click at [658, 39] on button "Edit" at bounding box center [670, 34] width 31 height 14
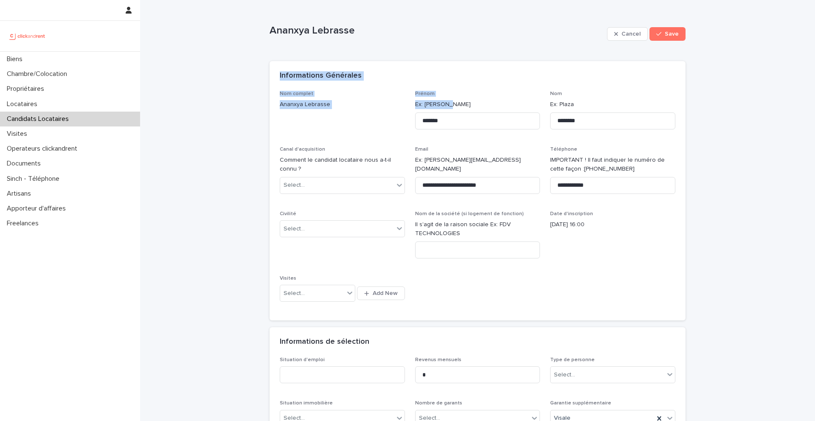
drag, startPoint x: 520, startPoint y: 63, endPoint x: 523, endPoint y: 110, distance: 47.2
click at [523, 110] on section "**********" at bounding box center [478, 190] width 416 height 259
click at [492, 69] on div "Informations Générales" at bounding box center [478, 76] width 416 height 30
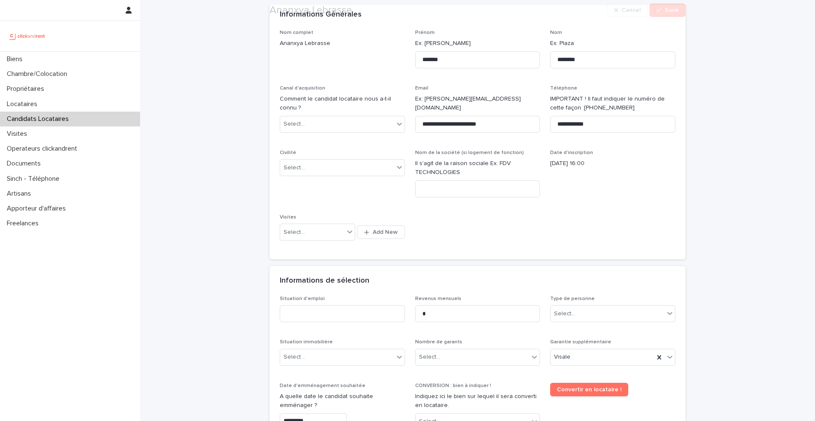
scroll to position [65, 0]
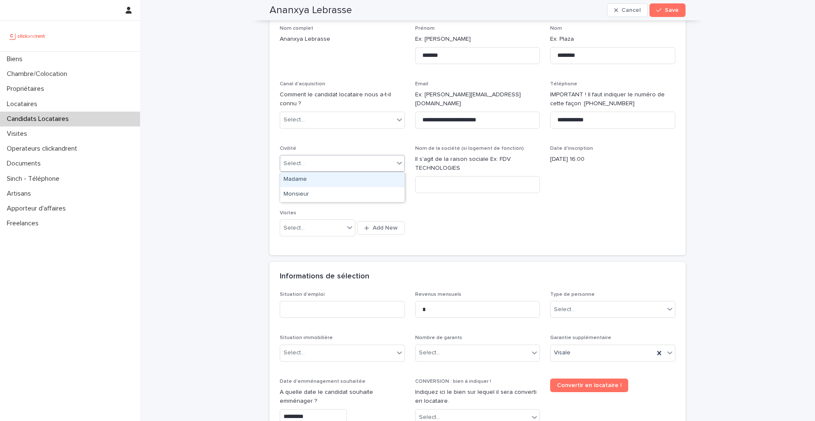
click at [321, 164] on div "Select..." at bounding box center [337, 164] width 114 height 14
click at [312, 177] on div "Madame" at bounding box center [342, 179] width 124 height 15
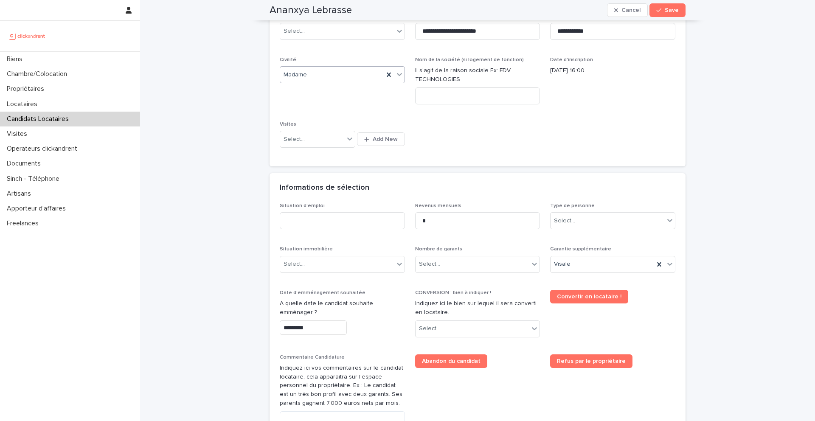
scroll to position [168, 0]
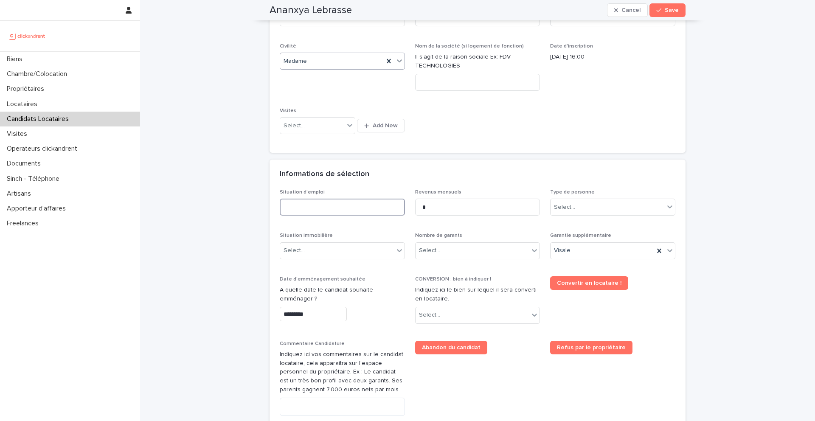
click at [335, 202] on input at bounding box center [342, 207] width 125 height 17
type input "*********"
click at [576, 216] on div "Type de personne Select..." at bounding box center [612, 205] width 125 height 33
click at [574, 211] on div "Select..." at bounding box center [608, 207] width 114 height 14
click at [577, 225] on div "Particulier" at bounding box center [613, 223] width 124 height 15
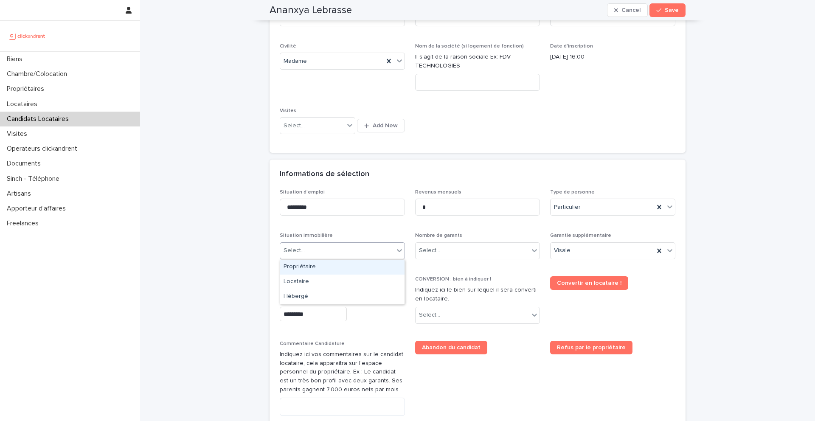
click at [369, 249] on div "Select..." at bounding box center [337, 251] width 114 height 14
click at [329, 299] on div "Hébergé" at bounding box center [342, 296] width 124 height 15
click at [469, 247] on div "Select..." at bounding box center [473, 251] width 114 height 14
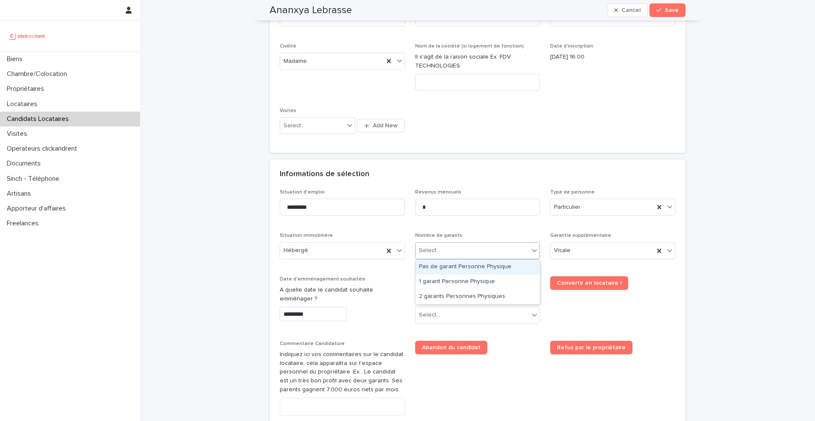
click at [465, 266] on div "Pas de garant Personne Physique" at bounding box center [478, 267] width 124 height 15
click at [320, 310] on input "*********" at bounding box center [313, 314] width 67 height 15
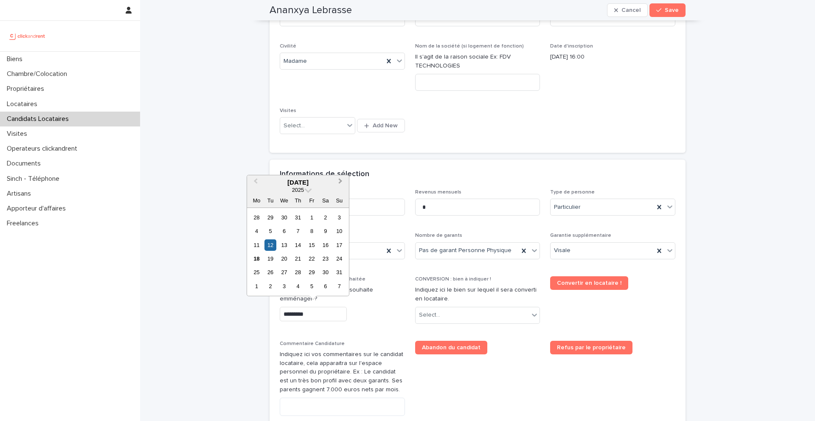
click at [340, 183] on span "Next Month" at bounding box center [340, 182] width 0 height 11
click at [296, 248] on div "18" at bounding box center [297, 244] width 11 height 11
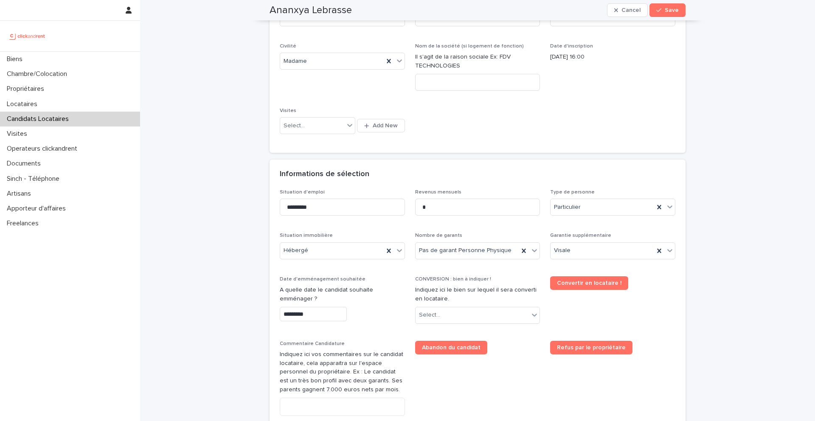
type input "*********"
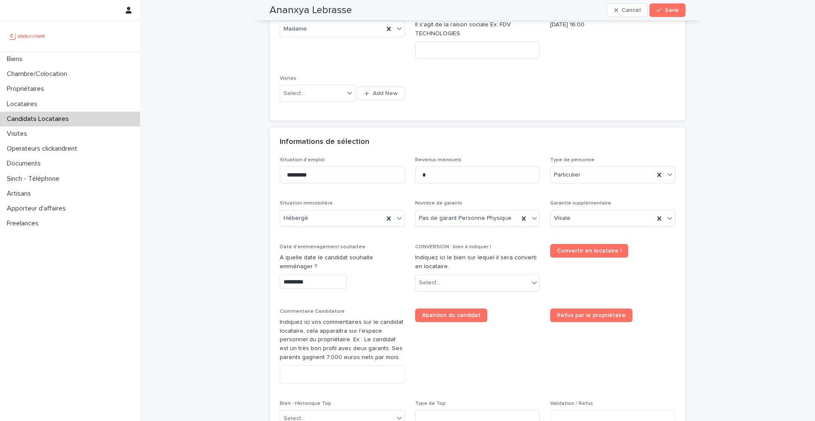
scroll to position [222, 0]
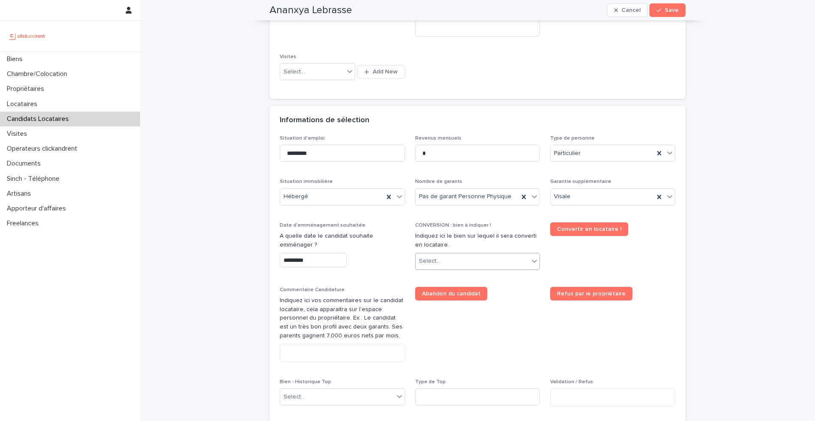
click at [445, 260] on div "Select..." at bounding box center [473, 261] width 114 height 14
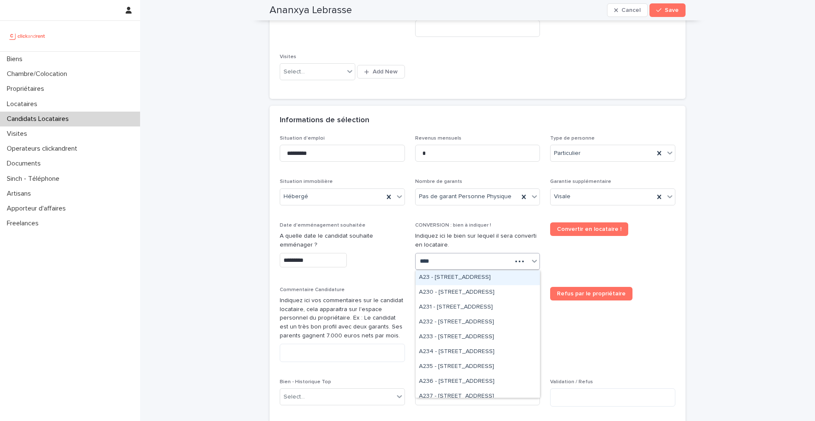
type input "*****"
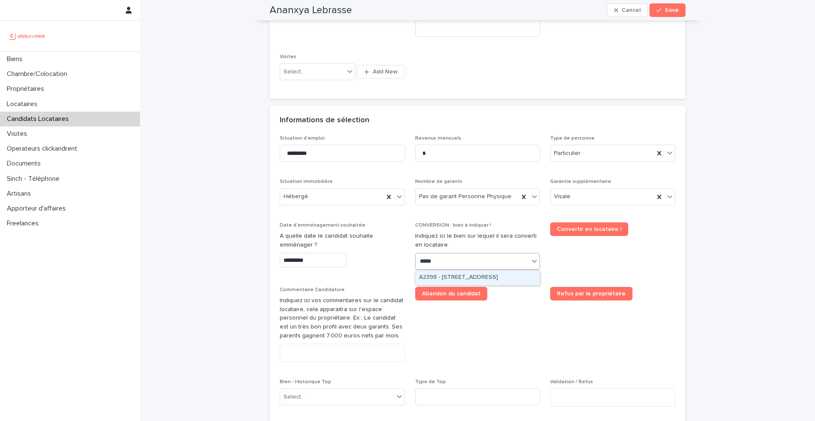
click at [482, 275] on div "A2398 - [STREET_ADDRESS]" at bounding box center [478, 277] width 124 height 15
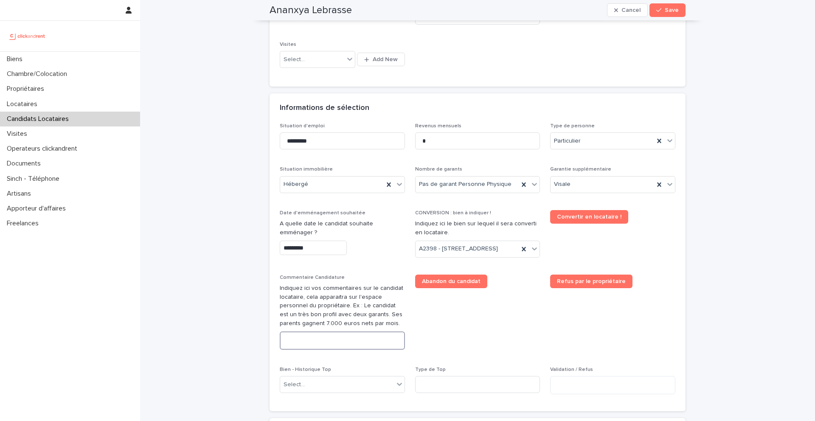
click at [329, 350] on textarea at bounding box center [342, 340] width 125 height 18
paste textarea "**********"
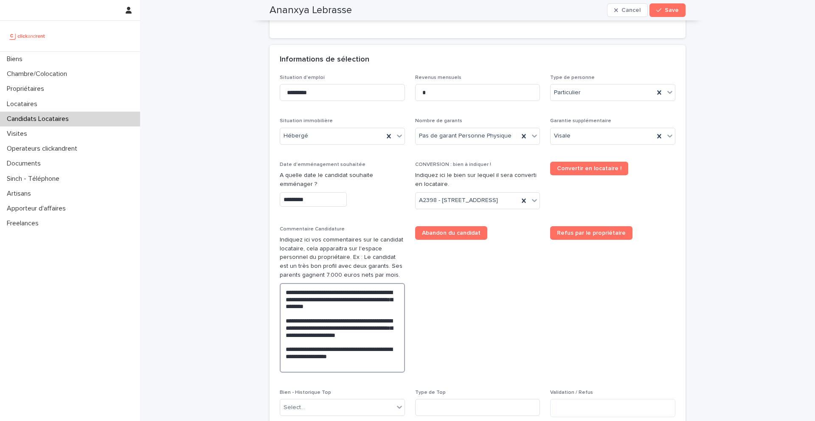
scroll to position [293, 0]
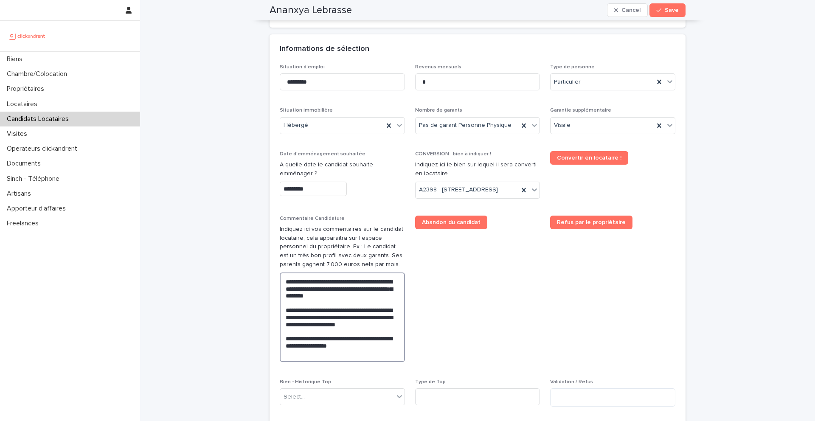
click at [291, 307] on textarea "**********" at bounding box center [342, 317] width 125 height 90
click at [315, 306] on textarea "**********" at bounding box center [342, 317] width 125 height 90
click at [353, 307] on textarea "**********" at bounding box center [342, 317] width 125 height 90
click at [394, 315] on textarea "**********" at bounding box center [342, 317] width 125 height 90
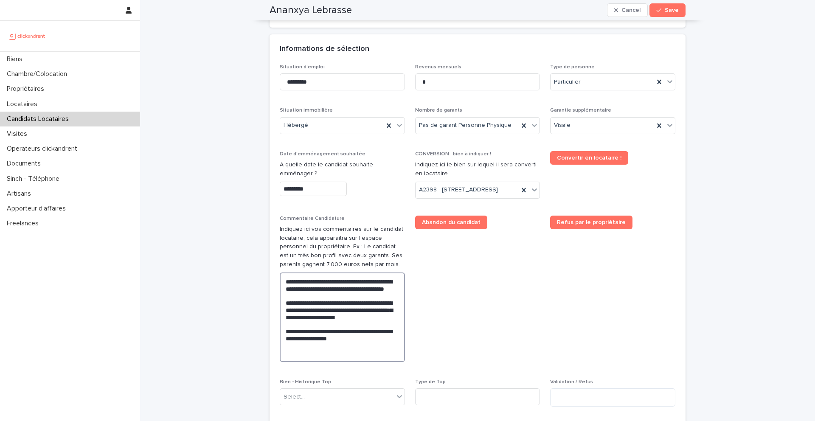
click at [284, 332] on textarea "**********" at bounding box center [342, 317] width 125 height 90
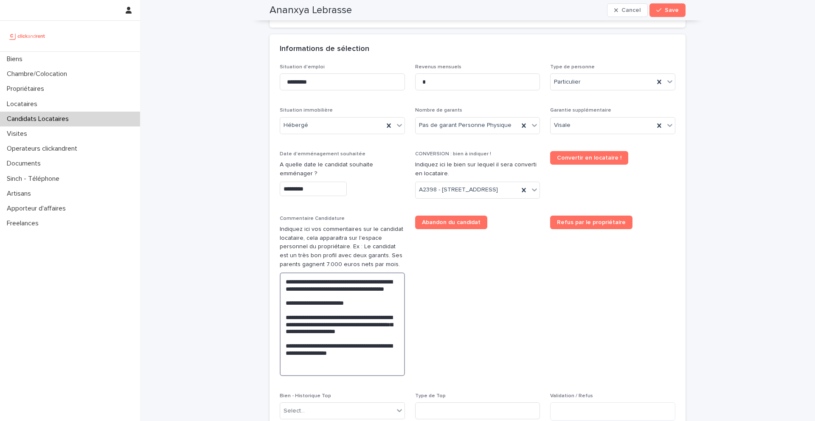
click at [322, 336] on textarea "**********" at bounding box center [342, 324] width 125 height 104
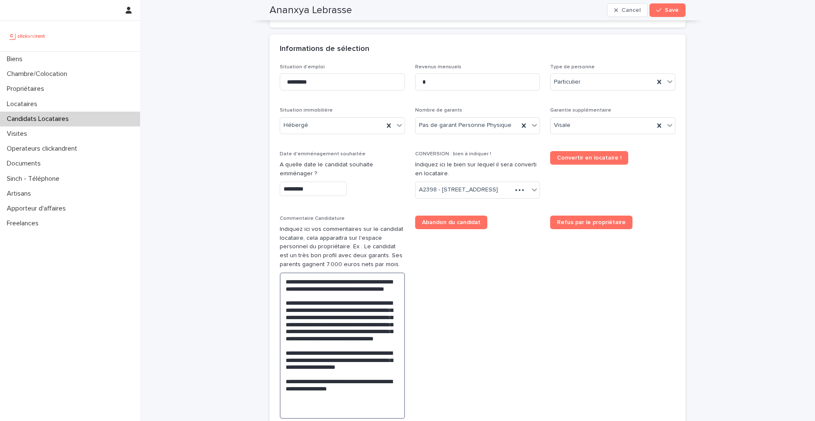
click at [371, 379] on textarea "**********" at bounding box center [342, 345] width 125 height 146
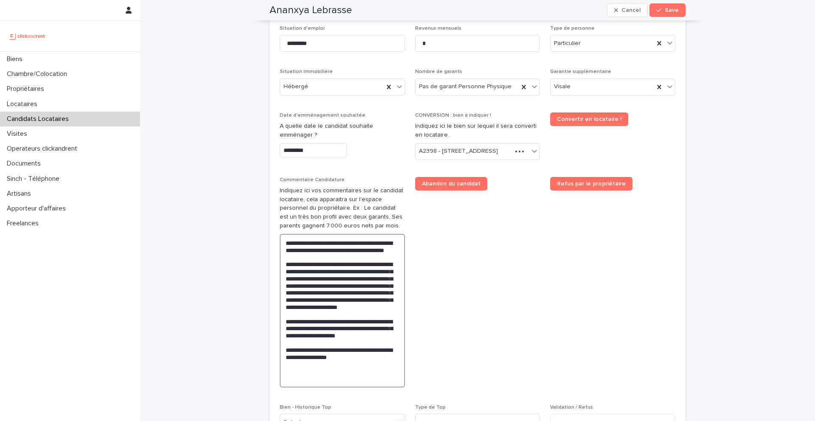
scroll to position [342, 0]
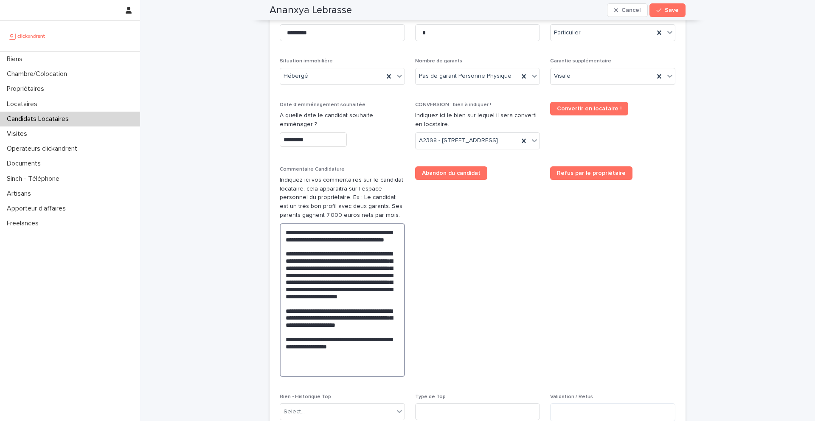
click at [368, 336] on textarea "**********" at bounding box center [342, 300] width 125 height 154
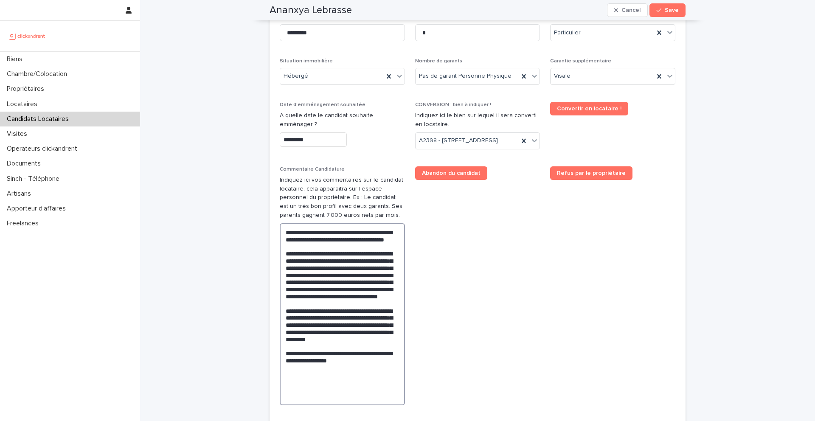
scroll to position [345, 0]
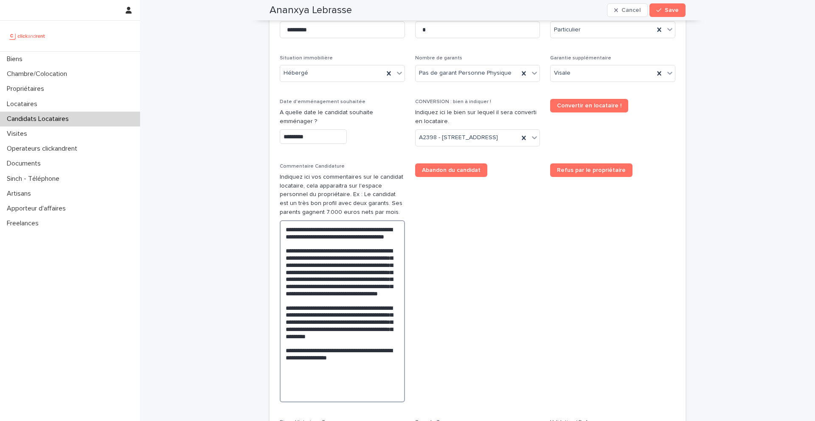
type textarea "**********"
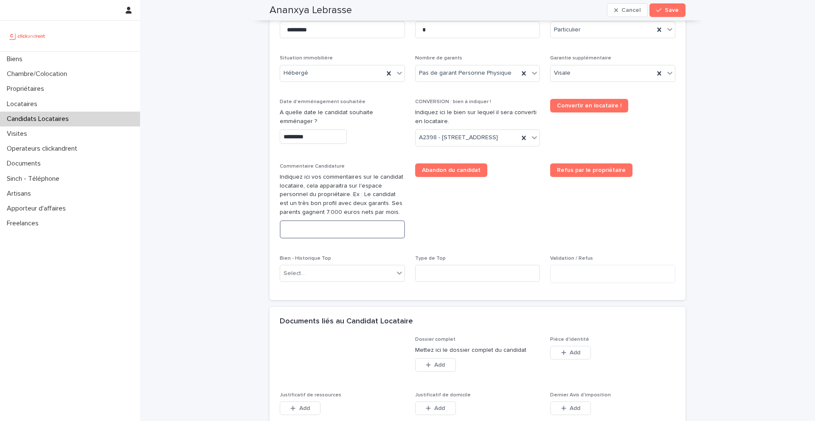
paste textarea "**********"
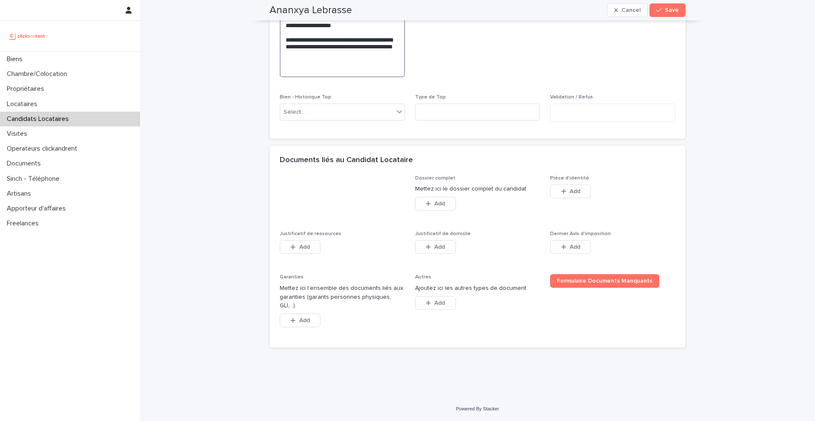
scroll to position [629, 0]
type textarea "**********"
click at [575, 198] on button "Add" at bounding box center [570, 192] width 41 height 14
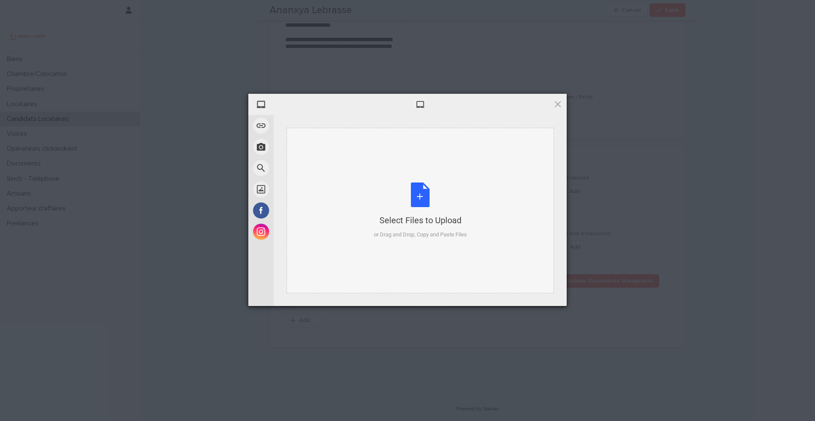
click at [427, 194] on div "Select Files to Upload or Drag and Drop, Copy and Paste Files" at bounding box center [420, 211] width 93 height 56
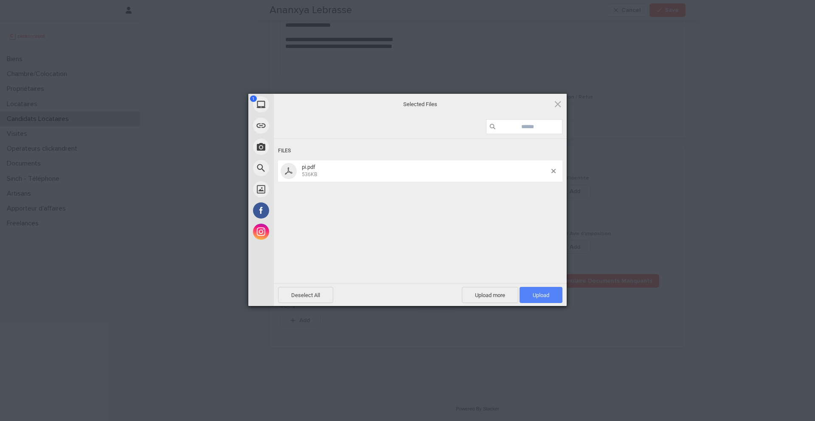
click at [552, 297] on span "Upload 1" at bounding box center [541, 295] width 43 height 16
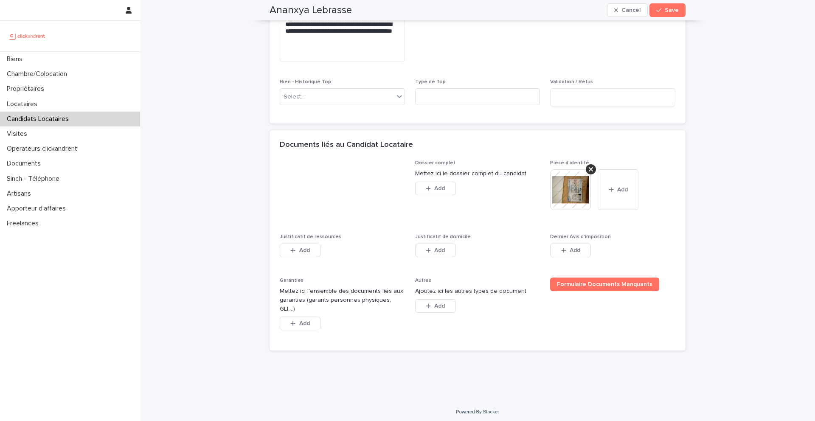
scroll to position [647, 0]
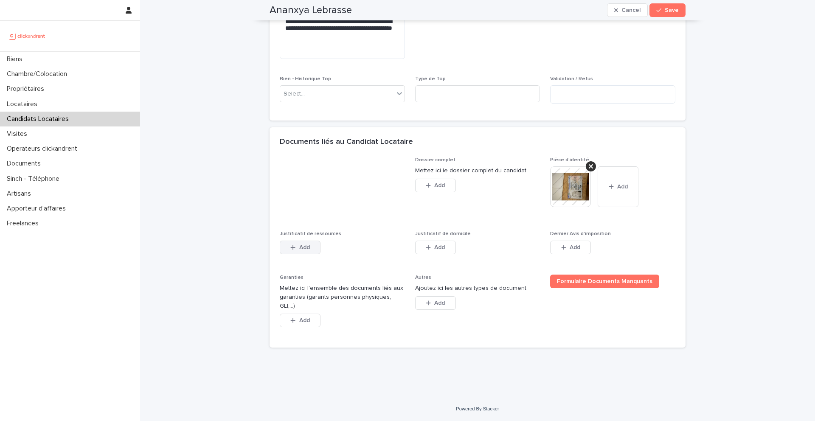
click at [309, 250] on span "Add" at bounding box center [304, 247] width 11 height 6
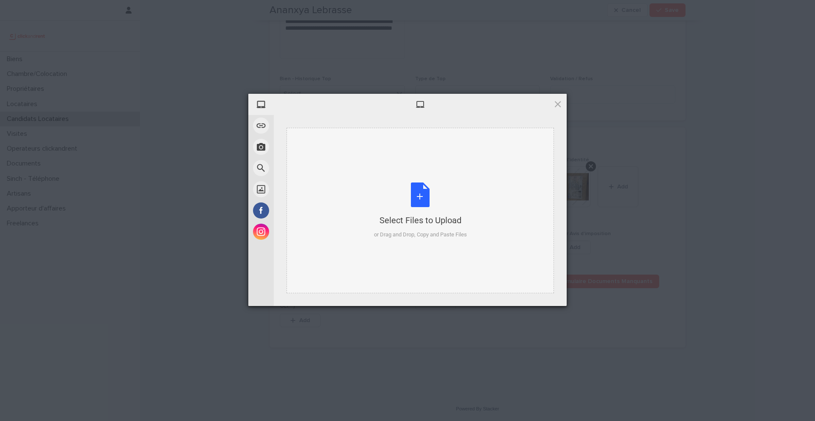
click at [426, 194] on div "Select Files to Upload or Drag and Drop, Copy and Paste Files" at bounding box center [420, 211] width 93 height 56
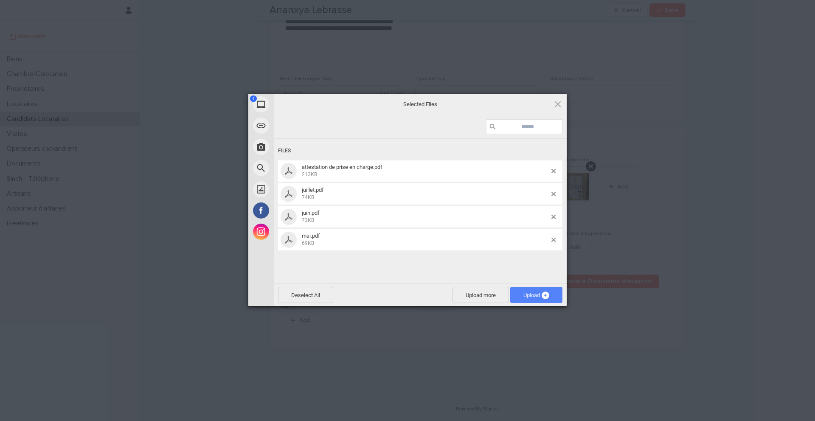
click at [548, 298] on span "Upload 4" at bounding box center [536, 295] width 26 height 6
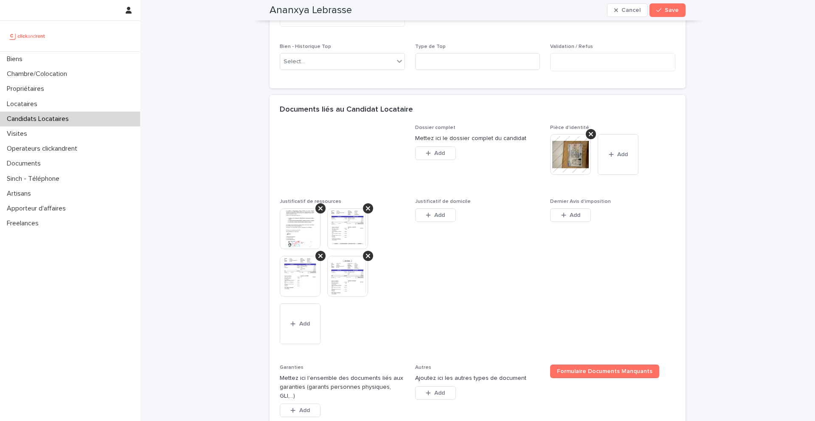
scroll to position [667, 0]
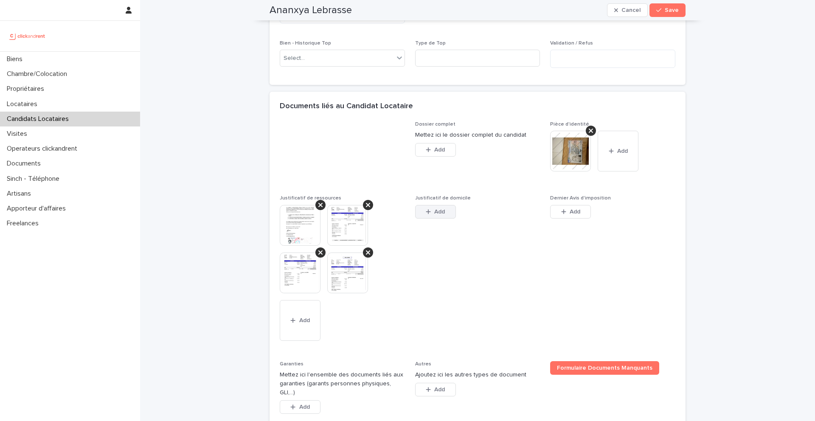
click at [441, 219] on button "Add" at bounding box center [435, 212] width 41 height 14
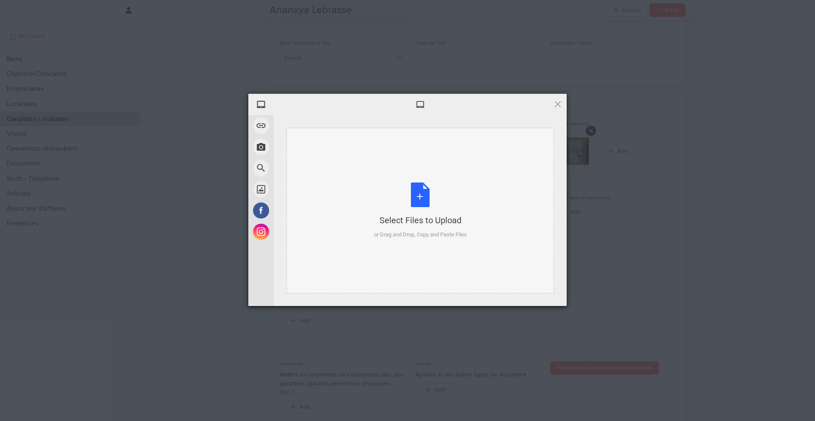
click at [419, 195] on div "Select Files to Upload or Drag and Drop, Copy and Paste Files" at bounding box center [420, 211] width 93 height 56
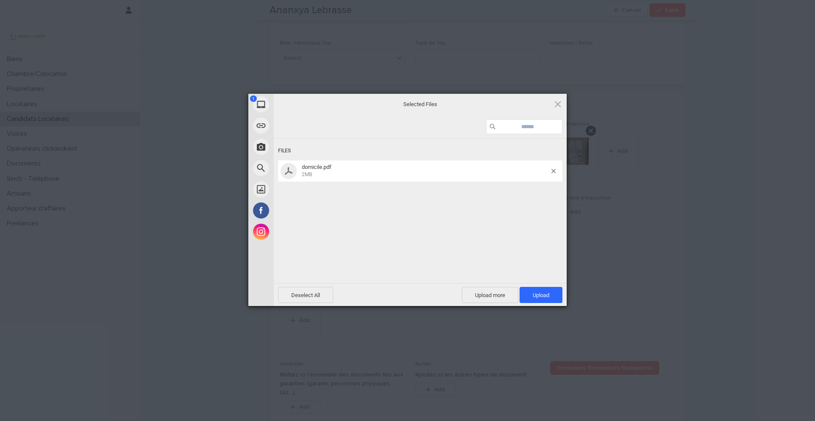
click at [548, 296] on span "Upload 1" at bounding box center [541, 295] width 17 height 6
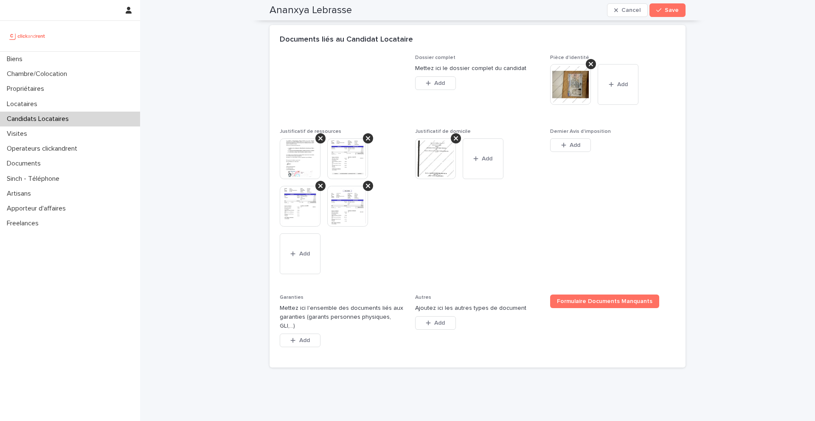
scroll to position [770, 0]
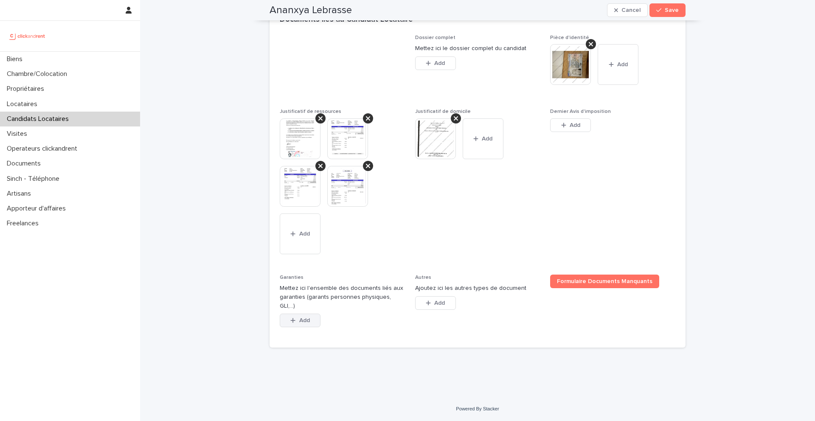
click at [313, 322] on button "Add" at bounding box center [300, 321] width 41 height 14
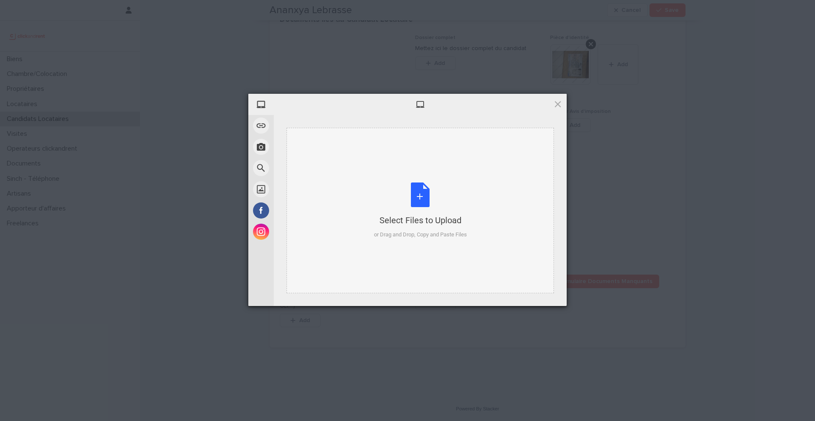
click at [423, 195] on div "Select Files to Upload or Drag and Drop, Copy and Paste Files" at bounding box center [420, 211] width 93 height 56
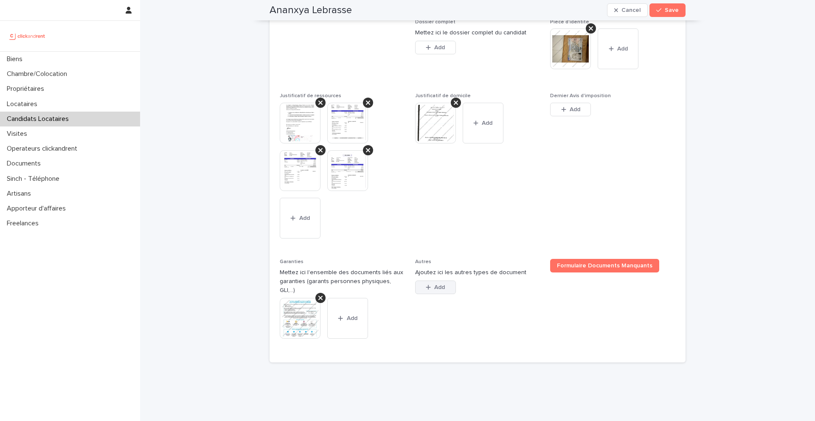
click at [446, 294] on button "Add" at bounding box center [435, 288] width 41 height 14
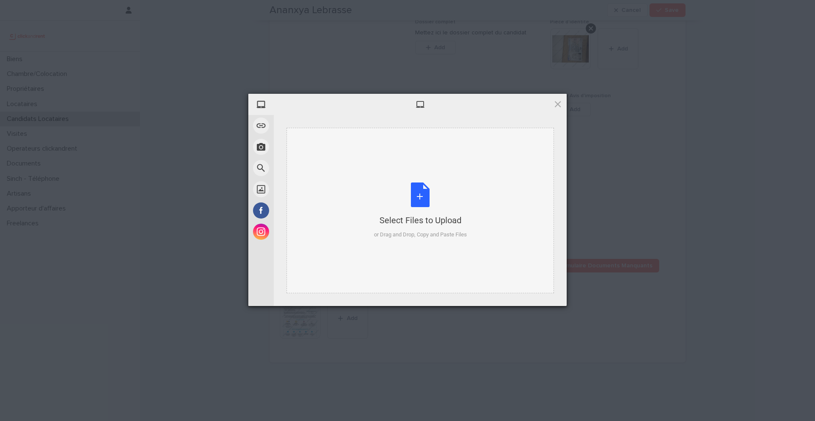
click at [419, 196] on div "Select Files to Upload or Drag and Drop, Copy and Paste Files" at bounding box center [420, 211] width 93 height 56
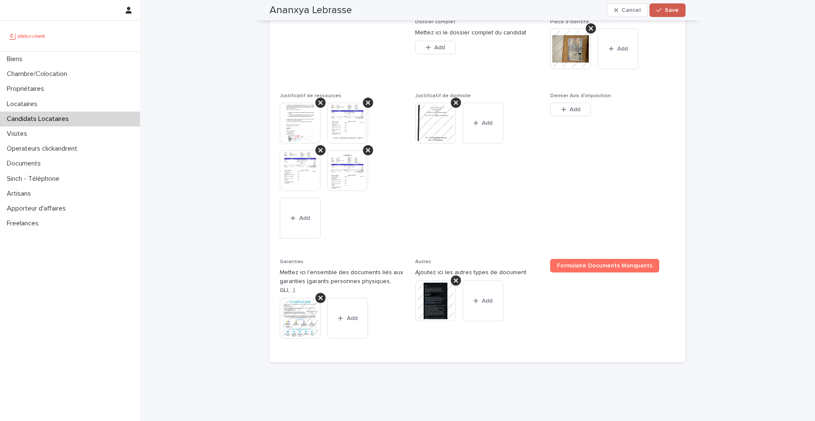
click at [665, 16] on button "Save" at bounding box center [667, 10] width 36 height 14
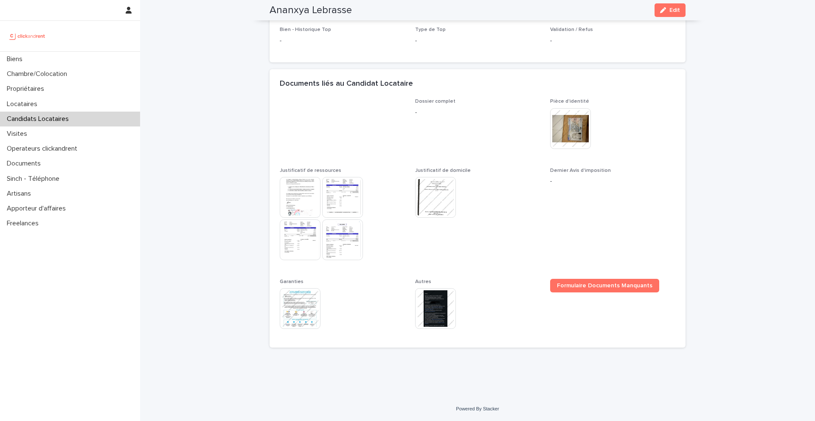
scroll to position [524, 0]
drag, startPoint x: 360, startPoint y: 13, endPoint x: 264, endPoint y: 12, distance: 95.9
click at [264, 12] on div "Ananxya Lebrasse Edit" at bounding box center [477, 10] width 457 height 20
copy h2 "Ananxya Lebrasse"
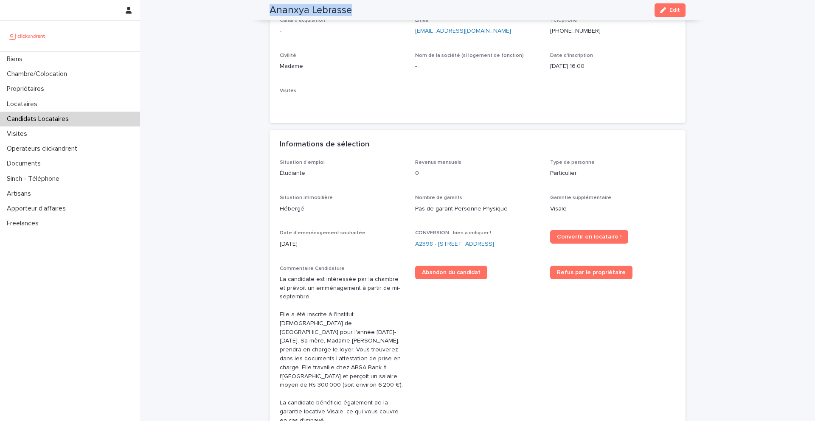
scroll to position [0, 0]
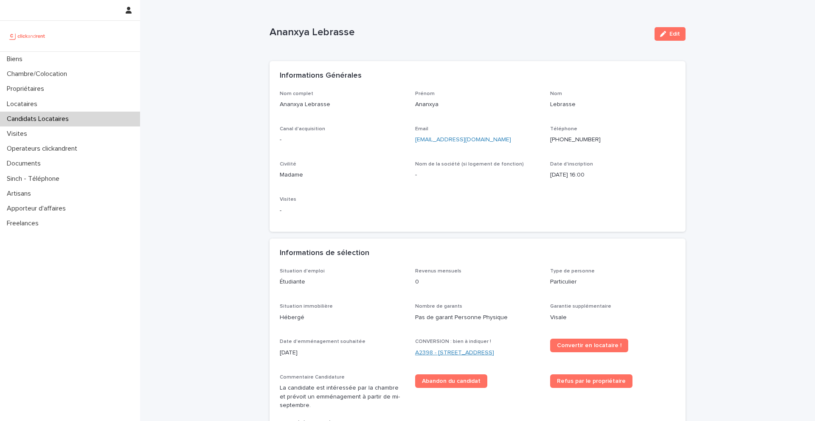
click at [439, 354] on link "A2398 - [STREET_ADDRESS]" at bounding box center [454, 352] width 79 height 9
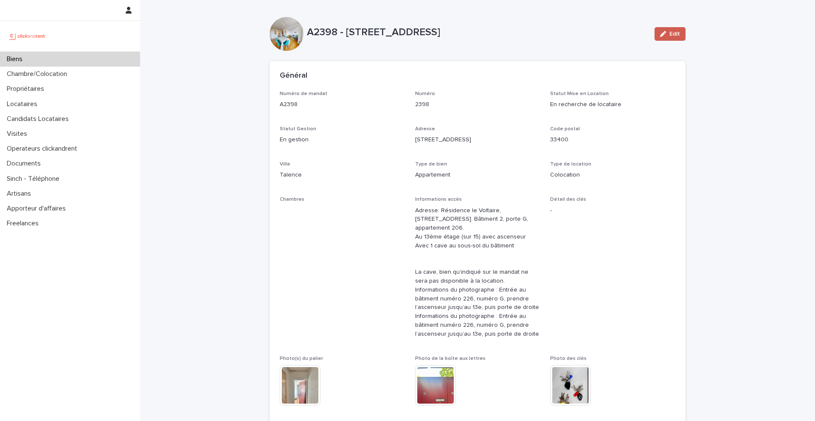
click at [671, 34] on span "Edit" at bounding box center [674, 34] width 11 height 6
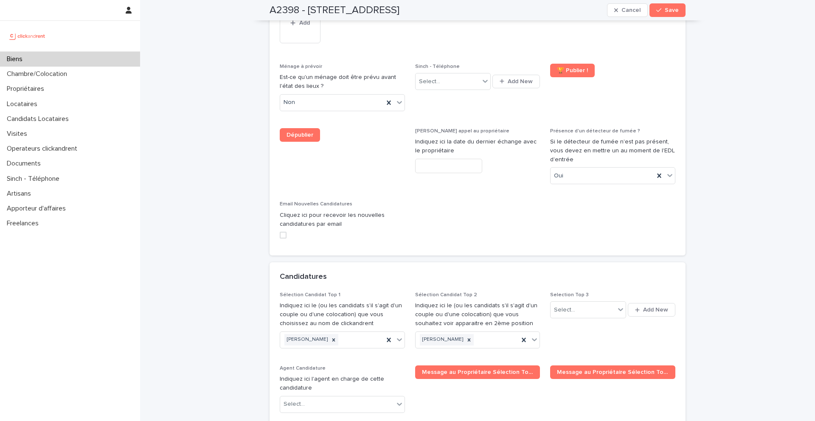
scroll to position [4304, 0]
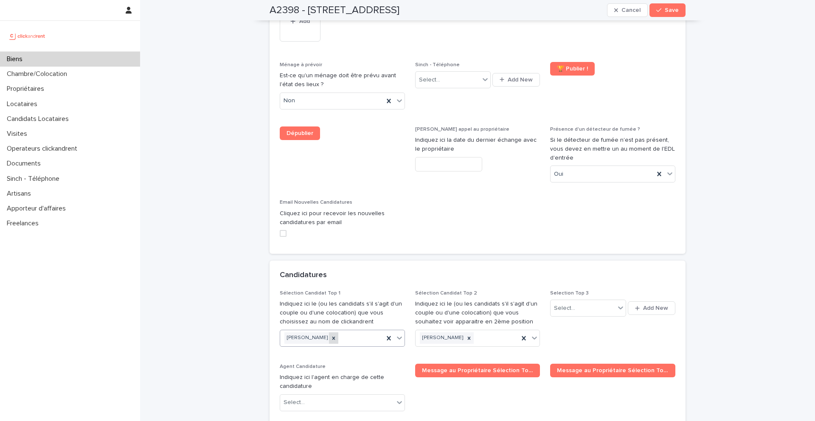
click at [331, 335] on icon at bounding box center [334, 338] width 6 height 6
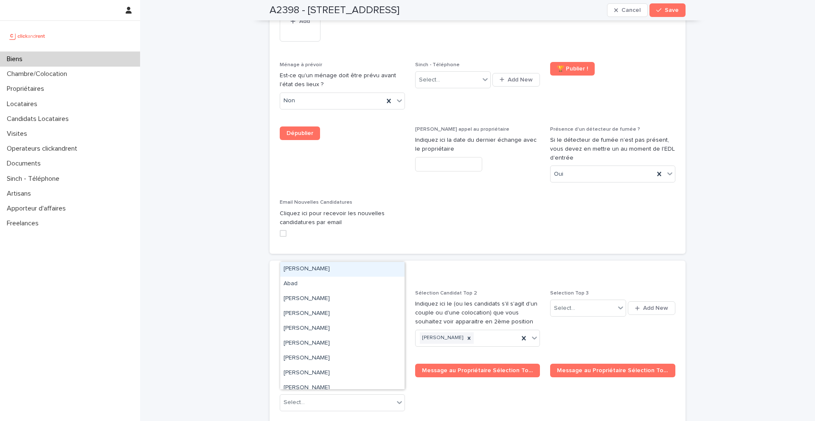
click at [323, 331] on div "Select..." at bounding box center [337, 338] width 114 height 14
paste input "**********"
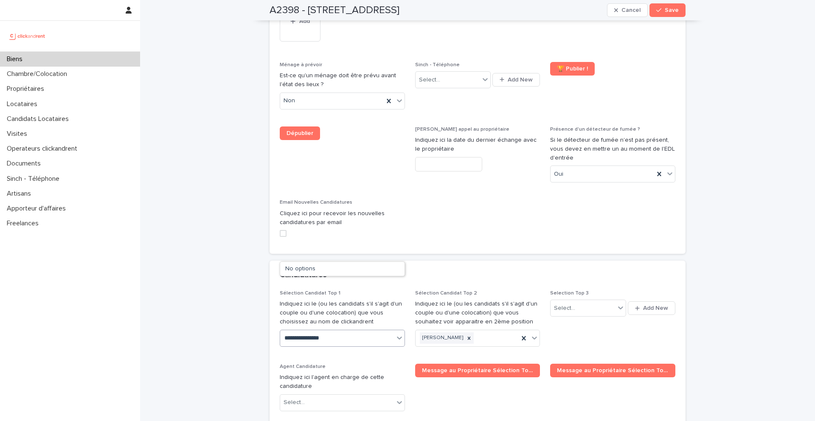
type input "**********"
click at [320, 269] on div "Ananxya Lebrasse" at bounding box center [342, 269] width 124 height 15
click at [667, 19] on div "A2398 - [STREET_ADDRESS] Save" at bounding box center [478, 10] width 416 height 20
click at [666, 14] on button "Save" at bounding box center [667, 10] width 36 height 14
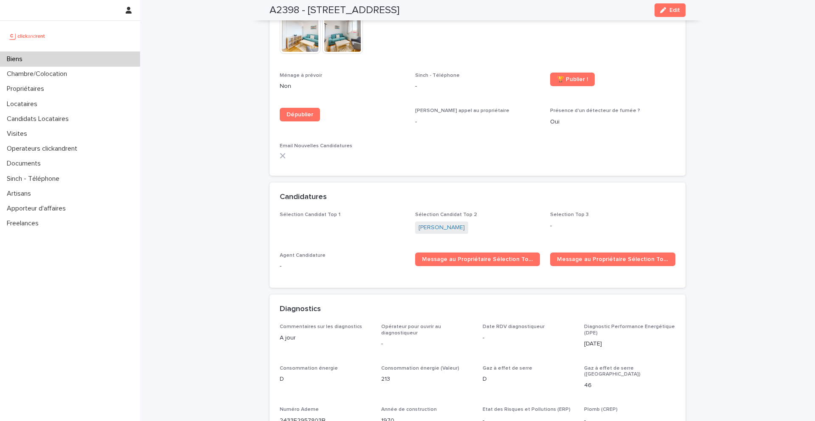
scroll to position [2851, 0]
click at [441, 256] on span "Message au Propriétaire Sélection Top 1" at bounding box center [478, 259] width 112 height 6
click at [579, 256] on span "Message au Propriétaire Sélection Top 2" at bounding box center [613, 259] width 112 height 6
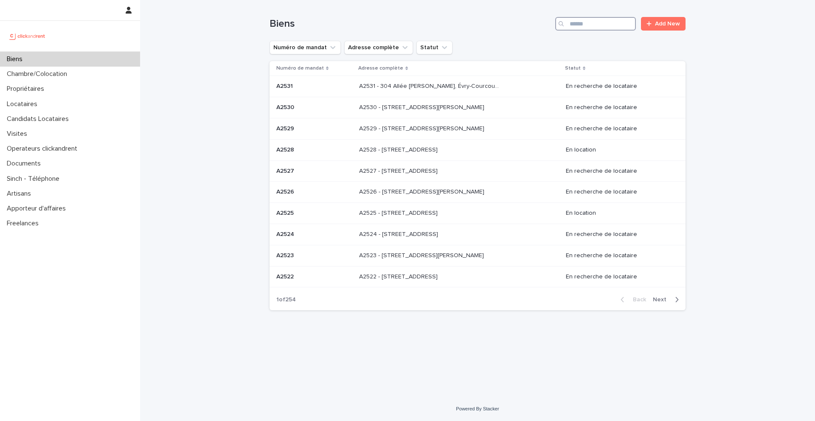
click at [594, 24] on input "Search" at bounding box center [595, 24] width 81 height 14
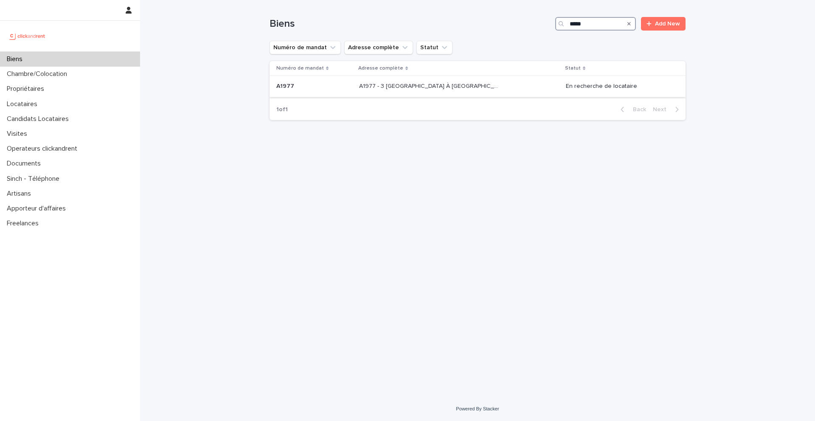
type input "*****"
click at [302, 87] on p at bounding box center [314, 86] width 76 height 7
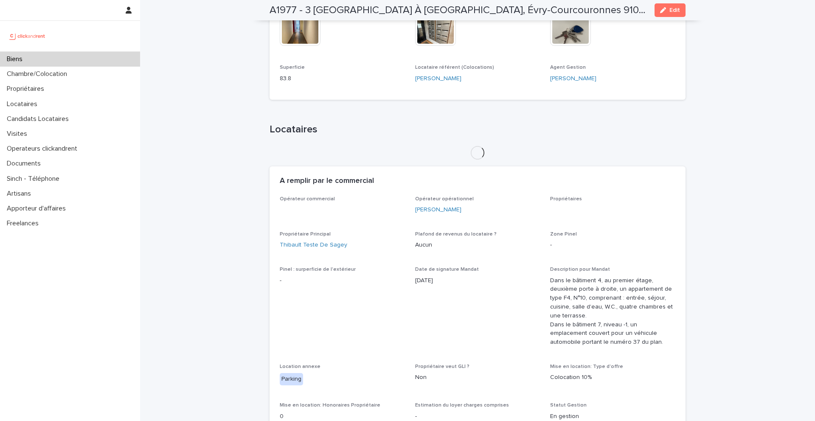
scroll to position [368, 0]
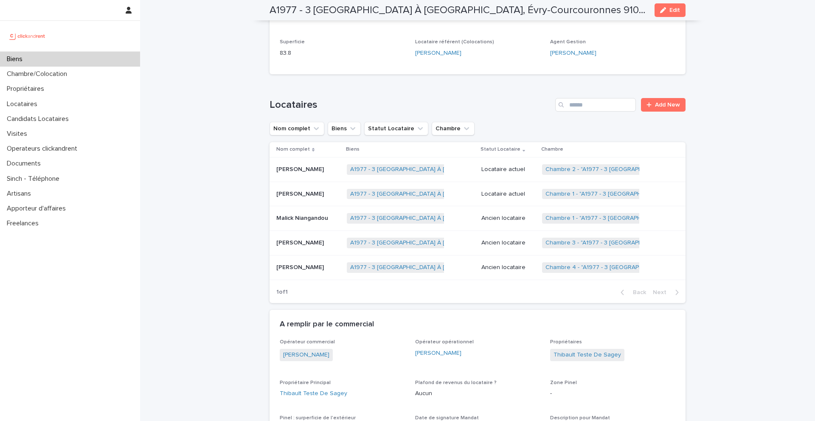
click at [296, 214] on div "Malick Niangandou Malick Niangandou" at bounding box center [308, 218] width 64 height 14
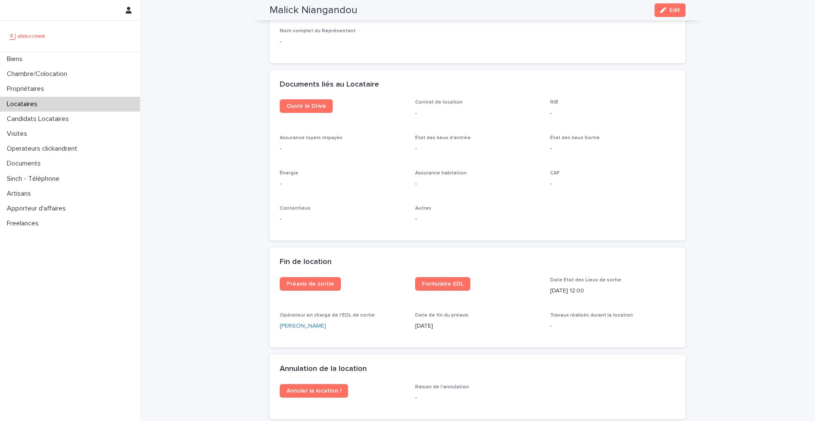
scroll to position [859, 0]
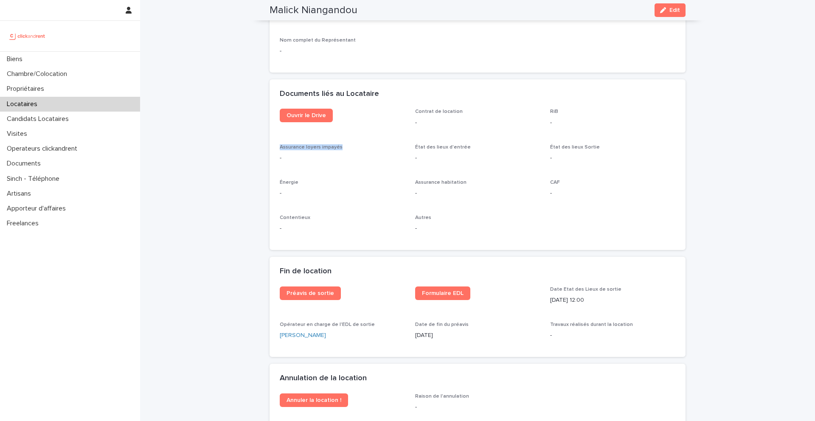
drag, startPoint x: 343, startPoint y: 148, endPoint x: 281, endPoint y: 145, distance: 61.6
click at [281, 145] on p "Assurance loyers impayés" at bounding box center [342, 147] width 125 height 6
drag, startPoint x: 379, startPoint y: 95, endPoint x: 281, endPoint y: 94, distance: 97.6
click at [281, 94] on div "Documents liés au Locataire" at bounding box center [476, 94] width 392 height 9
drag, startPoint x: 281, startPoint y: 147, endPoint x: 343, endPoint y: 146, distance: 62.4
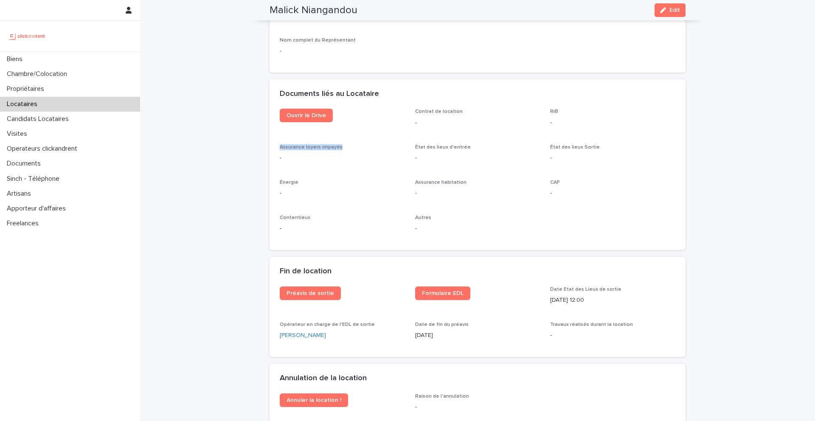
click at [343, 146] on p "Assurance loyers impayés" at bounding box center [342, 147] width 125 height 6
click at [37, 62] on div "Biens" at bounding box center [70, 59] width 140 height 15
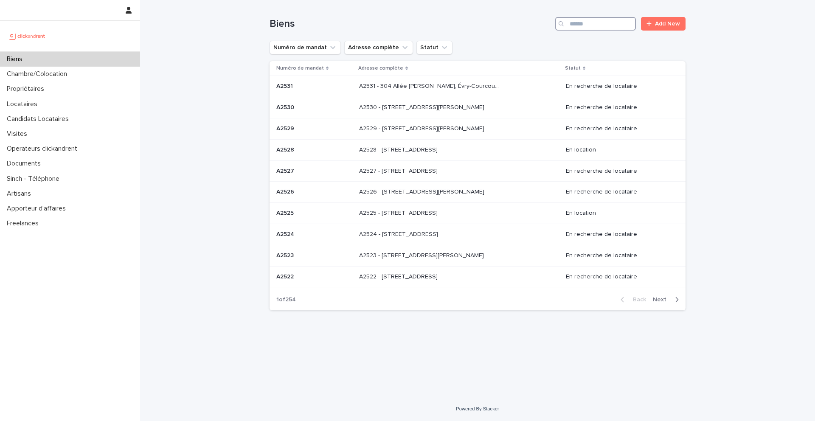
click at [605, 24] on input "Search" at bounding box center [595, 24] width 81 height 14
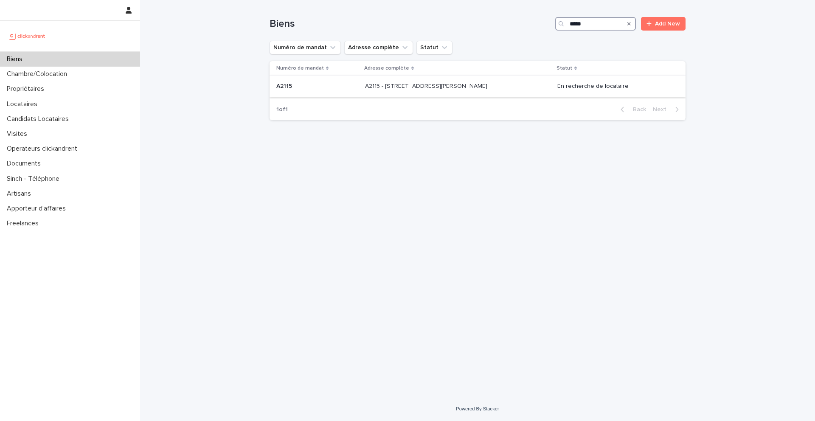
type input "*****"
click at [294, 89] on p at bounding box center [317, 86] width 82 height 7
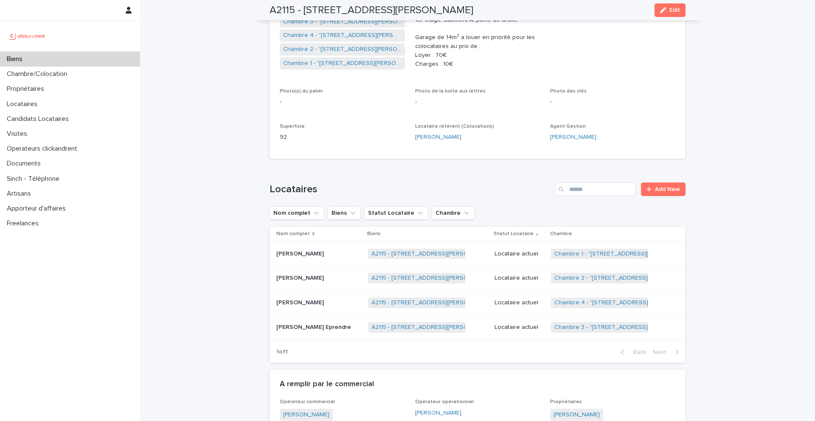
scroll to position [191, 0]
click at [296, 256] on p "[PERSON_NAME]" at bounding box center [300, 252] width 49 height 9
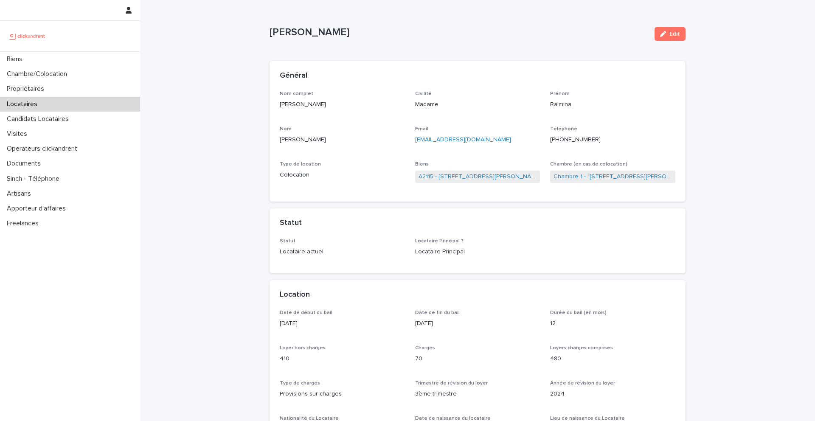
click at [568, 140] on ringoverc2c-number-84e06f14122c "[PHONE_NUMBER]" at bounding box center [575, 140] width 51 height 6
click at [452, 176] on link "A2115 - [STREET_ADDRESS][PERSON_NAME]" at bounding box center [478, 176] width 118 height 9
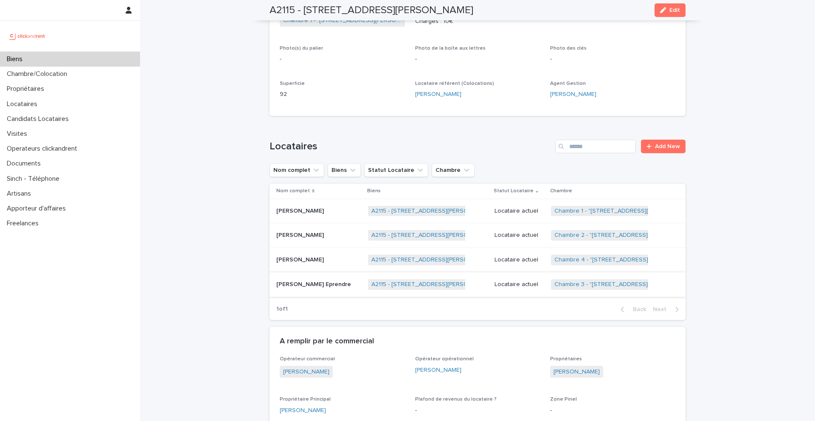
scroll to position [231, 0]
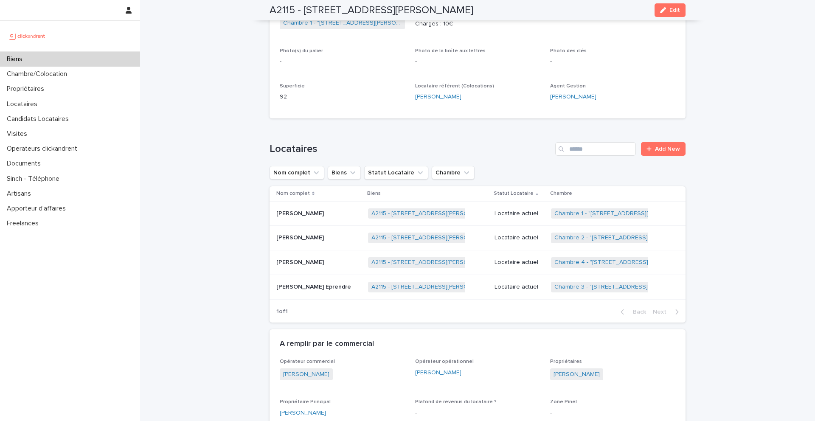
click at [315, 261] on p "[PERSON_NAME]" at bounding box center [300, 261] width 49 height 9
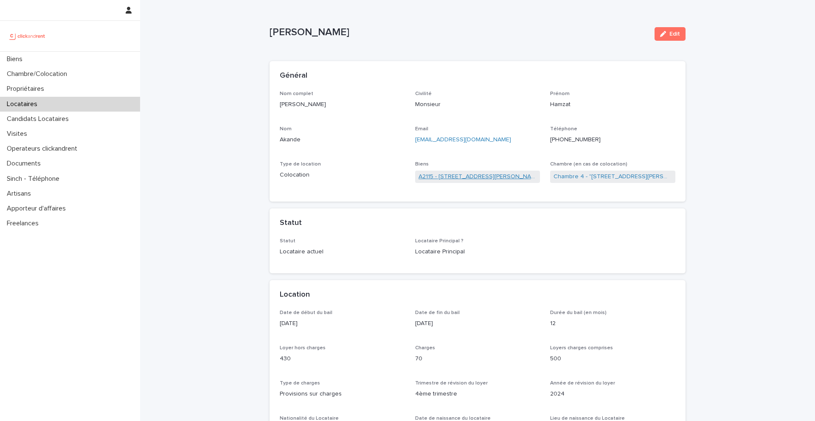
click at [431, 176] on link "A2115 - [STREET_ADDRESS][PERSON_NAME]" at bounding box center [478, 176] width 118 height 9
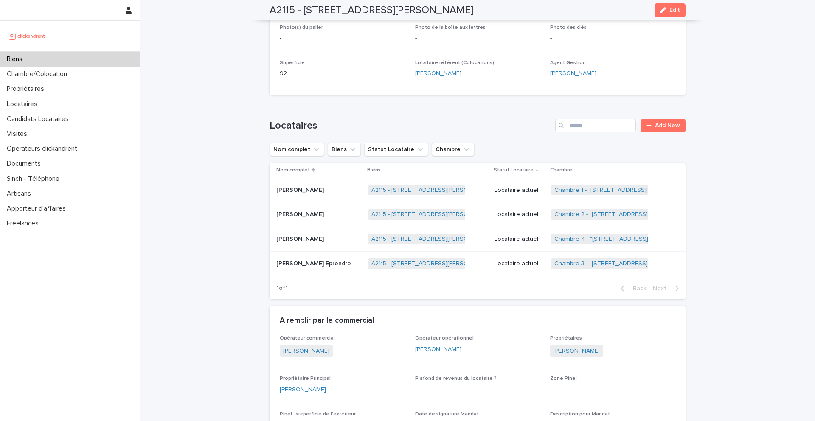
scroll to position [292, 0]
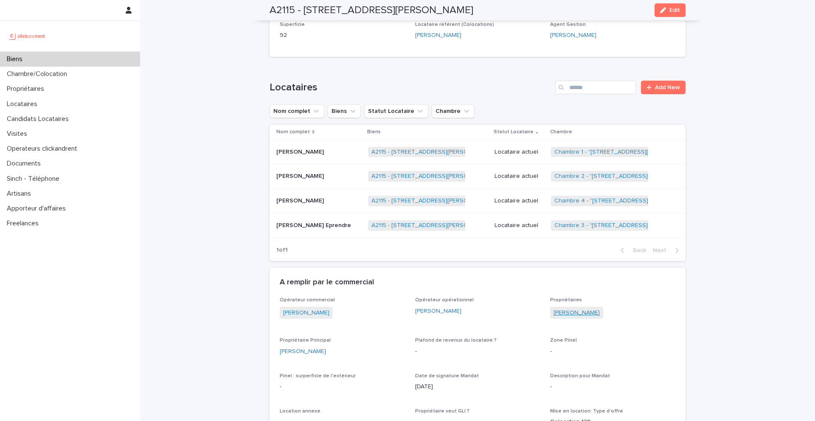
click at [570, 315] on link "[PERSON_NAME]" at bounding box center [576, 313] width 46 height 9
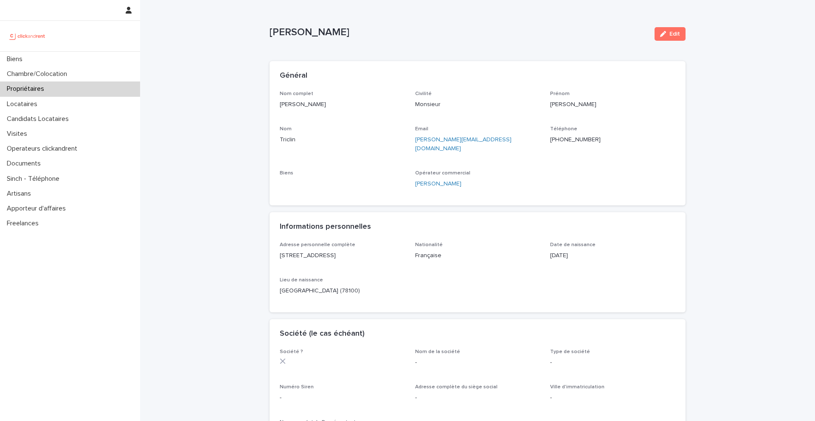
click at [569, 140] on ringoverc2c-number-84e06f14122c "[PHONE_NUMBER]" at bounding box center [575, 140] width 51 height 6
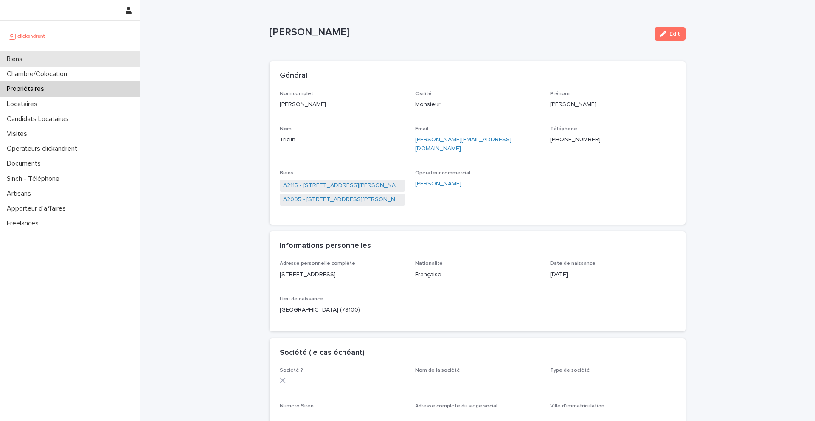
click at [52, 60] on div "Biens" at bounding box center [70, 59] width 140 height 15
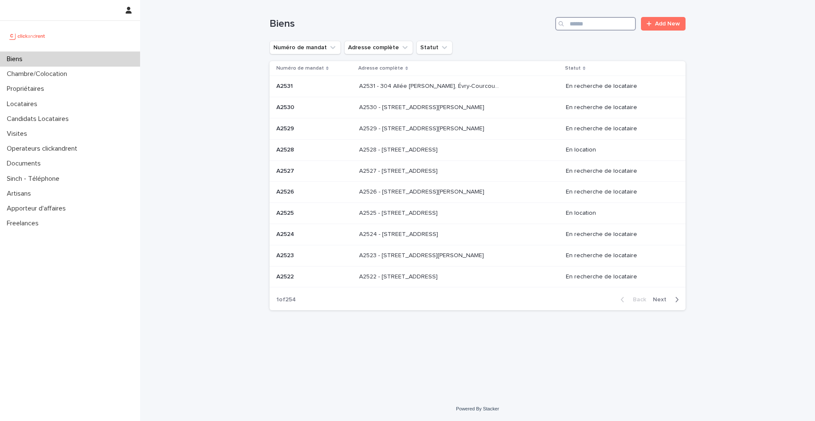
click at [603, 26] on input "Search" at bounding box center [595, 24] width 81 height 14
click at [50, 107] on div "Locataires" at bounding box center [70, 104] width 140 height 15
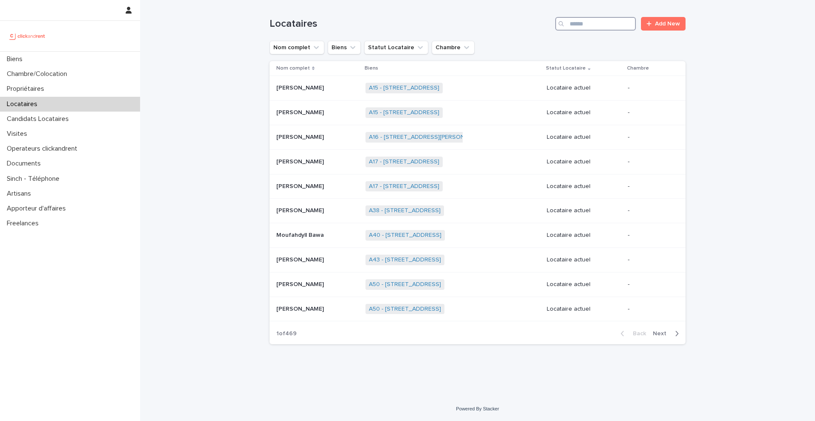
click at [624, 26] on input "Search" at bounding box center [595, 24] width 81 height 14
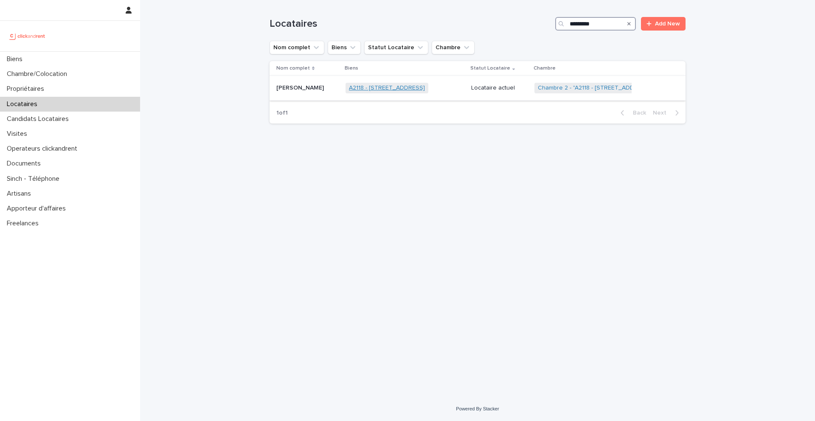
type input "*********"
click at [369, 89] on link "A2118 - [STREET_ADDRESS]" at bounding box center [387, 87] width 76 height 7
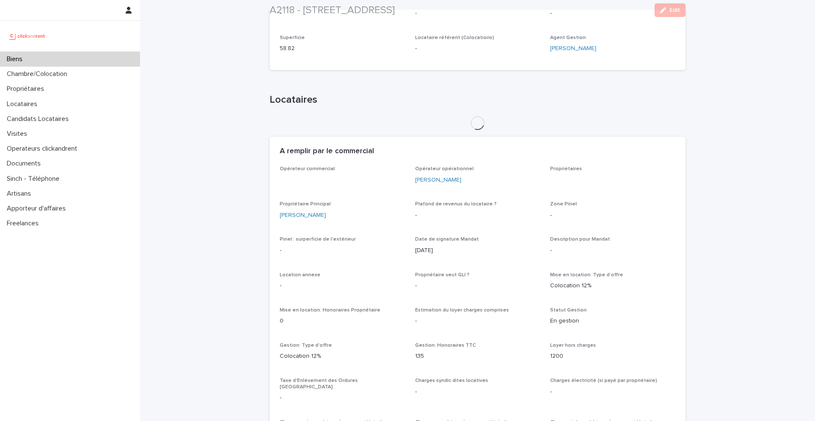
scroll to position [237, 0]
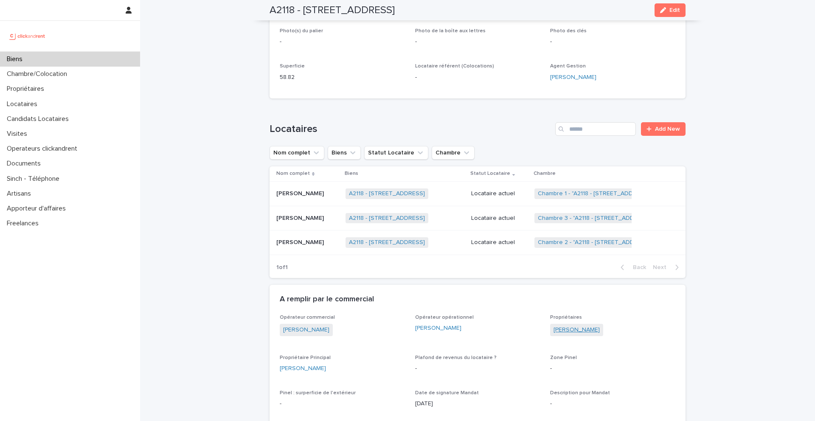
click at [567, 329] on link "[PERSON_NAME]" at bounding box center [576, 330] width 46 height 9
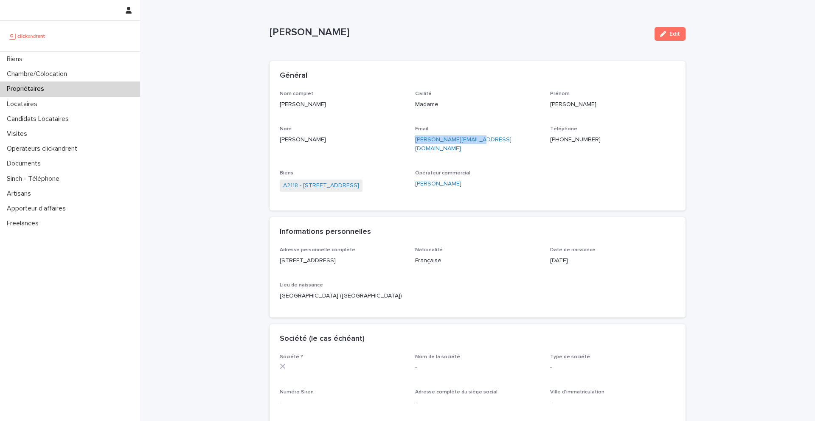
drag, startPoint x: 486, startPoint y: 141, endPoint x: 411, endPoint y: 141, distance: 75.6
click at [411, 141] on div "Nom complet Joséphine Colin Civilité Madame Prénom Joséphine Nom Colin Email j.…" at bounding box center [478, 146] width 396 height 110
copy link "j.ndikumana@gmail.com"
click at [352, 181] on link "A2118 - 33 Rue Ringois, Amiens 80000" at bounding box center [321, 185] width 76 height 9
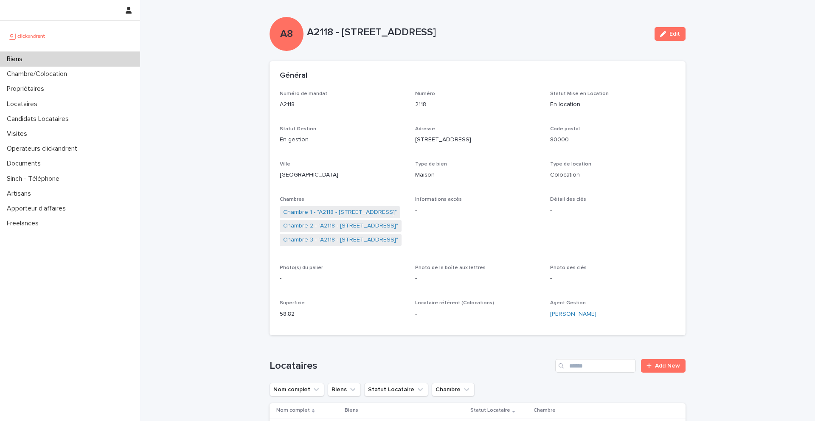
drag, startPoint x: 497, startPoint y: 31, endPoint x: 343, endPoint y: 29, distance: 153.7
click at [343, 29] on p "A2118 - 33 Rue Ringois, Amiens 80000" at bounding box center [477, 32] width 341 height 12
copy p "33 Rue Ringois, Amiens 80000"
click at [42, 54] on div "Biens" at bounding box center [70, 59] width 140 height 15
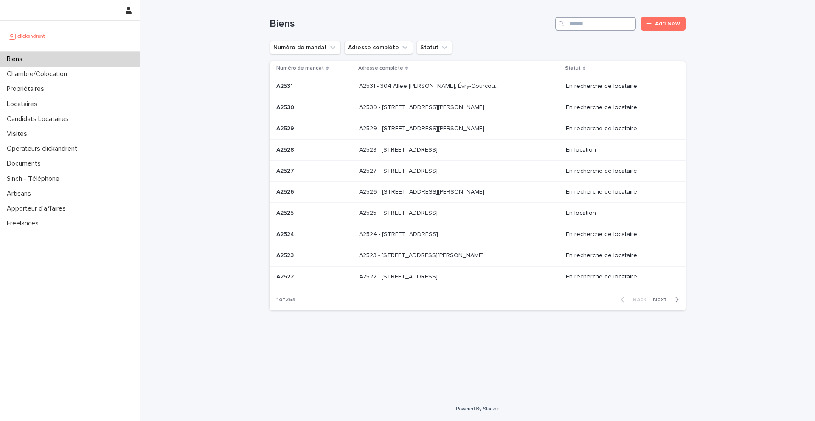
click at [613, 27] on input "Search" at bounding box center [595, 24] width 81 height 14
paste input "**********"
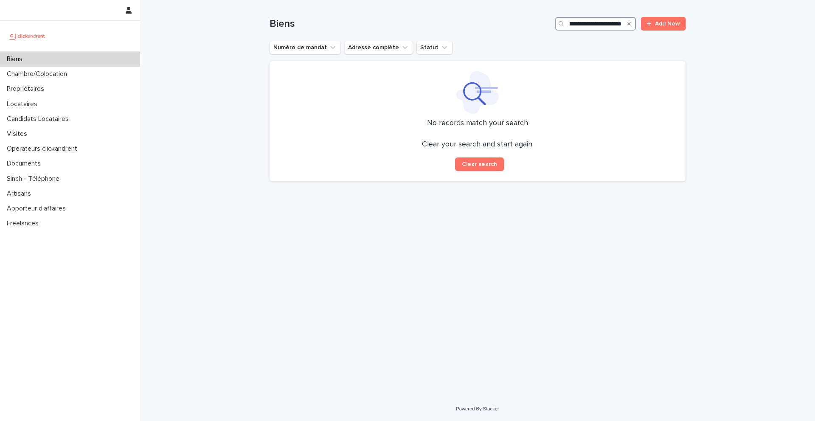
type input "**********"
drag, startPoint x: 624, startPoint y: 24, endPoint x: 593, endPoint y: 23, distance: 31.4
click at [593, 23] on div "**********" at bounding box center [595, 24] width 81 height 14
click at [593, 23] on input "**********" at bounding box center [595, 24] width 81 height 14
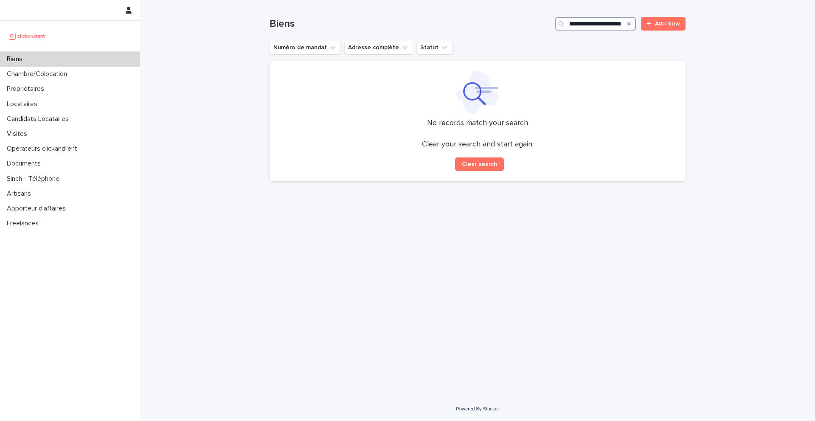
click at [593, 23] on input "**********" at bounding box center [595, 24] width 81 height 14
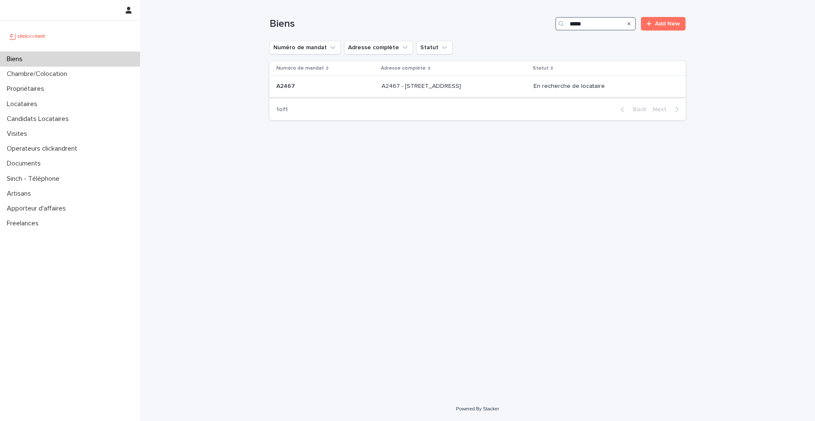
type input "*****"
click at [331, 84] on p at bounding box center [325, 86] width 98 height 7
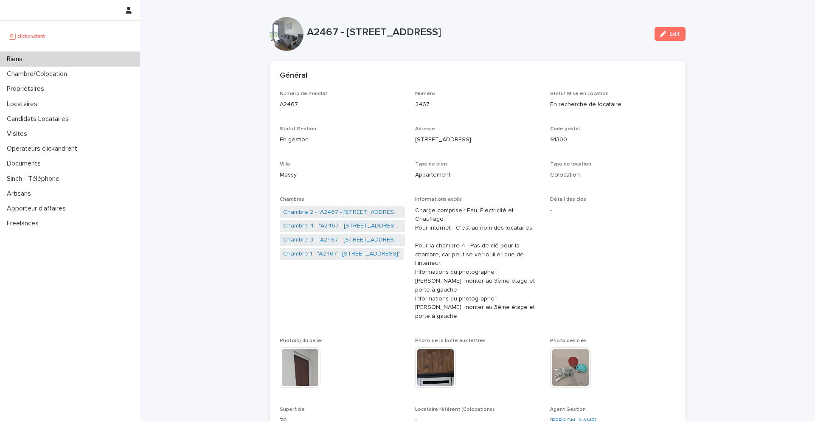
click at [43, 58] on div "Biens" at bounding box center [70, 59] width 140 height 15
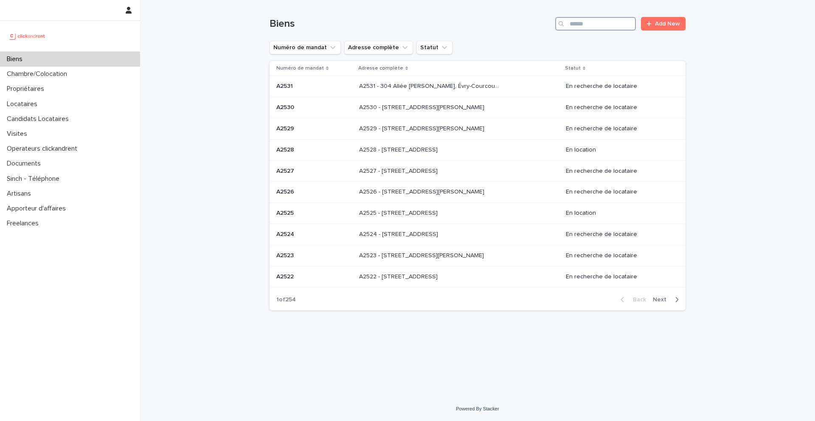
click at [607, 22] on input "Search" at bounding box center [595, 24] width 81 height 14
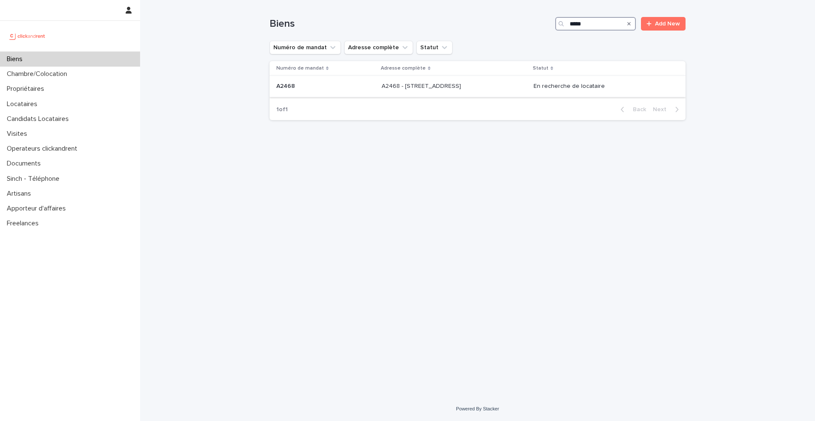
type input "*****"
click at [311, 82] on div "A2468 A2468" at bounding box center [325, 86] width 98 height 14
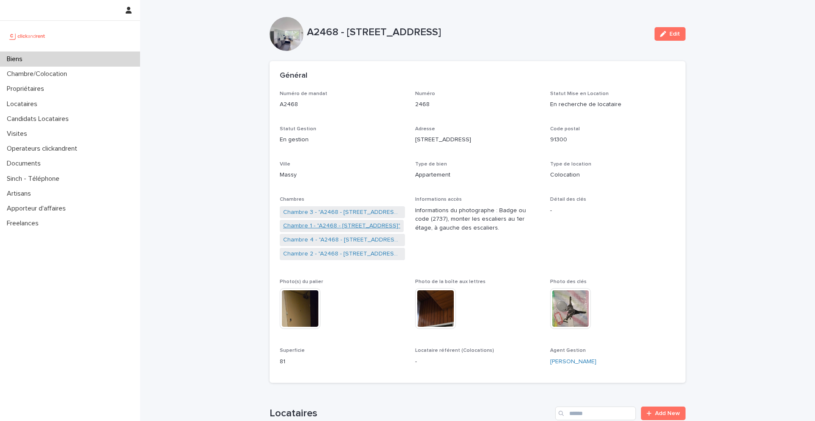
click at [331, 225] on link "Chambre 1 - "A2468 - 19 Avenue Nationale, Massy 91300"" at bounding box center [341, 226] width 117 height 9
click at [316, 255] on link "Chambre 2 - "A2468 - 19 Avenue Nationale, Massy 91300"" at bounding box center [342, 254] width 118 height 9
click at [323, 212] on link "Chambre 3 - "A2468 - 19 Avenue Nationale, Massy 91300"" at bounding box center [342, 212] width 118 height 9
click at [323, 239] on link "Chambre 4 - "A2468 - 19 Avenue Nationale, Massy 91300"" at bounding box center [342, 240] width 118 height 9
click at [75, 56] on div "Biens" at bounding box center [70, 59] width 140 height 15
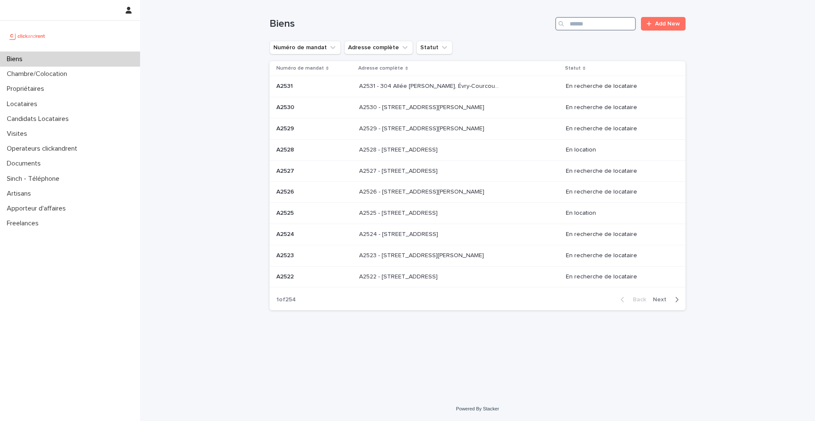
click at [613, 25] on input "Search" at bounding box center [595, 24] width 81 height 14
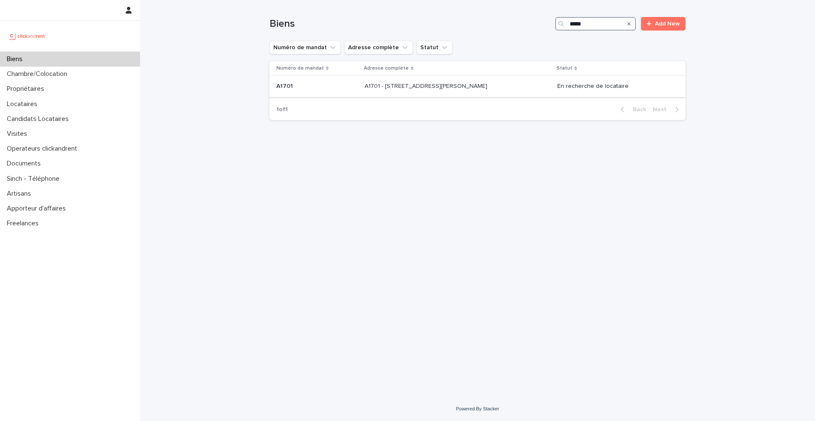
type input "*****"
click at [295, 85] on p at bounding box center [316, 86] width 81 height 7
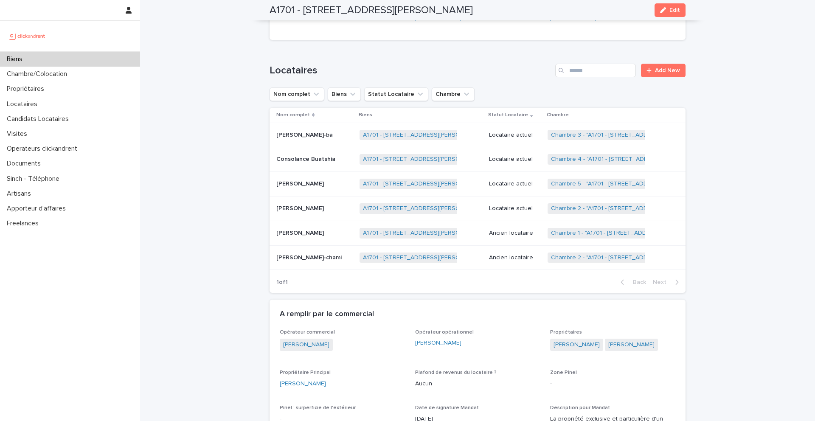
scroll to position [423, 0]
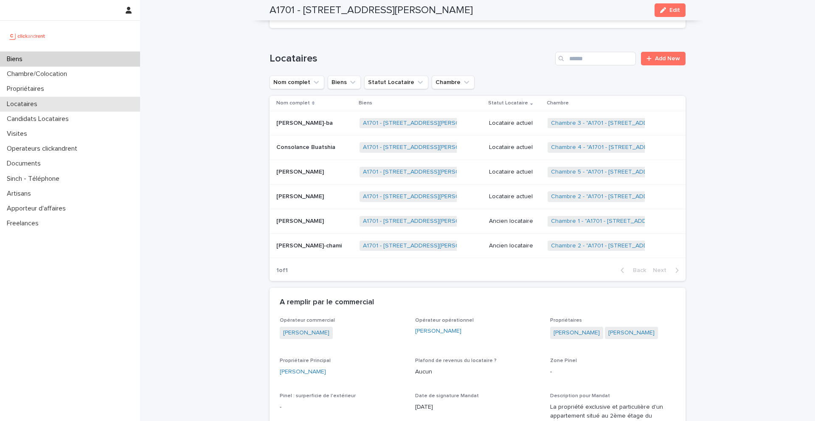
click at [41, 102] on p "Locataires" at bounding box center [23, 104] width 41 height 8
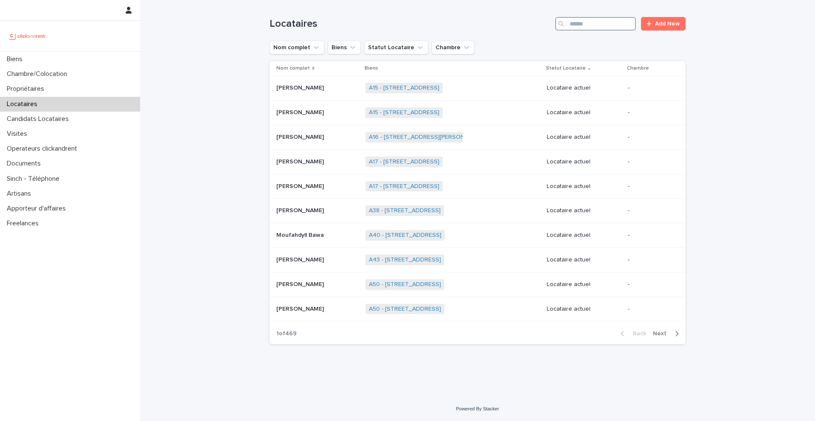
click at [588, 23] on input "Search" at bounding box center [595, 24] width 81 height 14
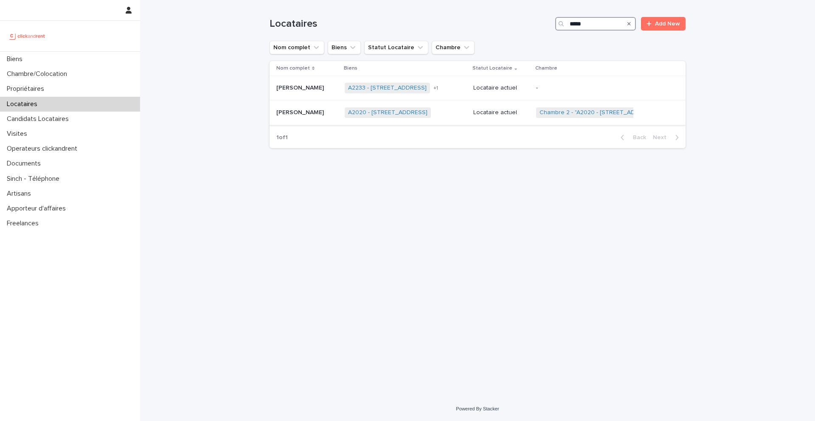
type input "*****"
click at [305, 108] on p "Ahmed Ouarab" at bounding box center [300, 111] width 49 height 9
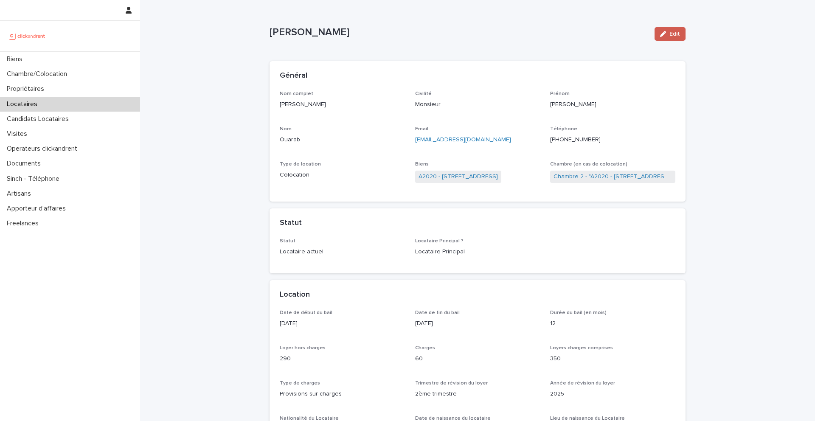
click at [667, 37] on button "Edit" at bounding box center [670, 34] width 31 height 14
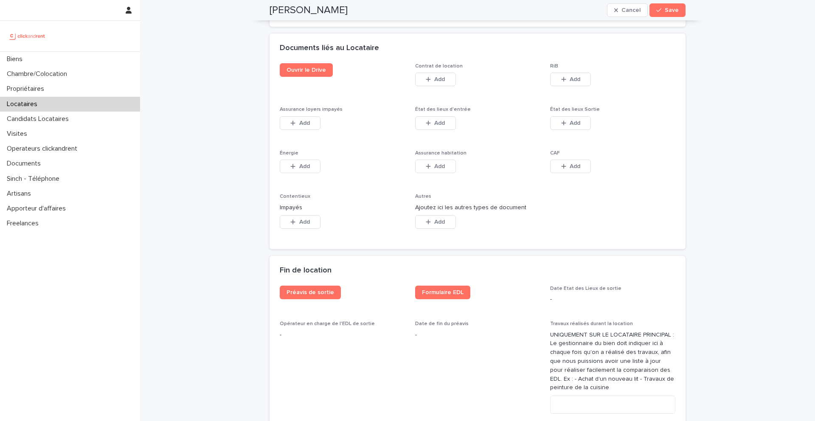
scroll to position [1408, 0]
click at [585, 73] on button "Add" at bounding box center [570, 80] width 41 height 14
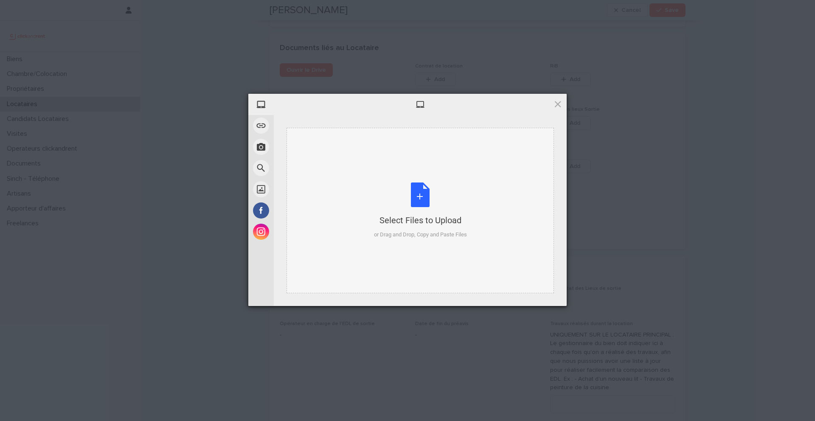
click at [415, 195] on div "Select Files to Upload or Drag and Drop, Copy and Paste Files" at bounding box center [420, 211] width 93 height 56
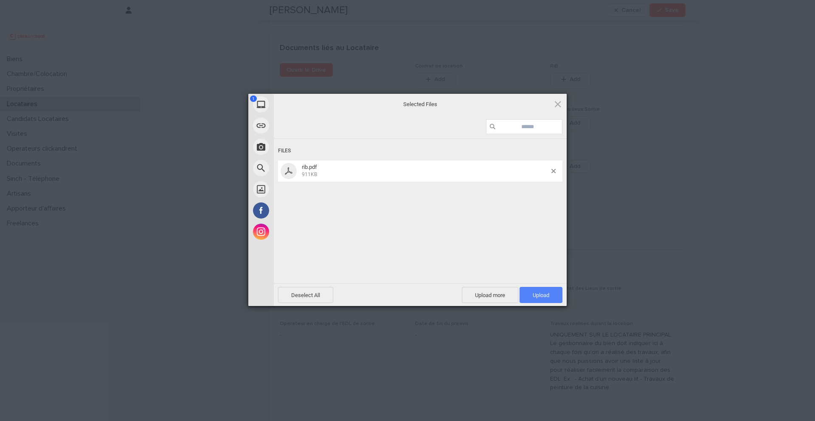
click at [543, 292] on span "Upload 1" at bounding box center [541, 295] width 17 height 6
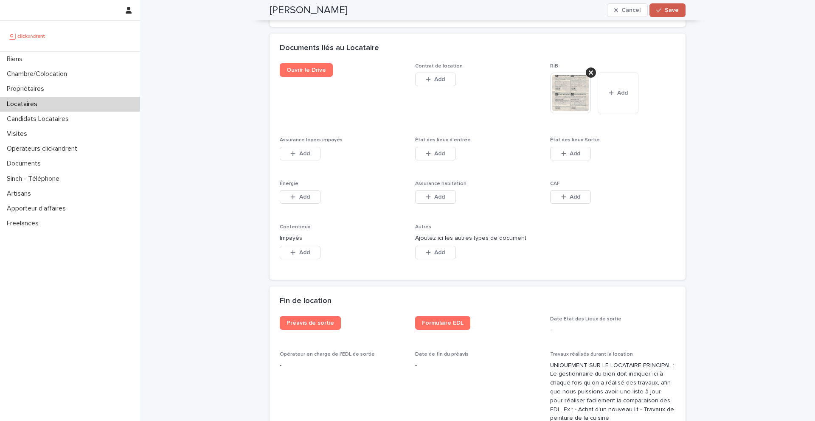
click at [677, 14] on button "Save" at bounding box center [667, 10] width 36 height 14
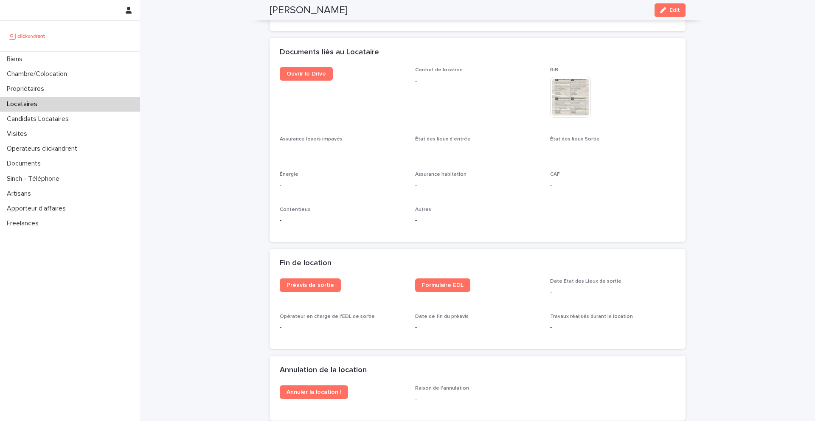
scroll to position [884, 0]
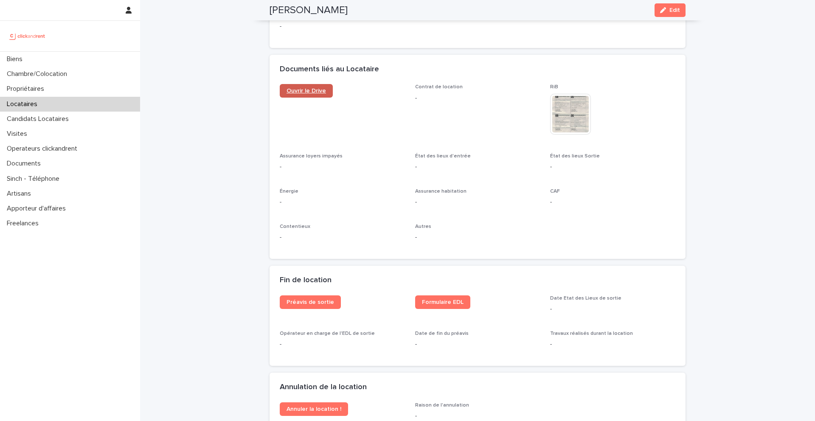
click at [317, 92] on span "Ouvrir le Drive" at bounding box center [306, 91] width 39 height 6
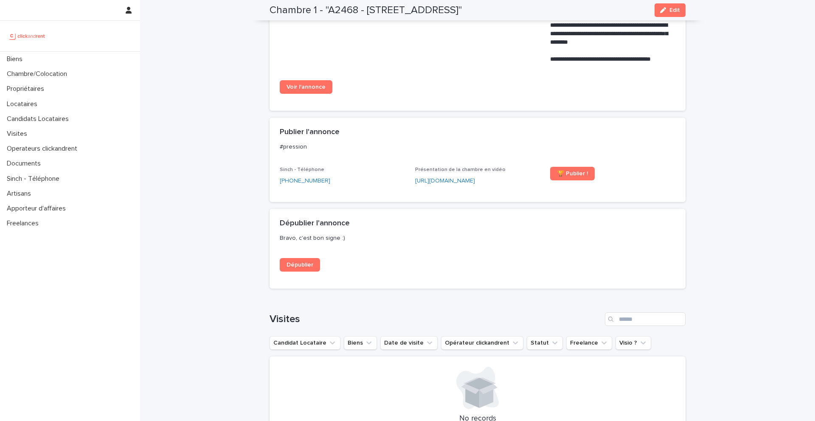
scroll to position [758, 0]
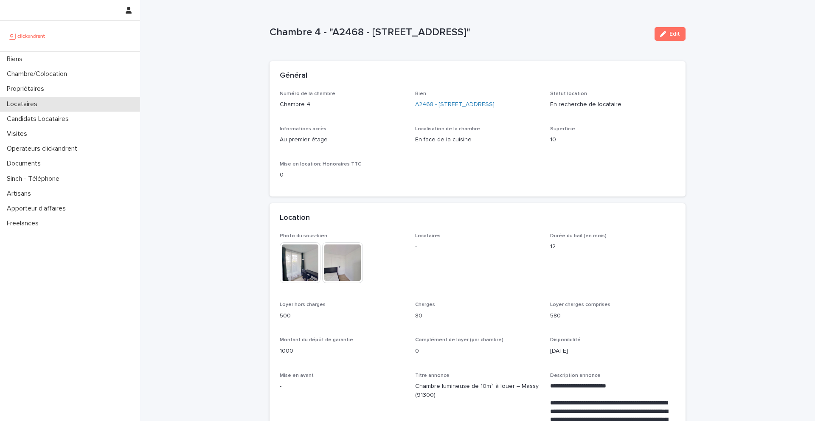
click at [31, 101] on p "Locataires" at bounding box center [23, 104] width 41 height 8
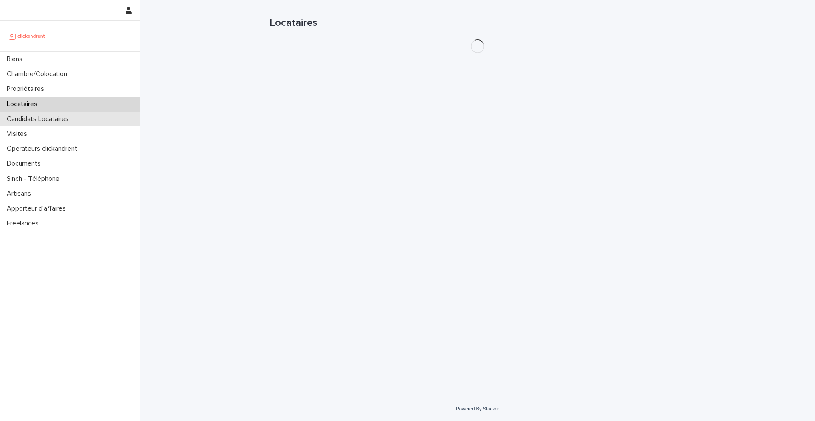
click at [48, 115] on p "Candidats Locataires" at bounding box center [39, 119] width 72 height 8
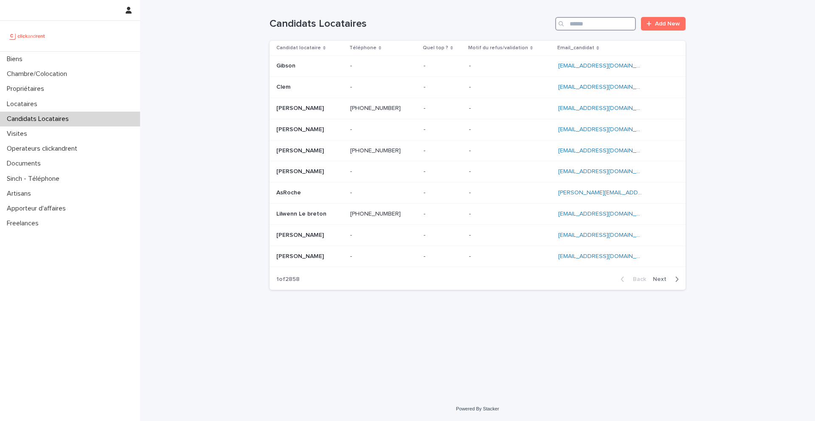
click at [580, 22] on input "Search" at bounding box center [595, 24] width 81 height 14
paste input "**********"
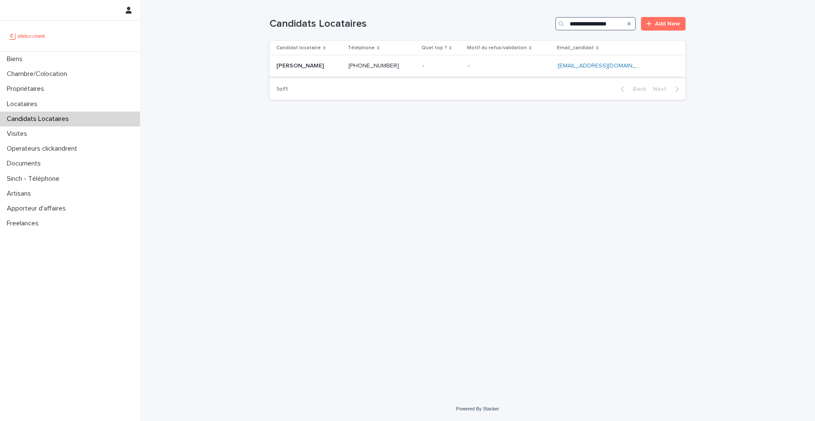
type input "**********"
click at [318, 63] on p "[PERSON_NAME]" at bounding box center [300, 65] width 49 height 9
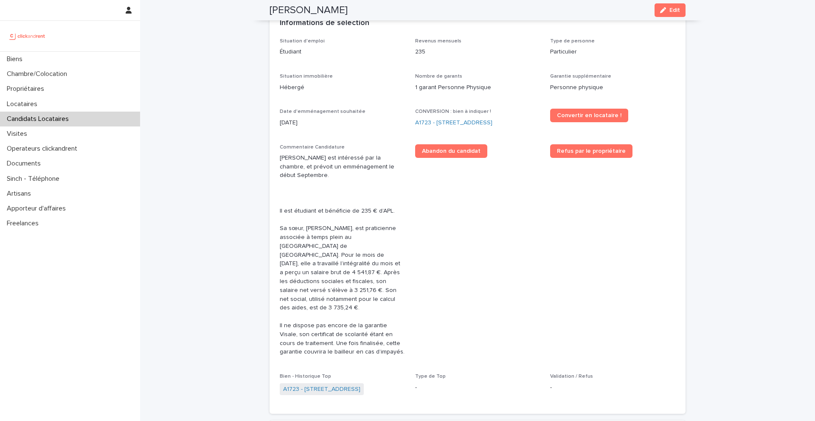
scroll to position [231, 0]
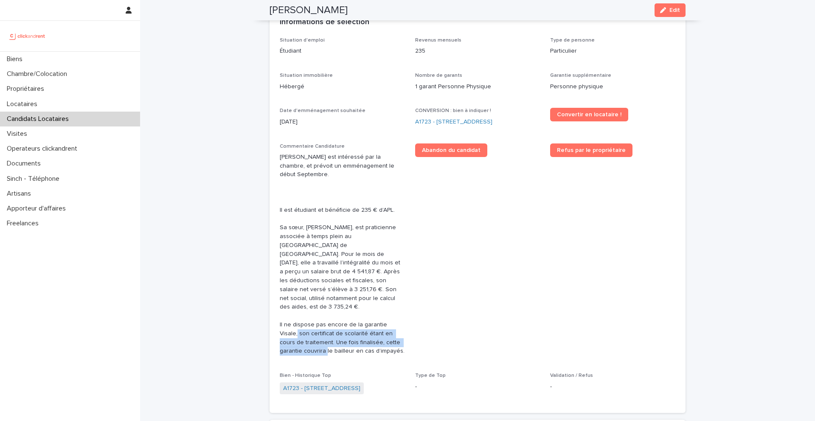
drag, startPoint x: 280, startPoint y: 325, endPoint x: 303, endPoint y: 341, distance: 28.1
click at [303, 341] on p "[PERSON_NAME] est intéressé par la chambre, et prévoit un emménagement le début…" at bounding box center [342, 254] width 125 height 203
copy p "son certificat de scolarité étant en cours de traitement. Une fois finalisée, c…"
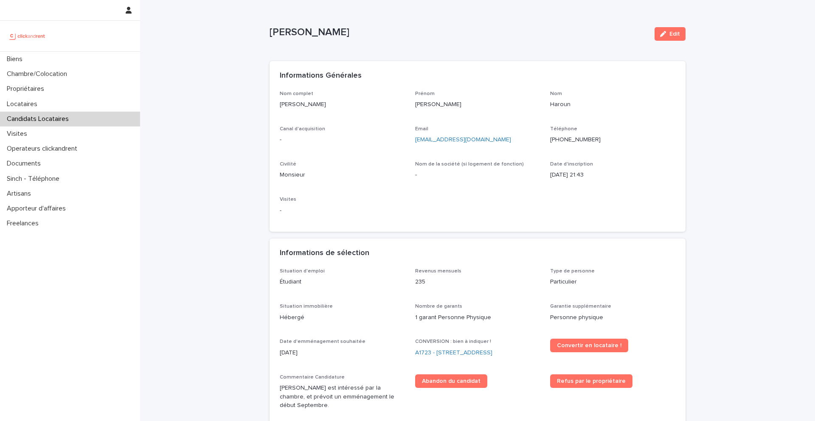
click at [572, 139] on ringoverc2c-number-84e06f14122c "[PHONE_NUMBER]" at bounding box center [575, 140] width 51 height 6
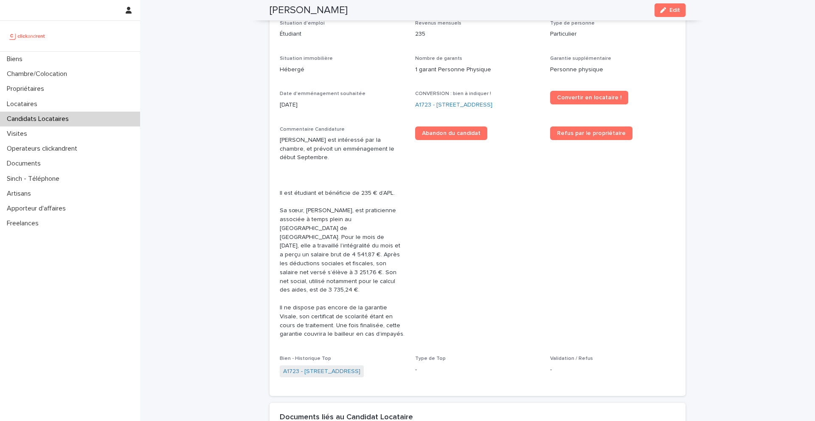
scroll to position [251, 0]
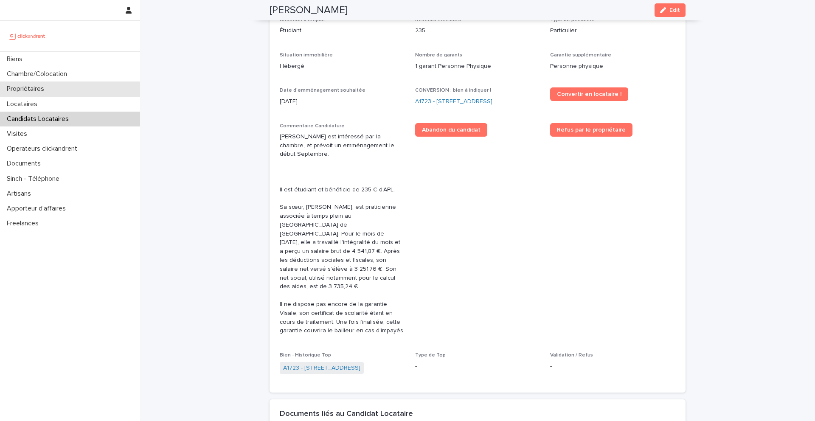
click at [32, 91] on p "Propriétaires" at bounding box center [27, 89] width 48 height 8
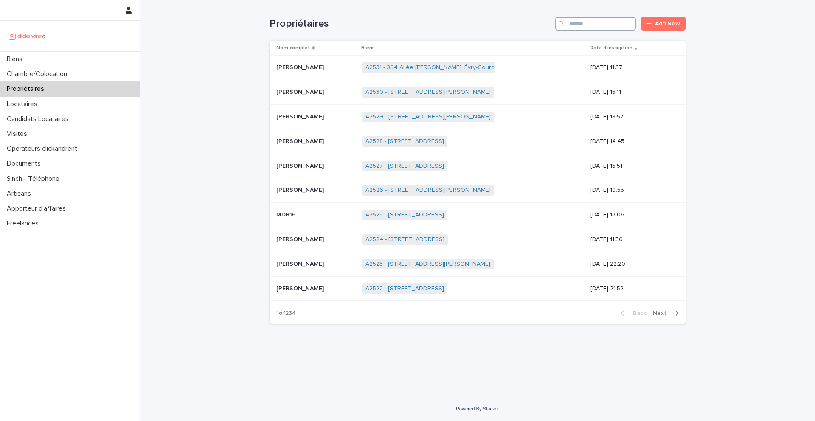
click at [619, 21] on input "Search" at bounding box center [595, 24] width 81 height 14
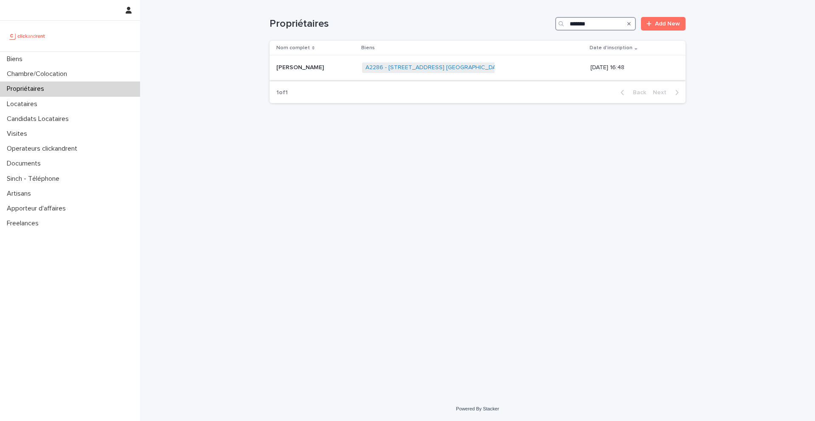
type input "*******"
click at [313, 68] on p "[PERSON_NAME]" at bounding box center [300, 66] width 49 height 9
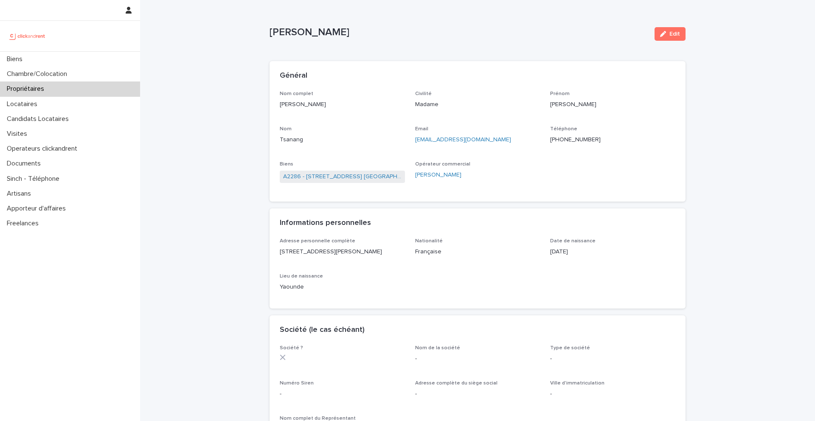
click at [572, 140] on ringoverc2c-number-84e06f14122c "[PHONE_NUMBER]" at bounding box center [575, 140] width 51 height 6
click at [39, 106] on p "Locataires" at bounding box center [23, 104] width 41 height 8
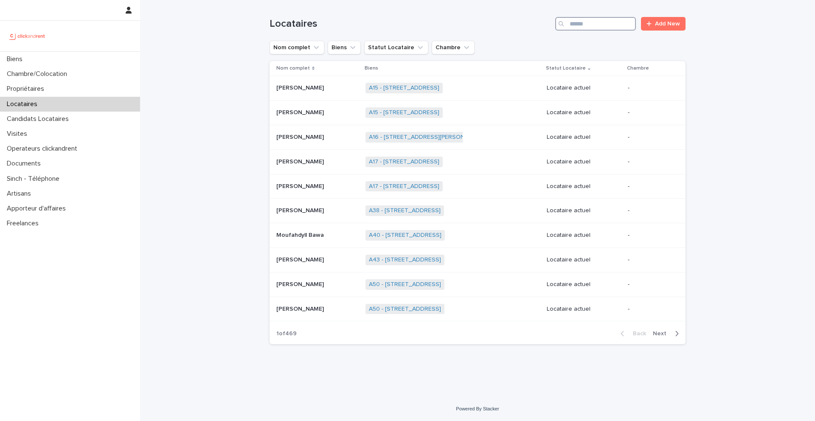
click at [624, 25] on input "Search" at bounding box center [595, 24] width 81 height 14
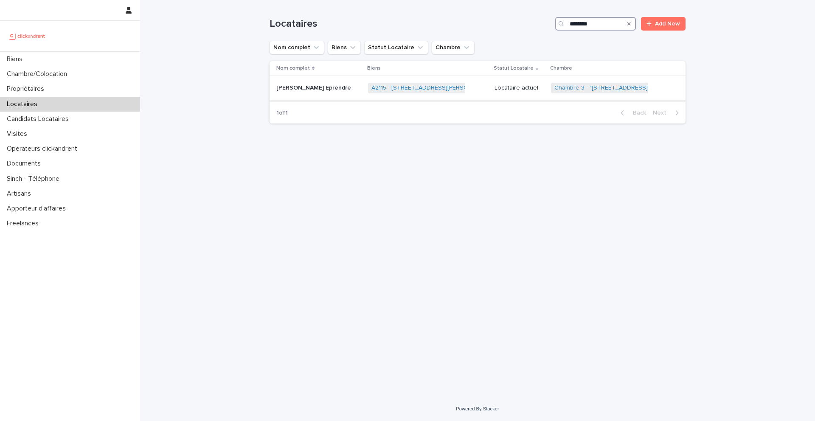
type input "********"
click at [320, 89] on p "[PERSON_NAME] Eprendre" at bounding box center [314, 87] width 76 height 9
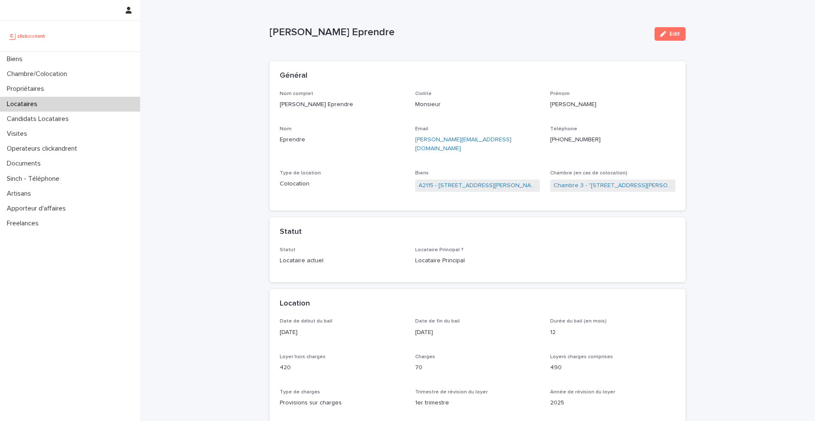
click at [568, 139] on ringoverc2c-number-84e06f14122c "[PHONE_NUMBER]" at bounding box center [575, 140] width 51 height 6
click at [449, 181] on link "A2115 - [STREET_ADDRESS][PERSON_NAME]" at bounding box center [478, 185] width 118 height 9
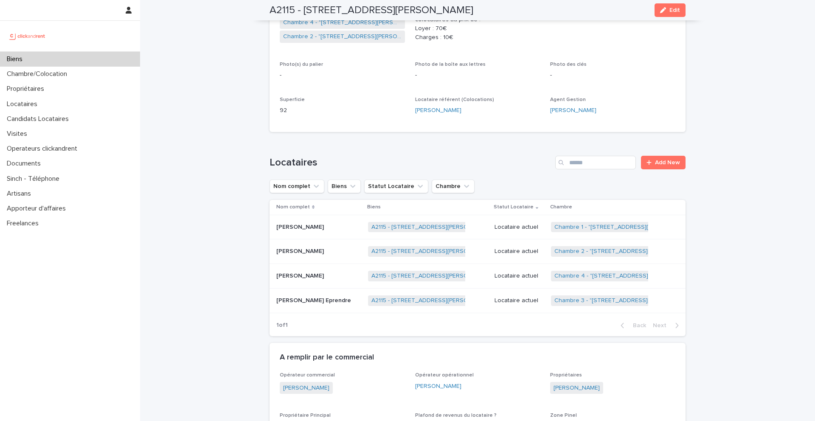
scroll to position [219, 0]
click at [312, 227] on p "[PERSON_NAME]" at bounding box center [300, 225] width 49 height 9
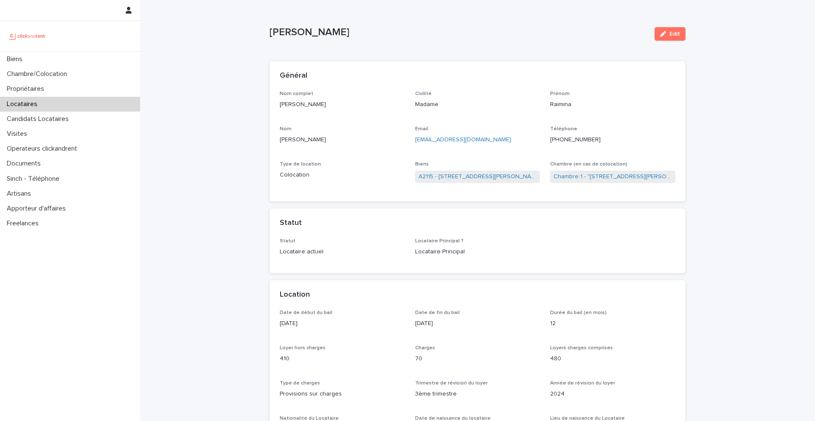
drag, startPoint x: 355, startPoint y: 29, endPoint x: 264, endPoint y: 36, distance: 91.1
copy p "[PERSON_NAME]"
drag, startPoint x: 604, startPoint y: 138, endPoint x: 554, endPoint y: 139, distance: 50.1
click at [554, 139] on p "[PHONE_NUMBER]" at bounding box center [612, 139] width 125 height 9
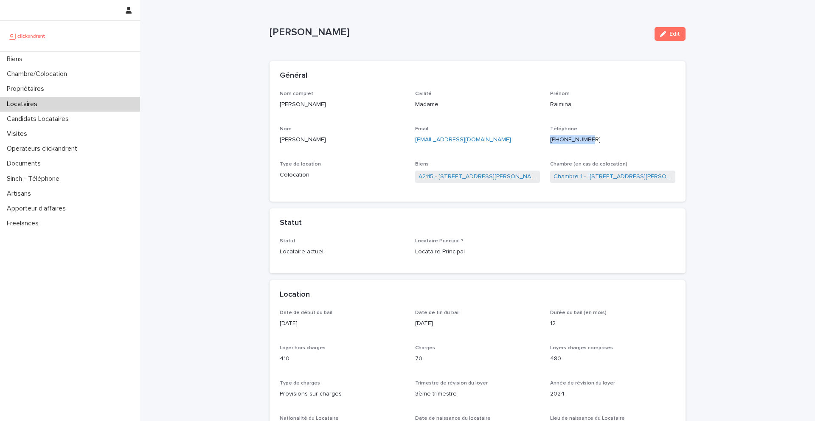
copy ringoverc2c-84e06f14122c "[PHONE_NUMBER]"
click at [51, 64] on div "Biens" at bounding box center [70, 59] width 140 height 15
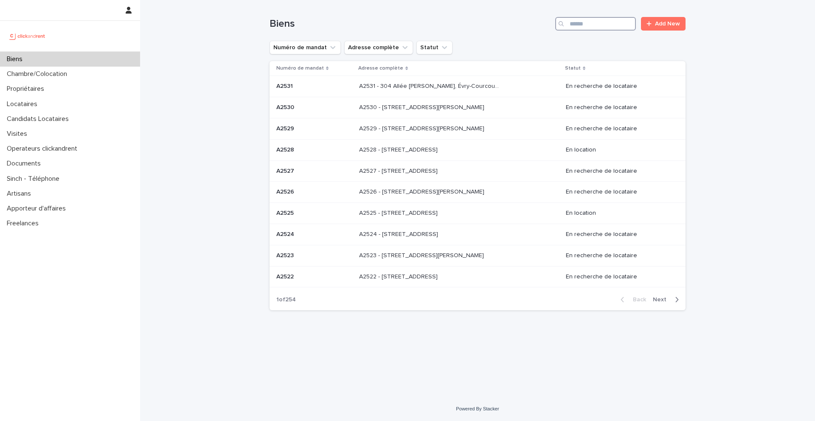
click at [593, 26] on input "Search" at bounding box center [595, 24] width 81 height 14
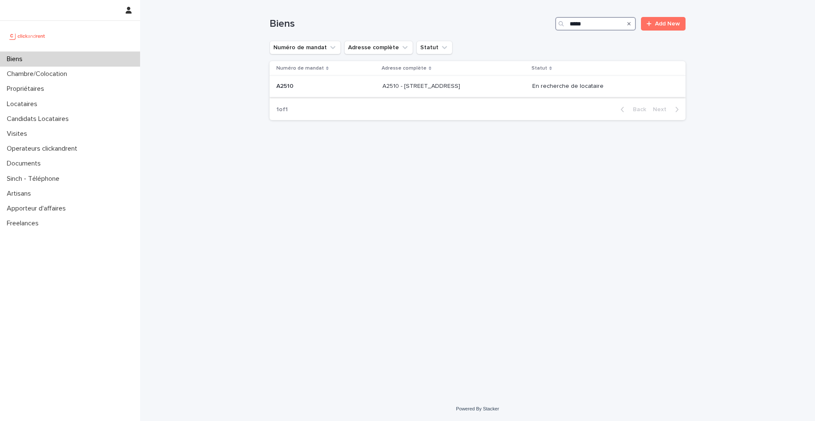
type input "*****"
click at [287, 86] on p "A2510" at bounding box center [285, 85] width 19 height 9
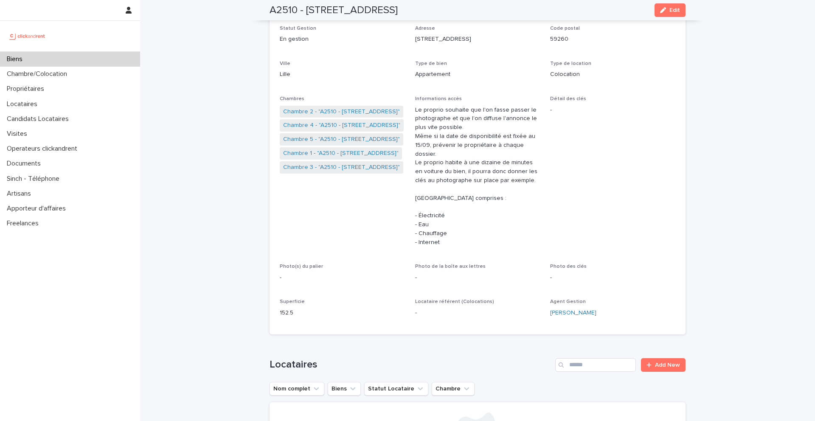
scroll to position [83, 0]
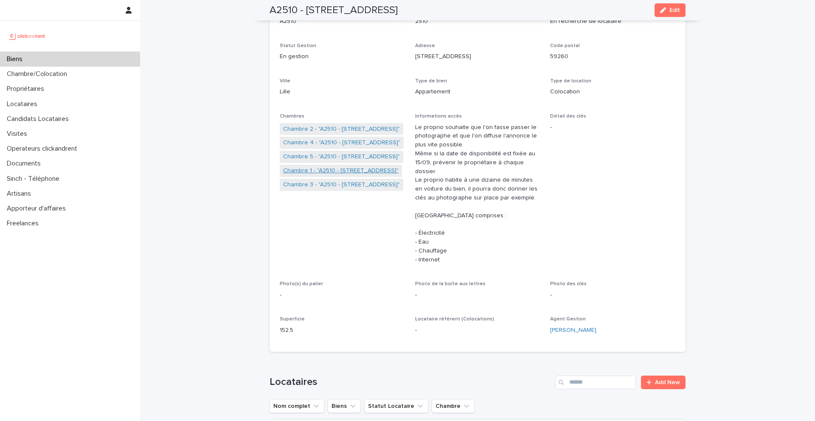
click at [316, 171] on link "Chambre 1 - "A2510 - [STREET_ADDRESS]"" at bounding box center [340, 170] width 115 height 9
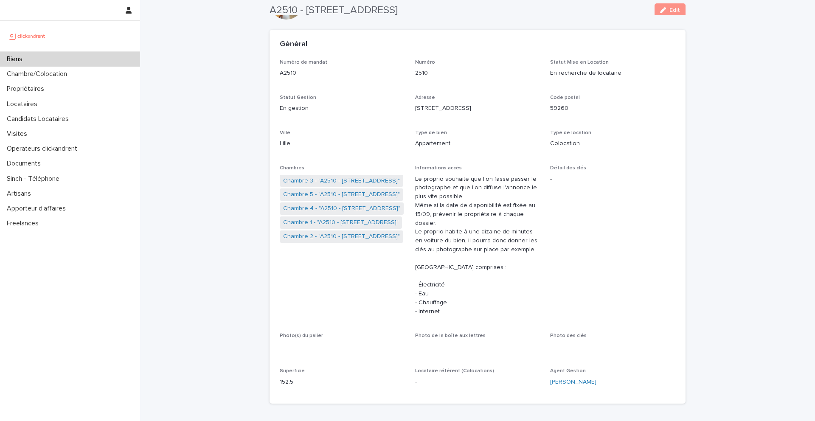
scroll to position [0, 0]
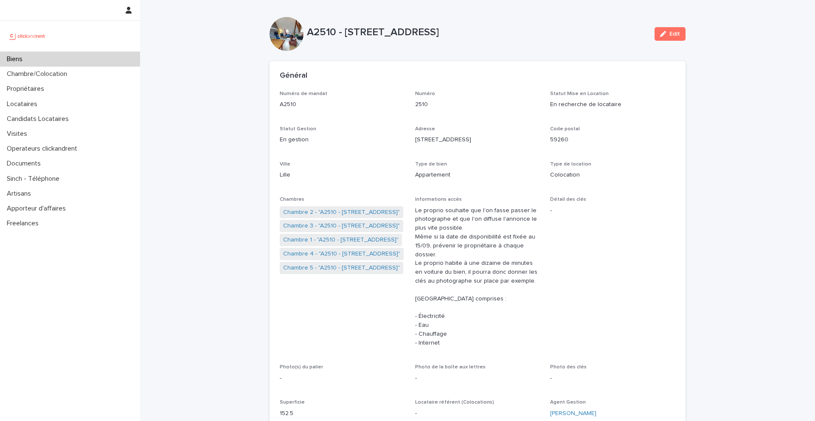
drag, startPoint x: 491, startPoint y: 33, endPoint x: 346, endPoint y: 34, distance: 144.7
click at [346, 34] on p "A2510 - [STREET_ADDRESS]" at bounding box center [477, 32] width 341 height 12
copy p "[STREET_ADDRESS]"
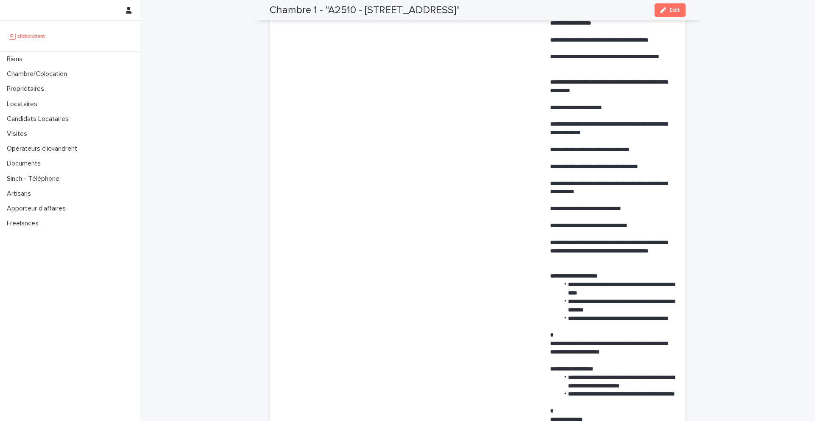
scroll to position [475, 0]
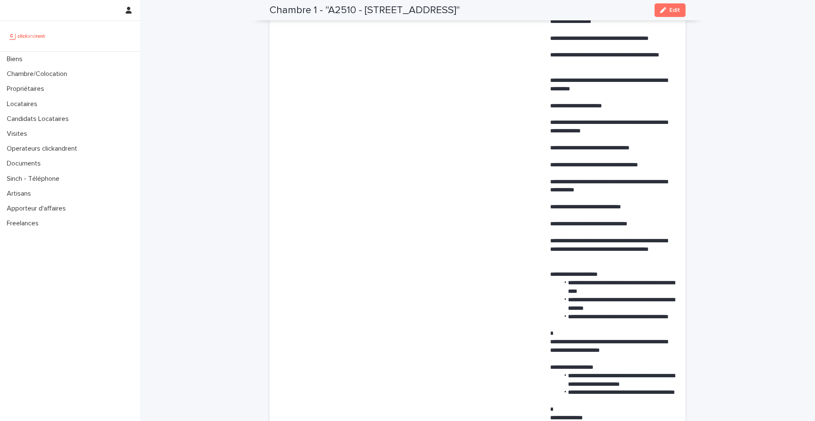
drag, startPoint x: 491, startPoint y: 11, endPoint x: 367, endPoint y: 10, distance: 123.9
click at [367, 10] on h2 "Chambre 1 - "A2510 - [STREET_ADDRESS]"" at bounding box center [365, 10] width 190 height 12
copy h2 "51 rue Jacquard, Lille 59260"
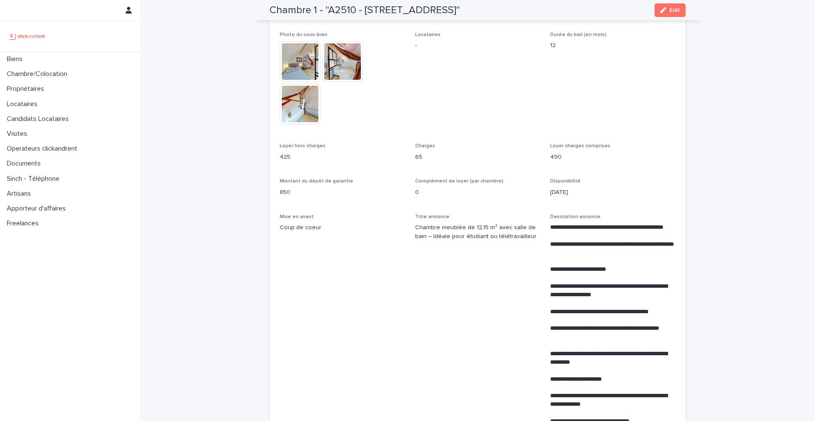
scroll to position [192, 0]
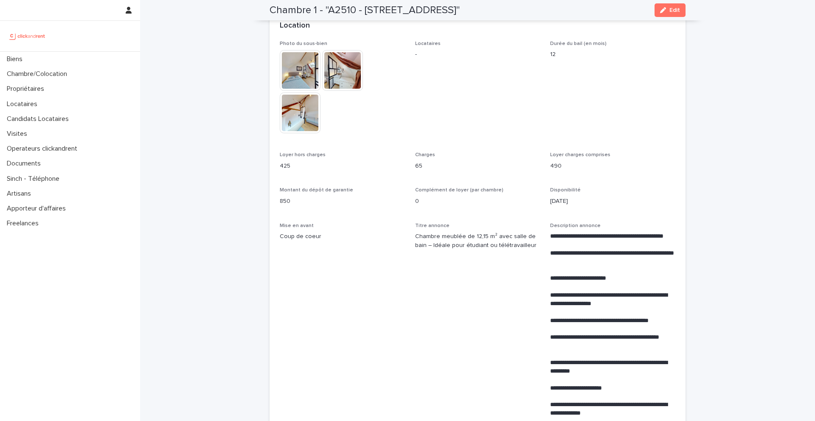
click at [480, 117] on span "Locataires -" at bounding box center [477, 91] width 125 height 101
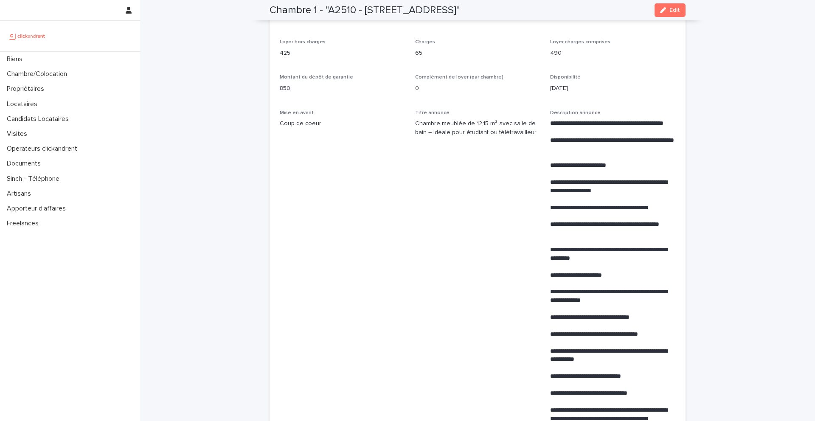
scroll to position [325, 0]
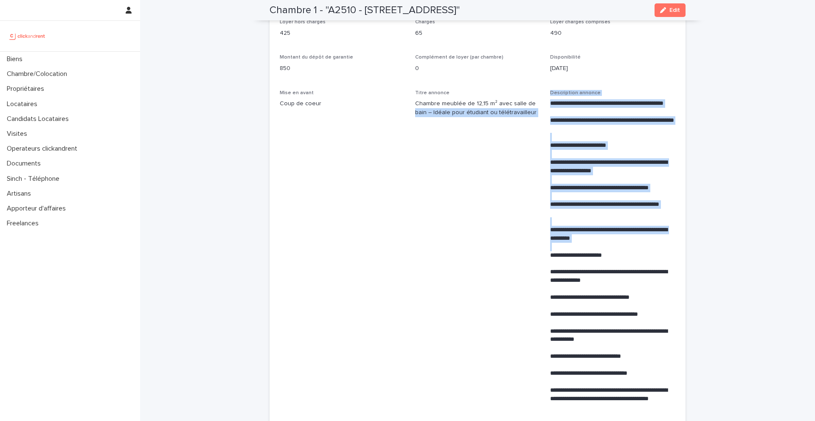
drag, startPoint x: 543, startPoint y: 102, endPoint x: 677, endPoint y: 244, distance: 195.2
click at [677, 245] on div "**********" at bounding box center [478, 289] width 416 height 762
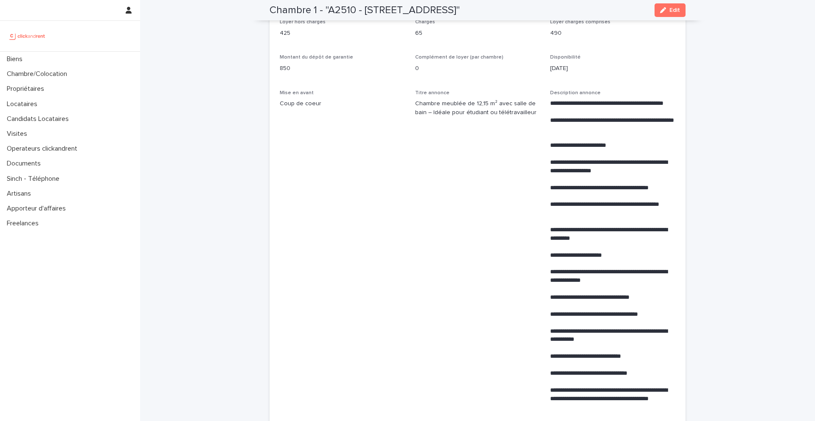
click at [639, 227] on p "**********" at bounding box center [612, 234] width 125 height 17
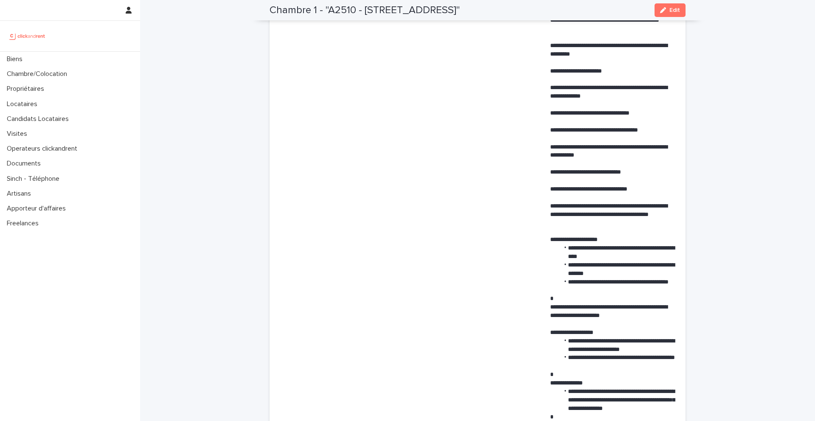
scroll to position [511, 0]
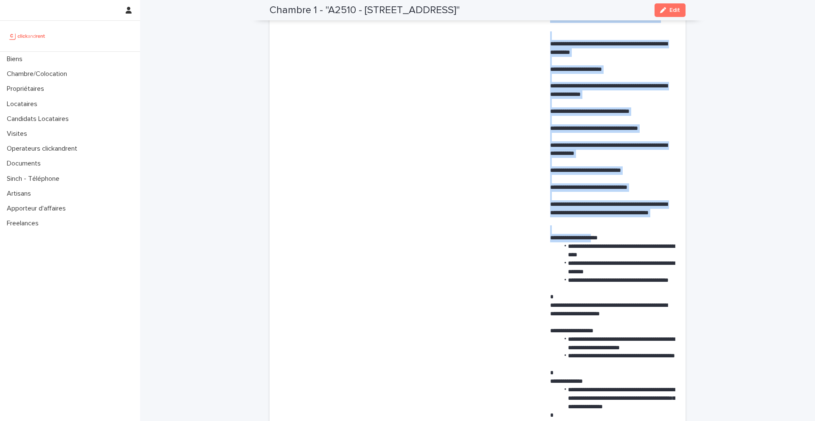
drag, startPoint x: 542, startPoint y: 197, endPoint x: 607, endPoint y: 240, distance: 78.2
click at [607, 240] on div "**********" at bounding box center [478, 98] width 396 height 752
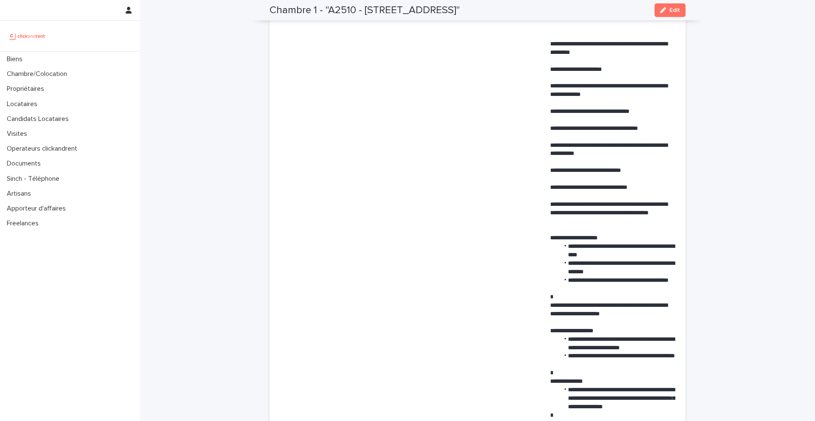
click at [584, 229] on p at bounding box center [612, 229] width 125 height 8
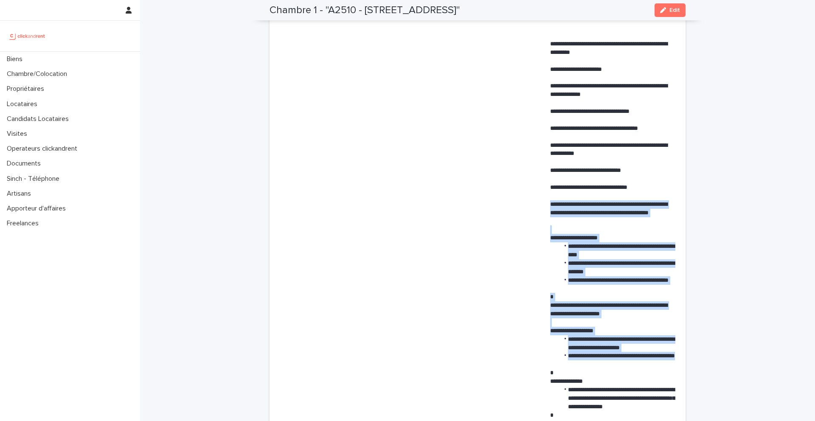
drag, startPoint x: 549, startPoint y: 205, endPoint x: 639, endPoint y: 366, distance: 185.1
click at [639, 366] on div "**********" at bounding box center [478, 98] width 396 height 752
copy div "**********"
click at [674, 15] on button "Edit" at bounding box center [670, 10] width 31 height 14
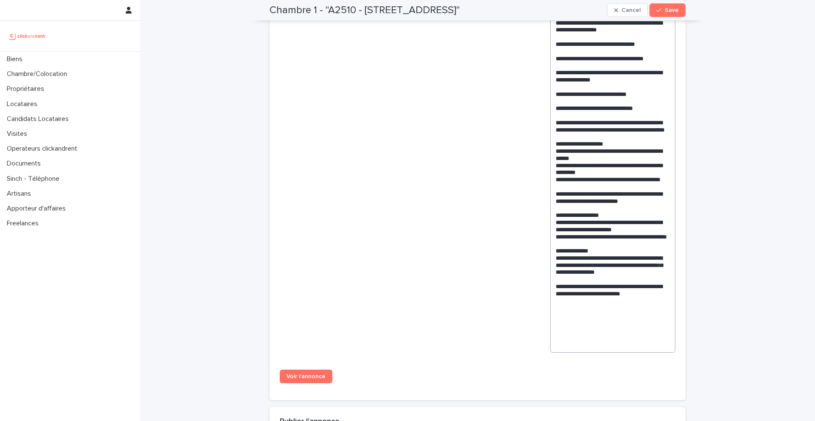
scroll to position [832, 0]
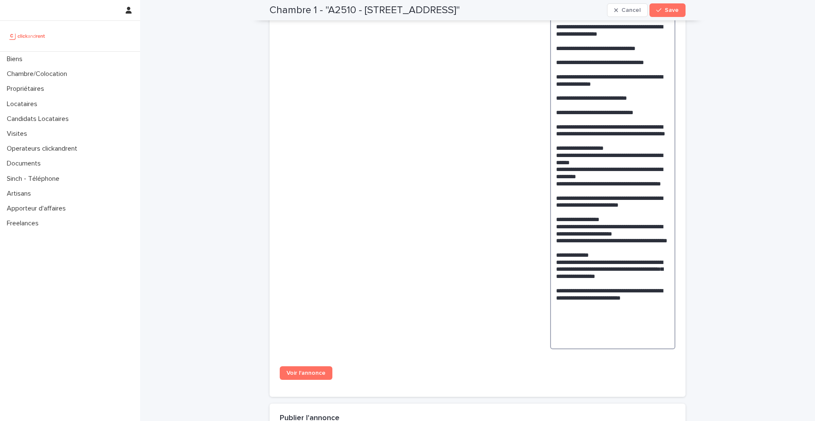
click at [657, 140] on textarea at bounding box center [612, 115] width 125 height 467
drag, startPoint x: 555, startPoint y: 168, endPoint x: 612, endPoint y: 276, distance: 122.5
click at [613, 277] on textarea at bounding box center [612, 115] width 125 height 467
paste textarea "**********"
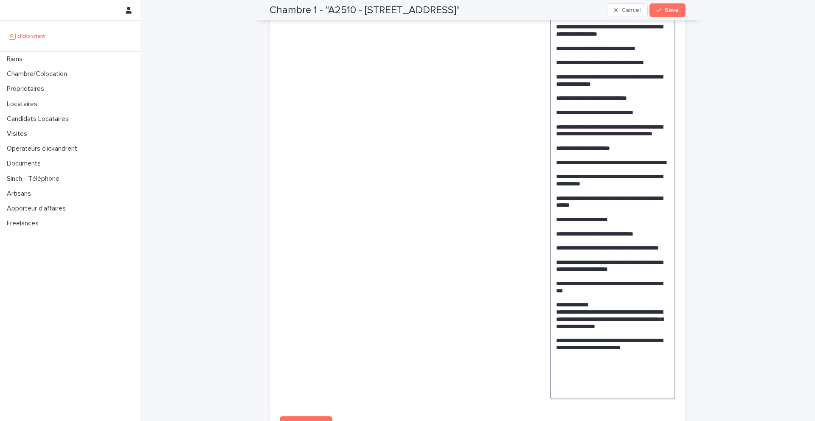
click at [652, 141] on textarea at bounding box center [612, 140] width 125 height 517
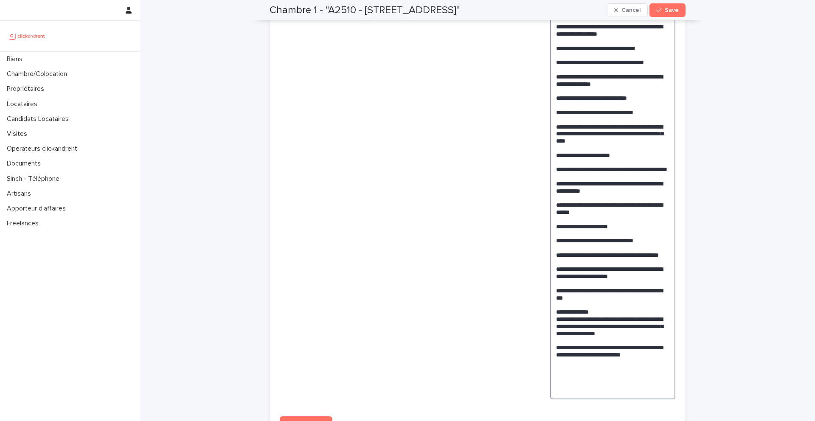
click at [591, 176] on textarea at bounding box center [612, 140] width 125 height 517
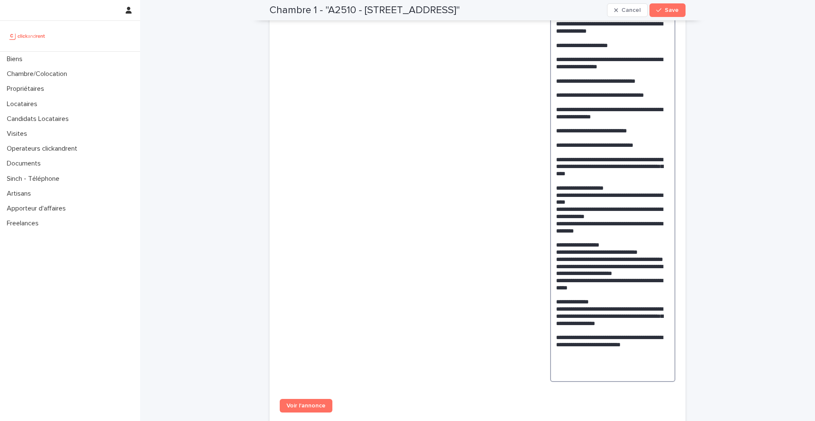
scroll to position [774, 0]
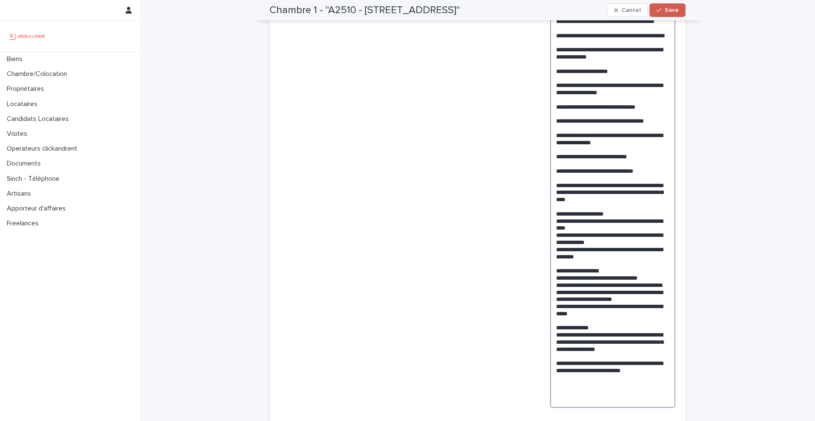
type textarea "**********"
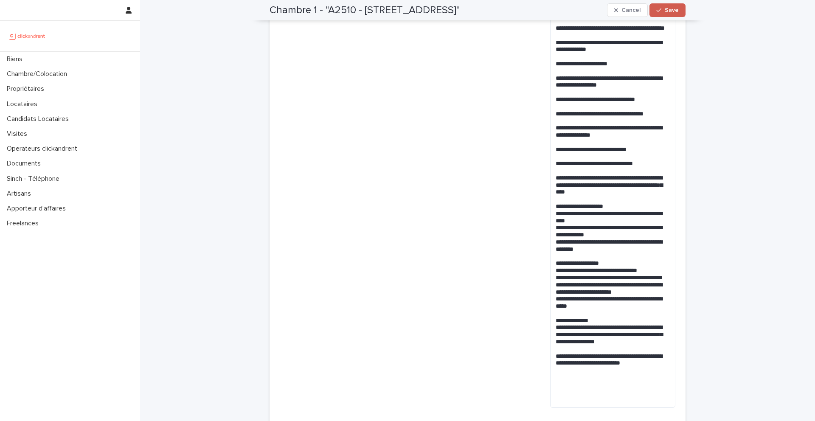
click at [670, 16] on button "Save" at bounding box center [667, 10] width 36 height 14
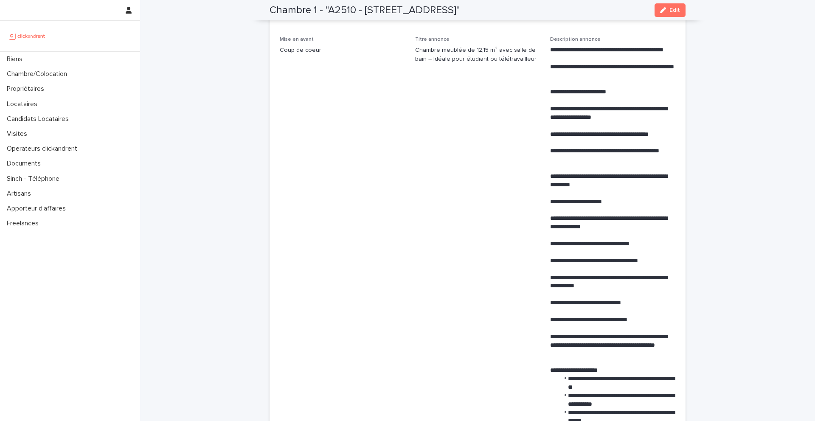
scroll to position [378, 0]
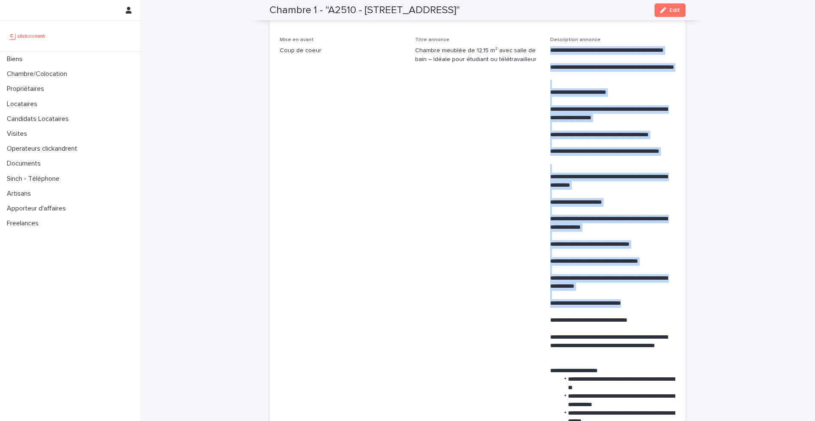
drag, startPoint x: 547, startPoint y: 51, endPoint x: 664, endPoint y: 307, distance: 281.5
click at [664, 307] on div "**********" at bounding box center [478, 231] width 396 height 752
copy div "**********"
click at [669, 13] on button "Edit" at bounding box center [670, 10] width 31 height 14
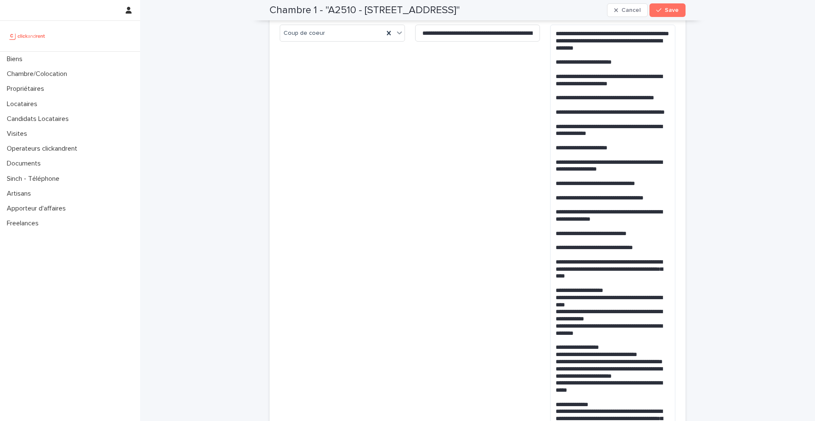
scroll to position [691, 0]
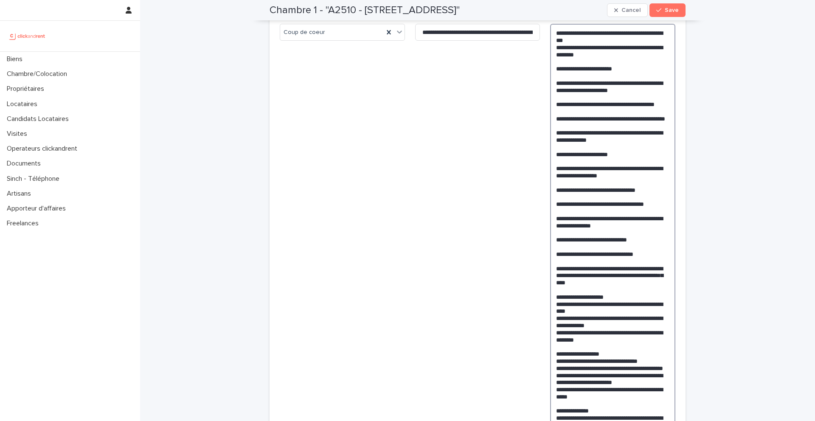
drag, startPoint x: 646, startPoint y: 255, endPoint x: 553, endPoint y: 135, distance: 151.3
click at [553, 135] on textarea at bounding box center [612, 257] width 125 height 467
paste textarea "**********"
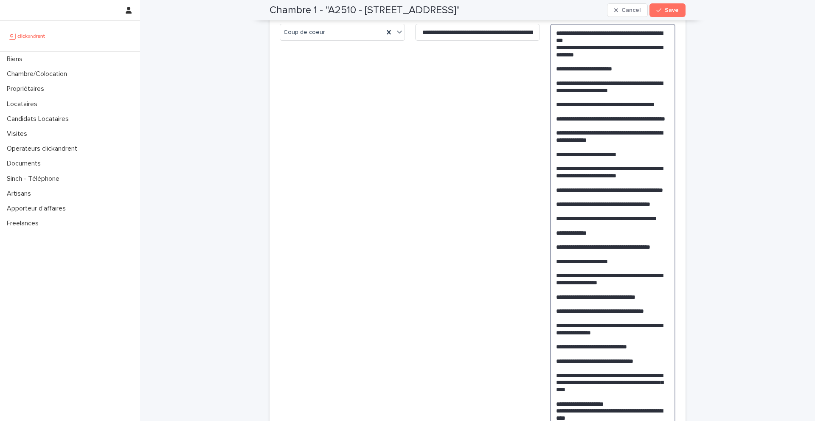
click at [556, 199] on textarea at bounding box center [612, 325] width 125 height 603
click at [554, 205] on textarea at bounding box center [612, 322] width 125 height 596
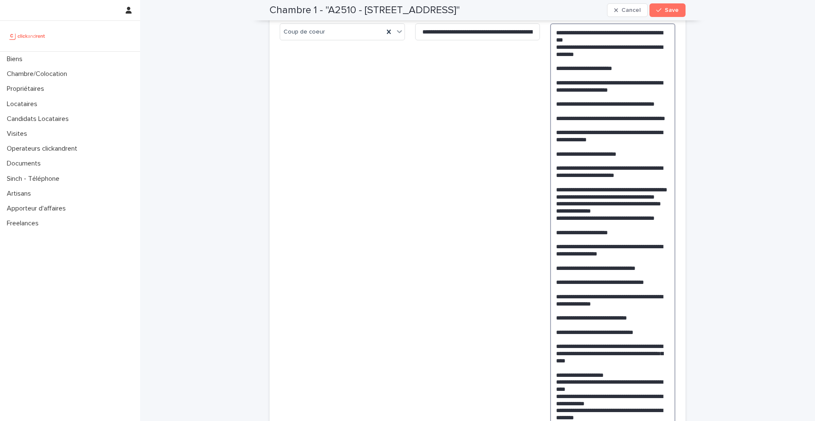
scroll to position [906, 0]
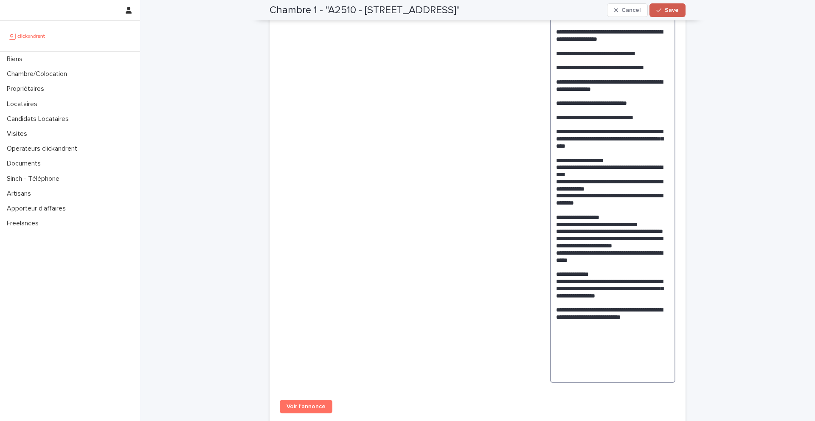
type textarea "**********"
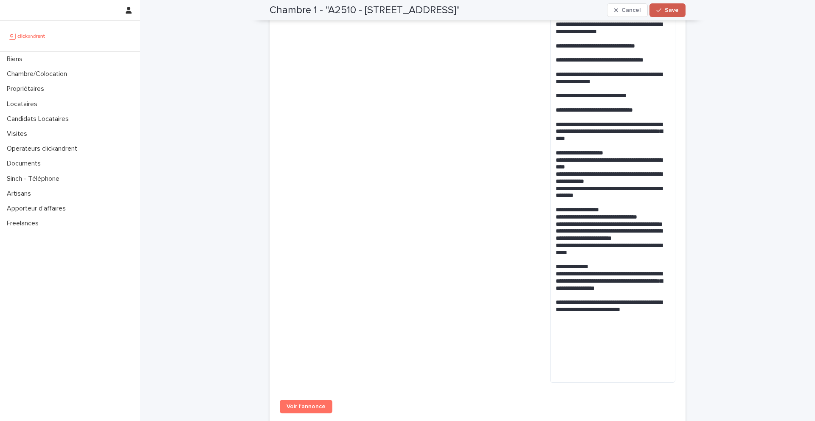
click at [675, 10] on span "Save" at bounding box center [672, 10] width 14 height 6
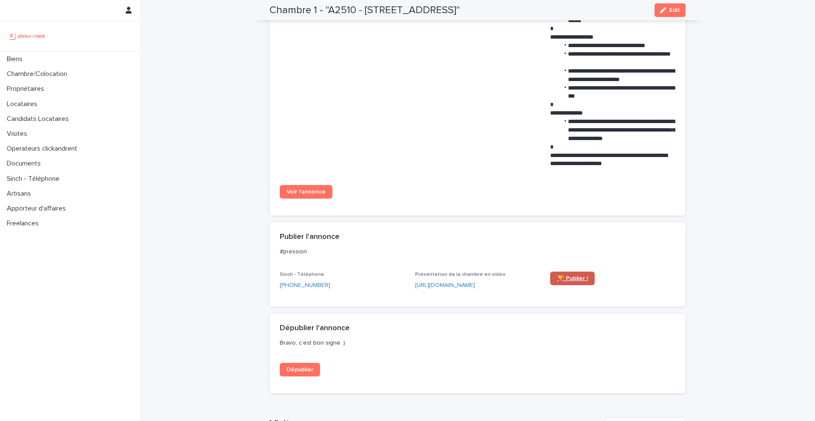
click at [579, 281] on span "🏆 Publier !" at bounding box center [572, 278] width 31 height 6
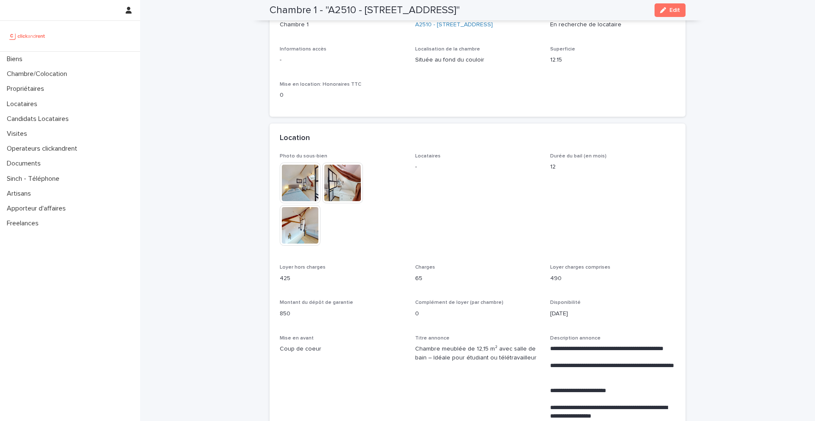
scroll to position [0, 0]
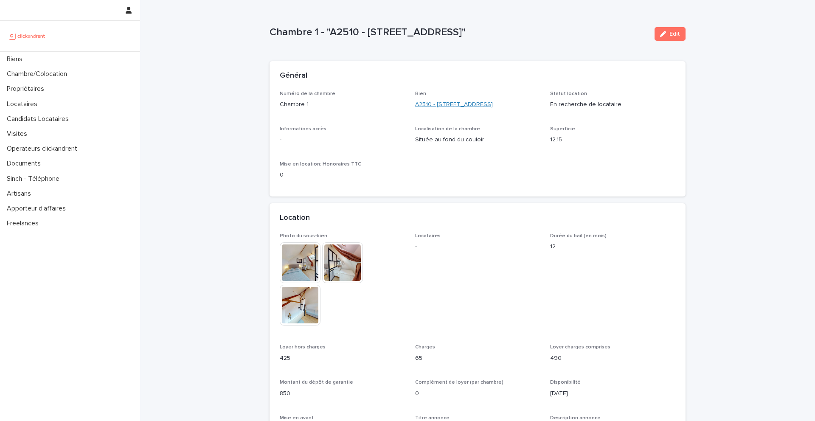
click at [453, 106] on link "A2510 - [STREET_ADDRESS]" at bounding box center [454, 104] width 78 height 9
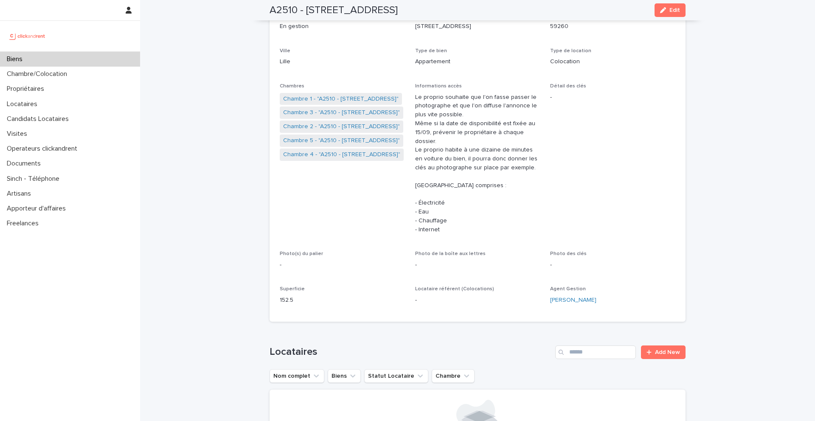
scroll to position [87, 0]
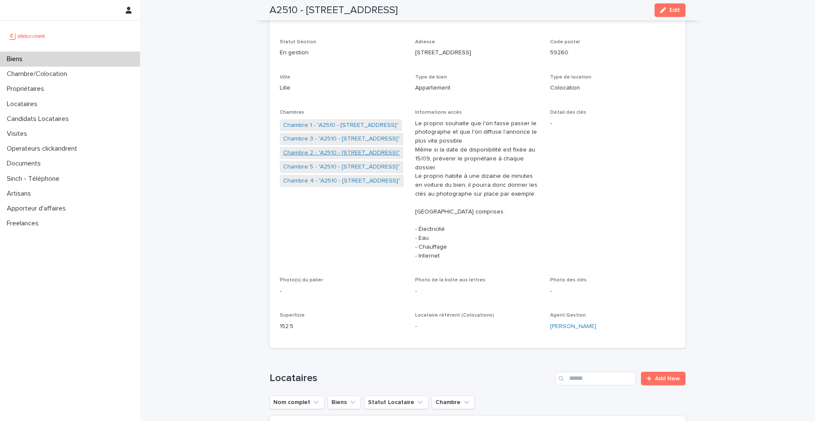
click at [322, 152] on link "Chambre 2 - "A2510 - [STREET_ADDRESS]"" at bounding box center [341, 153] width 117 height 9
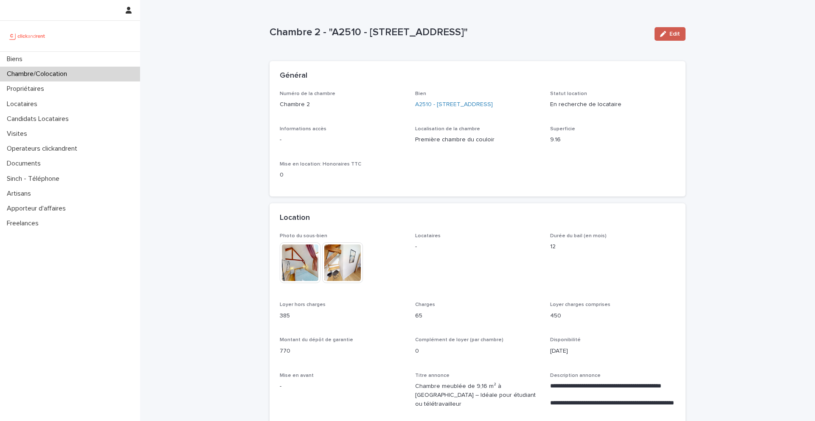
click at [668, 39] on button "Edit" at bounding box center [670, 34] width 31 height 14
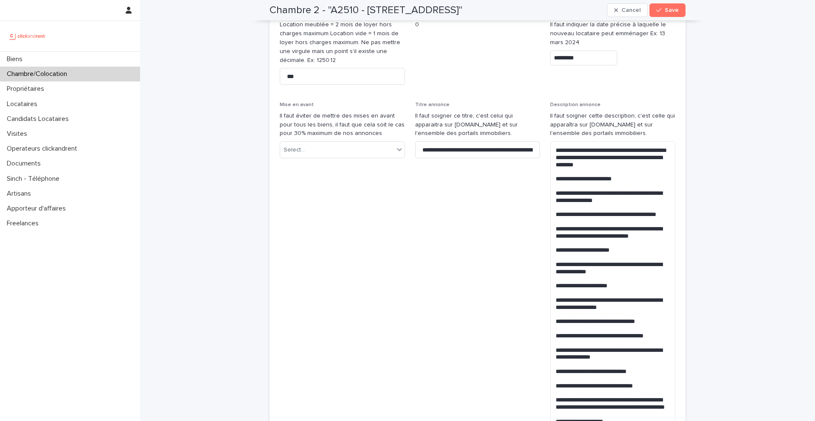
scroll to position [560, 0]
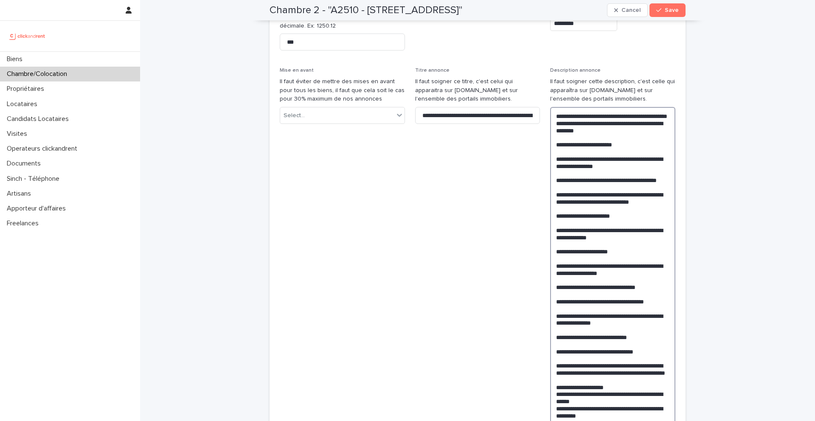
click at [554, 116] on textarea at bounding box center [612, 340] width 125 height 467
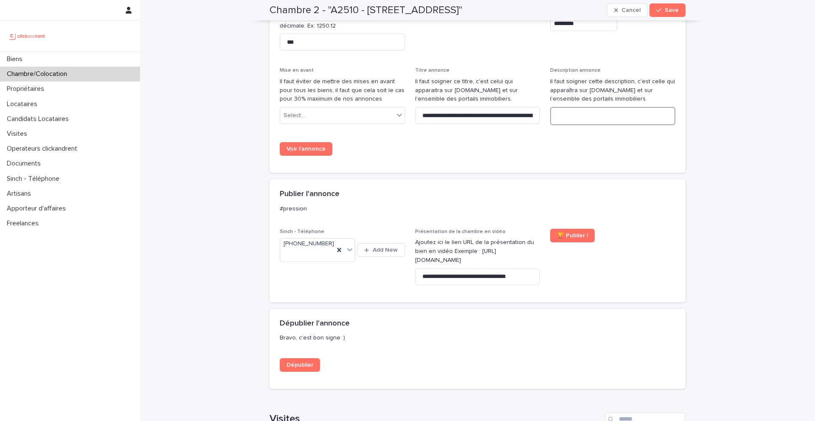
paste textarea "**********"
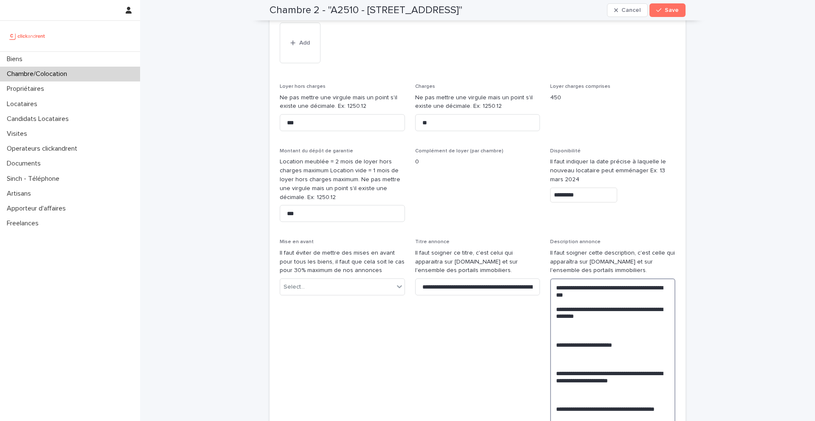
scroll to position [428, 0]
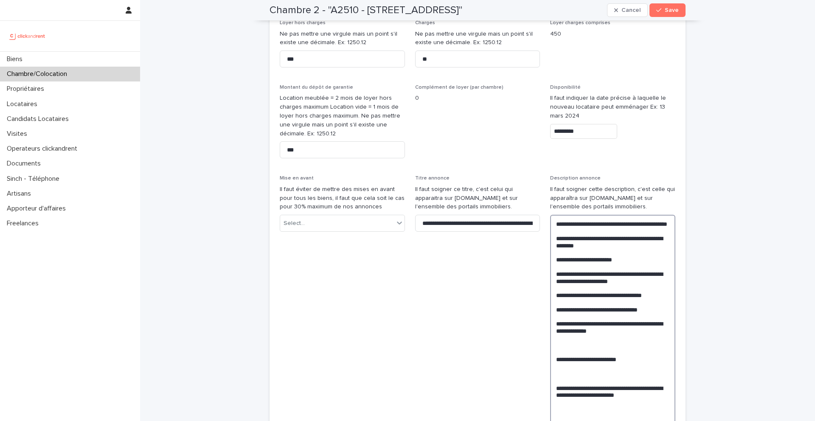
scroll to position [454, 0]
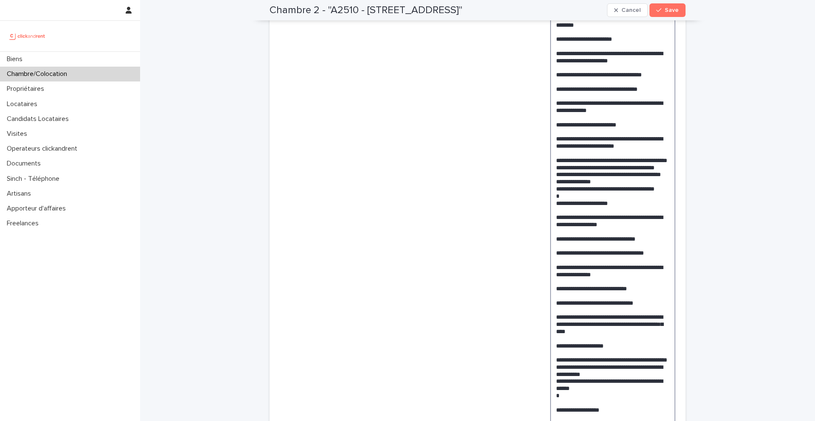
scroll to position [887, 0]
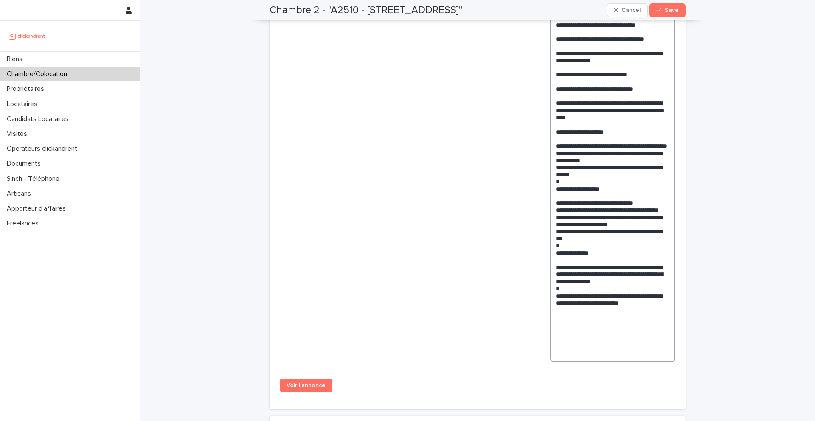
click at [627, 315] on textarea at bounding box center [612, 71] width 125 height 582
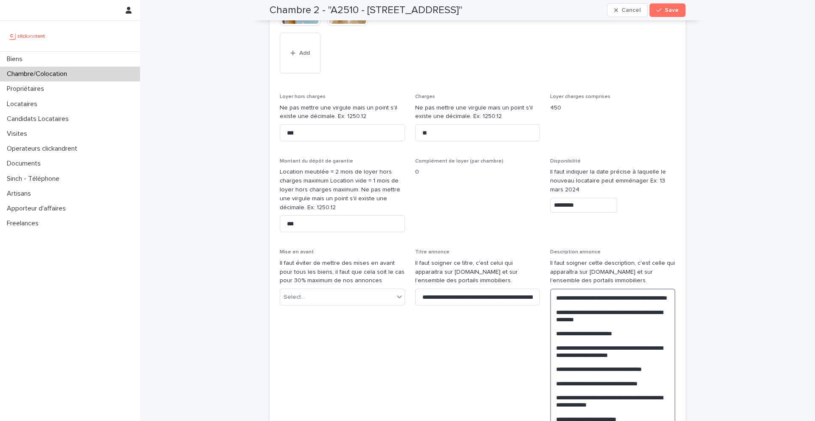
scroll to position [365, 0]
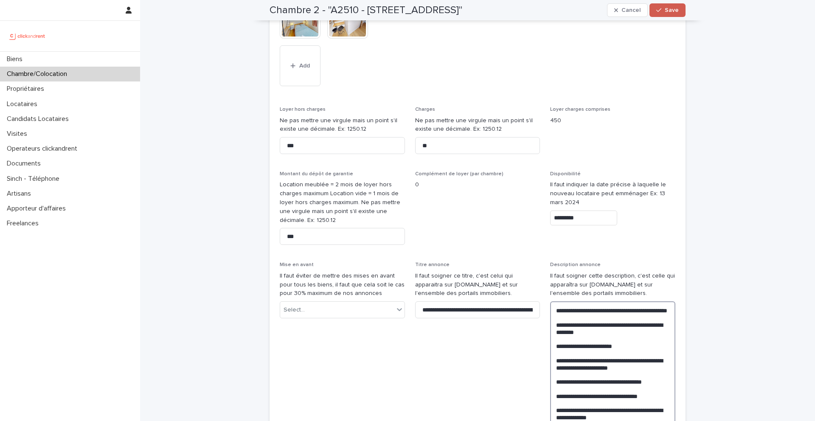
type textarea "**********"
click at [664, 12] on div "button" at bounding box center [660, 10] width 8 height 6
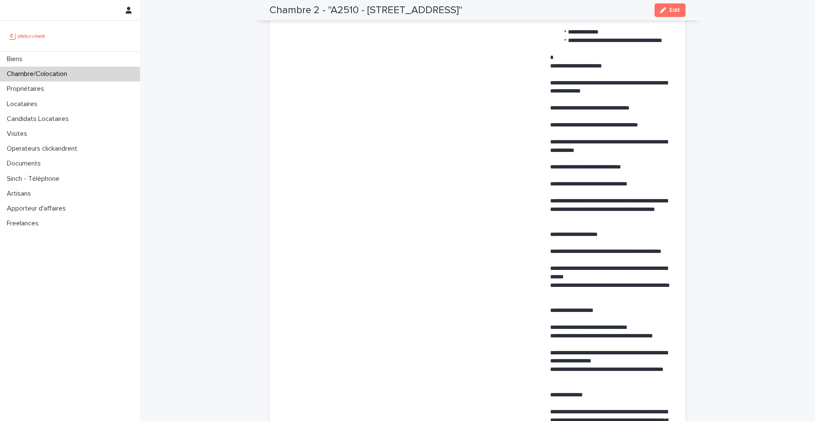
scroll to position [1011, 0]
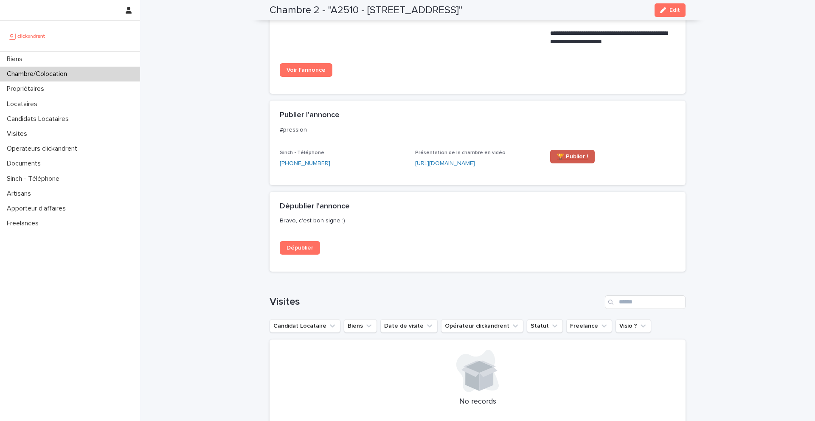
click at [575, 157] on span "🏆 Publier !" at bounding box center [572, 157] width 31 height 6
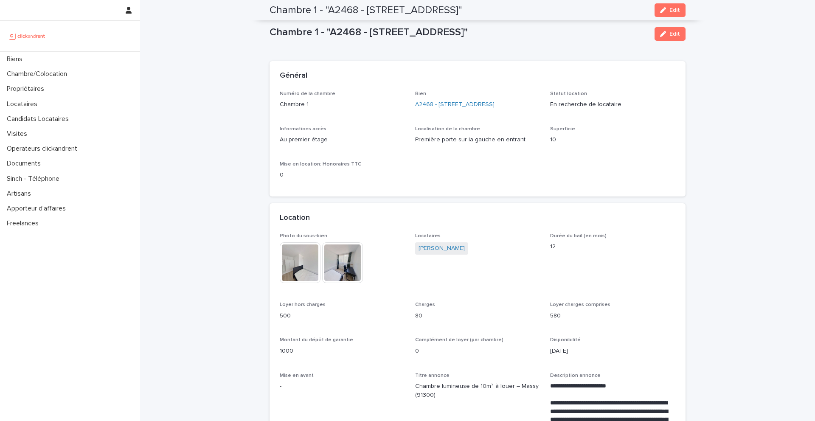
scroll to position [758, 0]
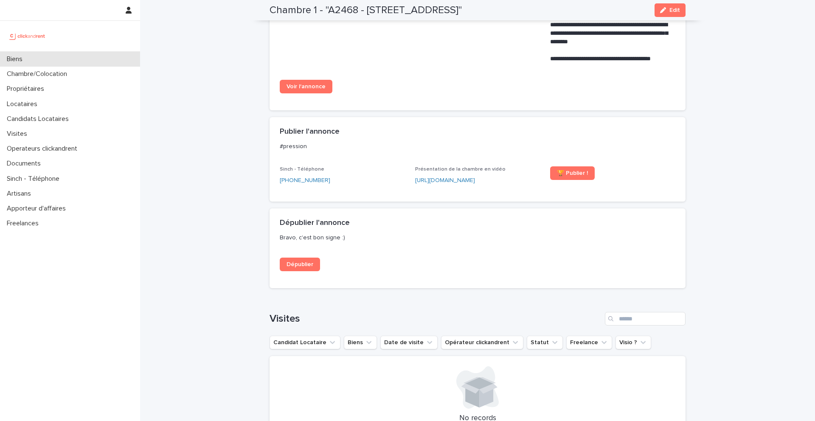
click at [56, 61] on div "Biens" at bounding box center [70, 59] width 140 height 15
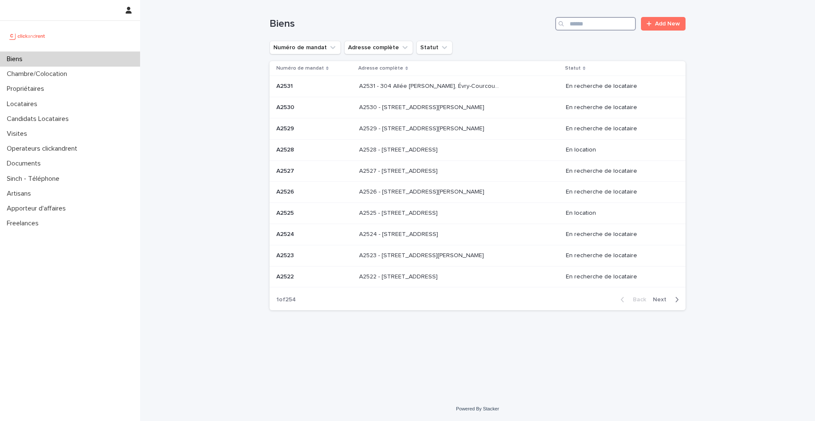
click at [593, 23] on input "Search" at bounding box center [595, 24] width 81 height 14
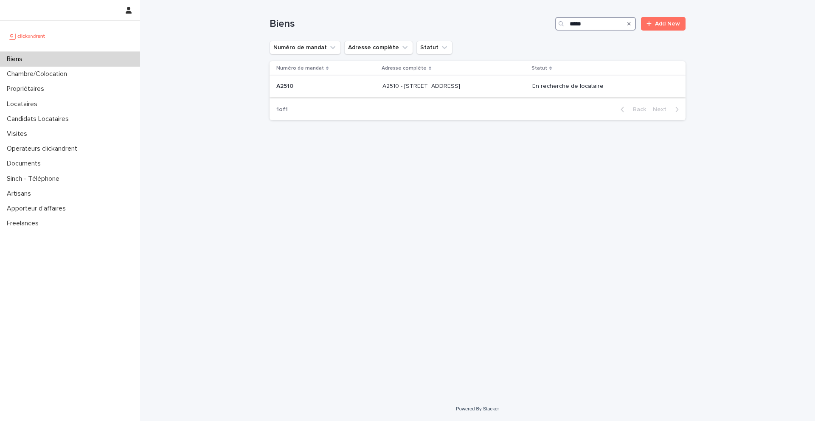
type input "*****"
click at [327, 87] on p at bounding box center [325, 86] width 99 height 7
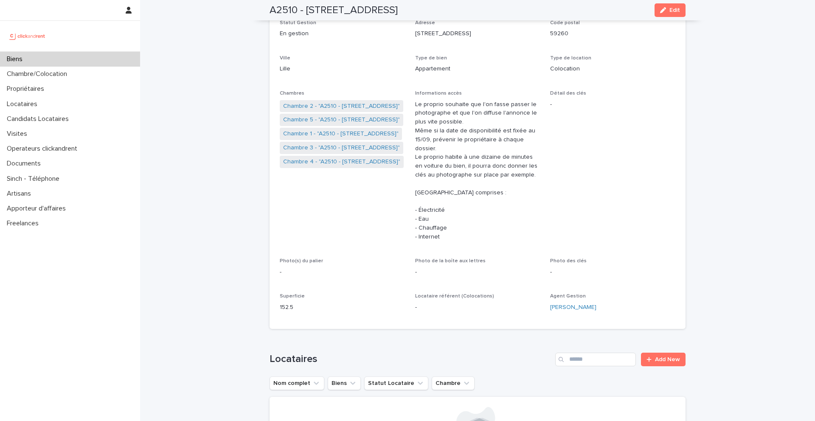
scroll to position [95, 0]
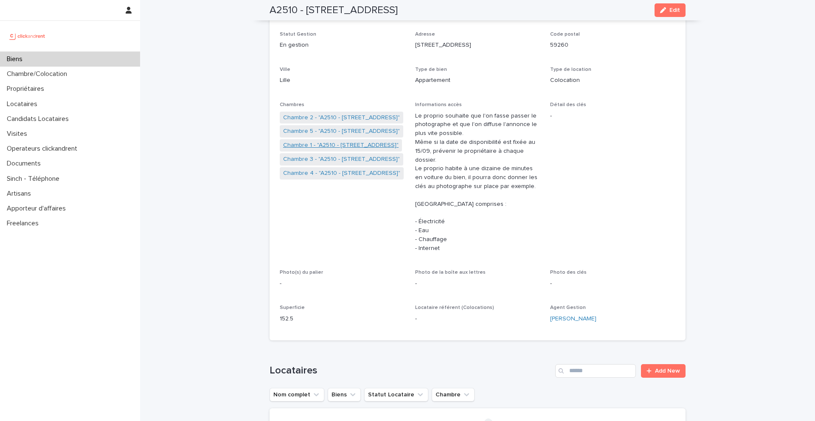
click at [320, 145] on link "Chambre 1 - "A2510 - [STREET_ADDRESS]"" at bounding box center [340, 145] width 115 height 9
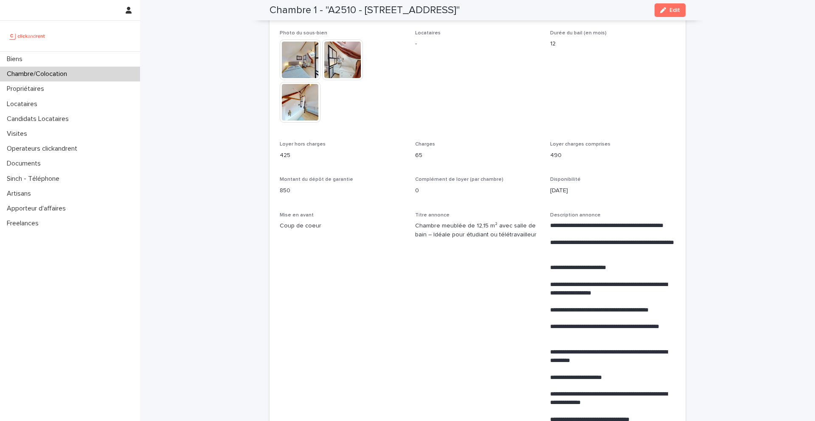
scroll to position [211, 0]
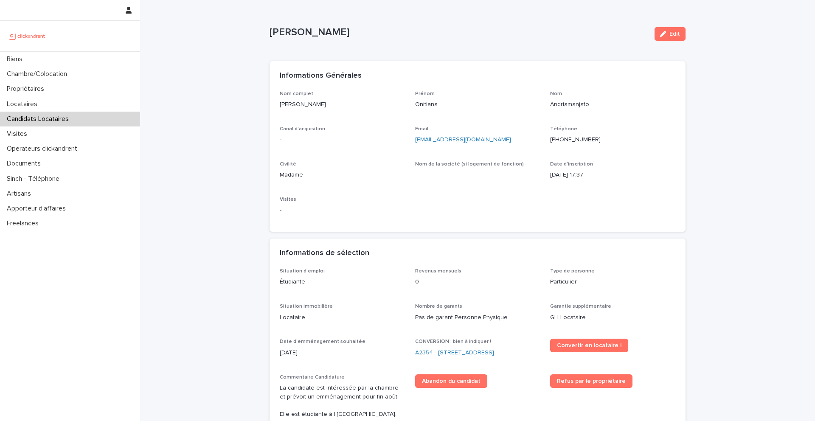
scroll to position [36, 0]
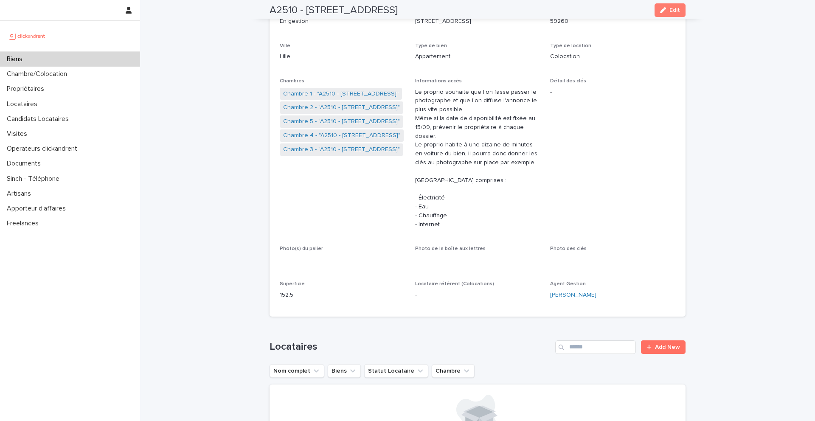
scroll to position [119, 0]
click at [331, 97] on link "Chambre 1 - "A2510 - [STREET_ADDRESS]"" at bounding box center [340, 93] width 115 height 9
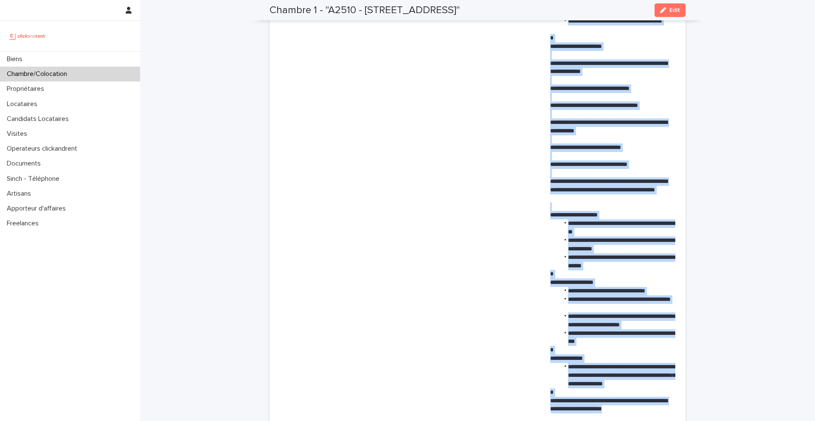
scroll to position [808, 0]
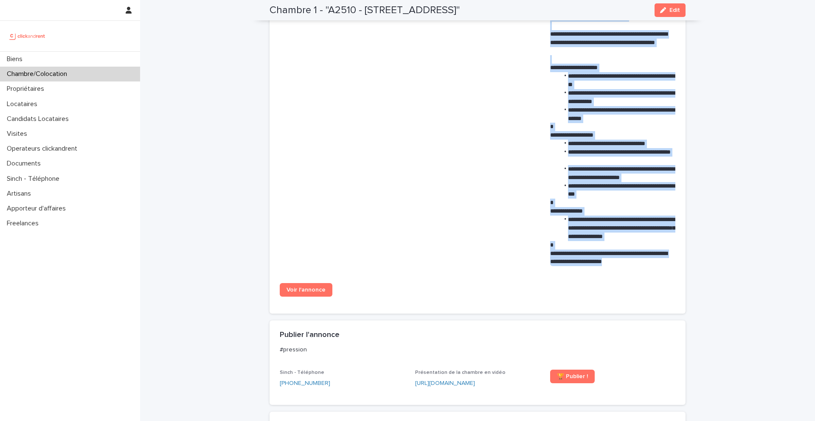
drag, startPoint x: 547, startPoint y: 67, endPoint x: 654, endPoint y: 260, distance: 220.2
copy div "**********"
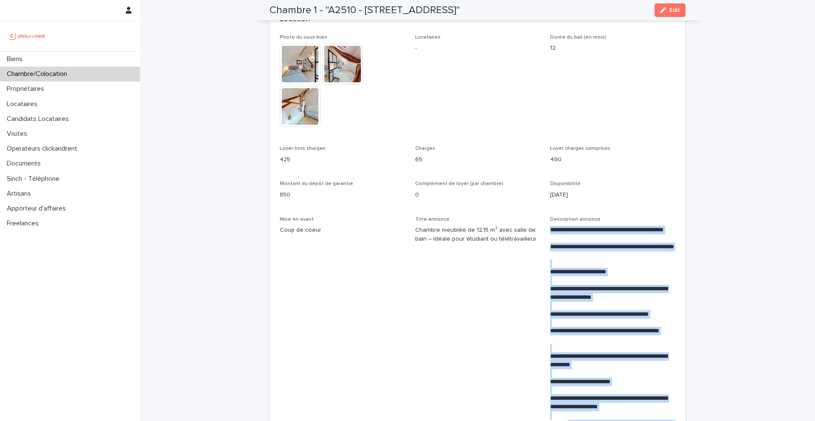
scroll to position [199, 0]
